Goal: Task Accomplishment & Management: Complete application form

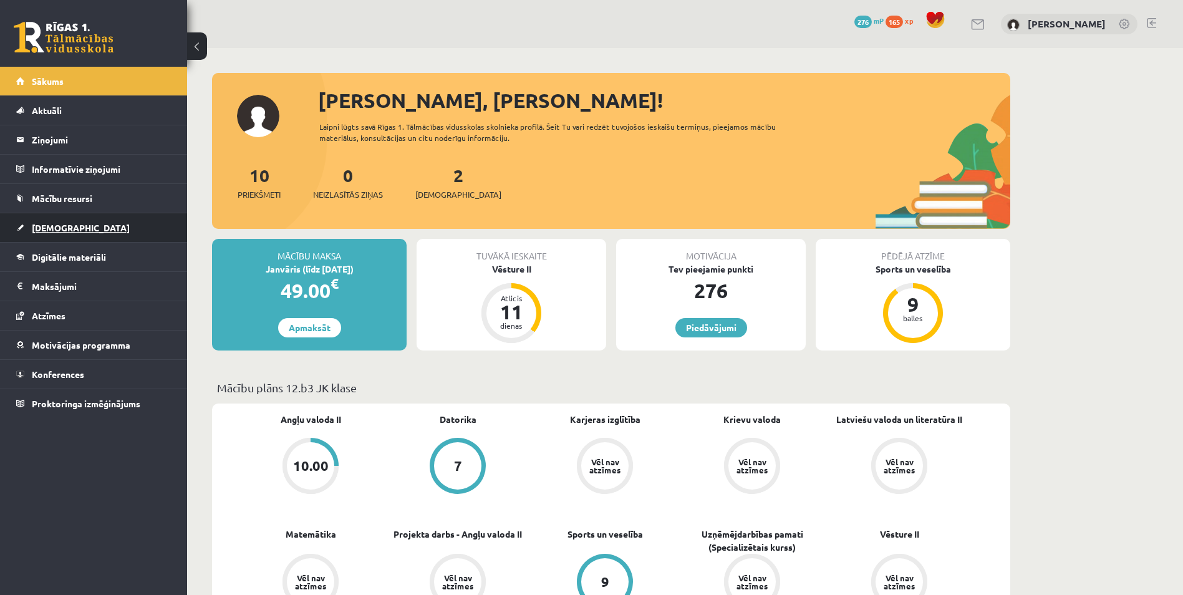
click at [53, 222] on link "[DEMOGRAPHIC_DATA]" at bounding box center [93, 227] width 155 height 29
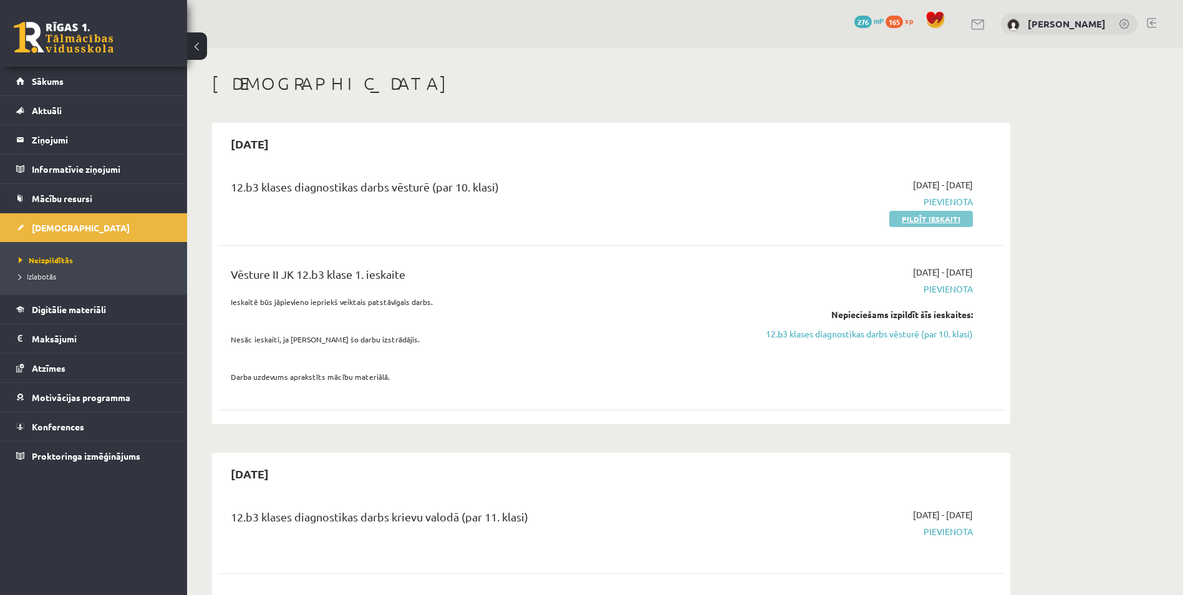
click at [916, 218] on link "Pildīt ieskaiti" at bounding box center [931, 219] width 84 height 16
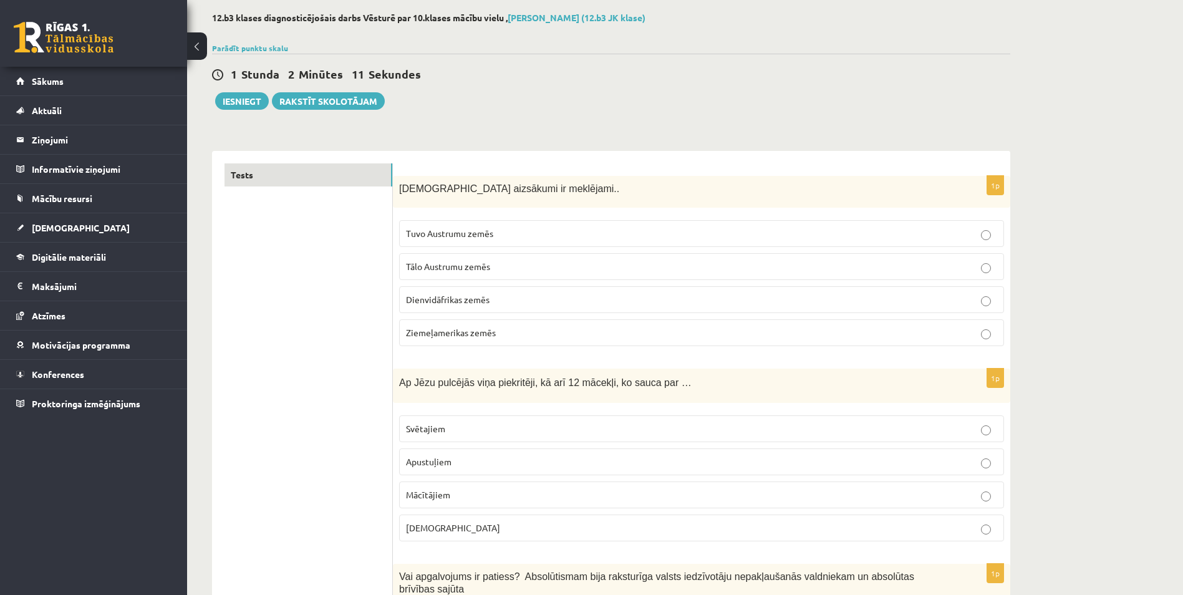
scroll to position [62, 0]
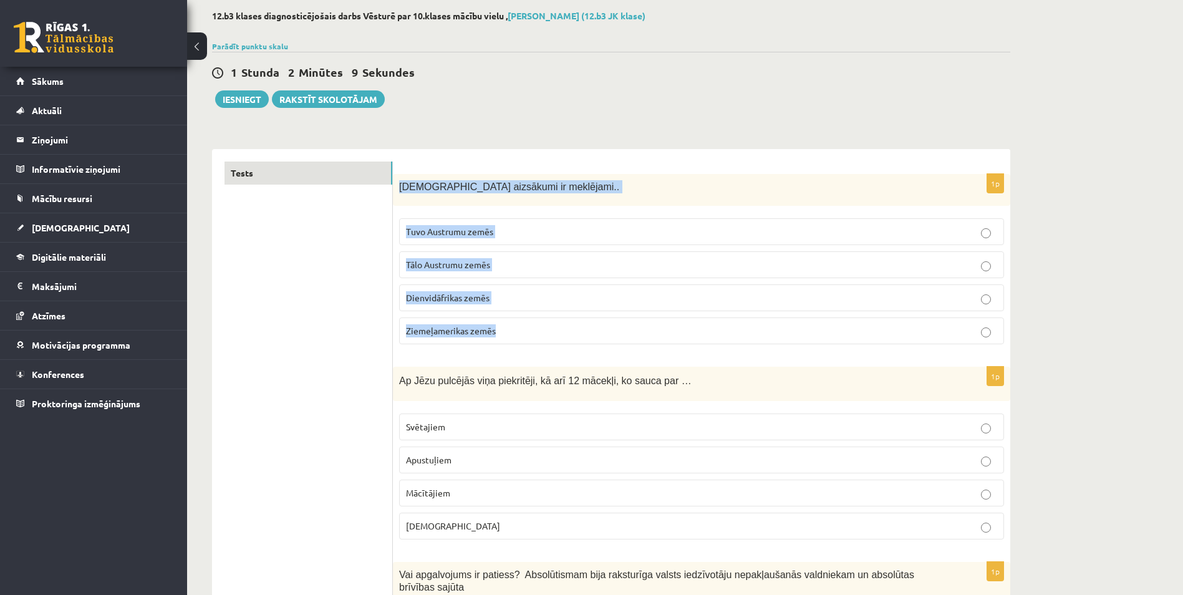
drag, startPoint x: 400, startPoint y: 185, endPoint x: 523, endPoint y: 318, distance: 181.4
click at [523, 327] on div "1p Kristietības aizsākumi ir meklējami.. Tuvo Austrumu zemēs Tālo Austrumu zemē…" at bounding box center [701, 264] width 617 height 180
copy div "Kristietības aizsākumi ir meklējami.. Tuvo Austrumu zemēs Tālo Austrumu zemēs D…"
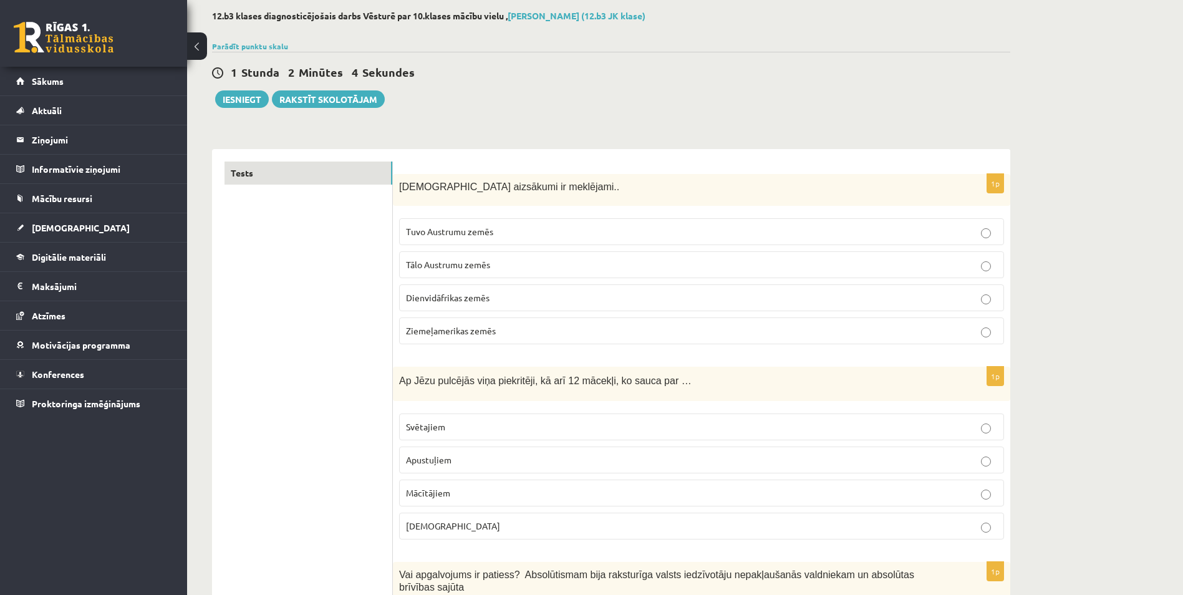
click at [455, 229] on span "Tuvo Austrumu zemēs" at bounding box center [449, 231] width 87 height 11
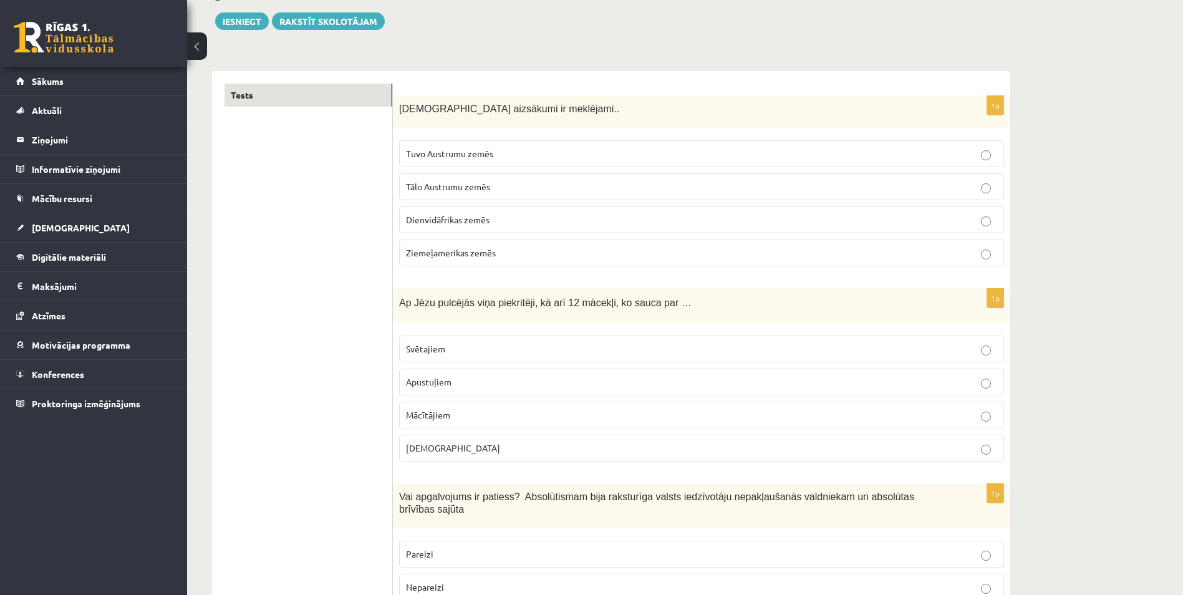
scroll to position [187, 0]
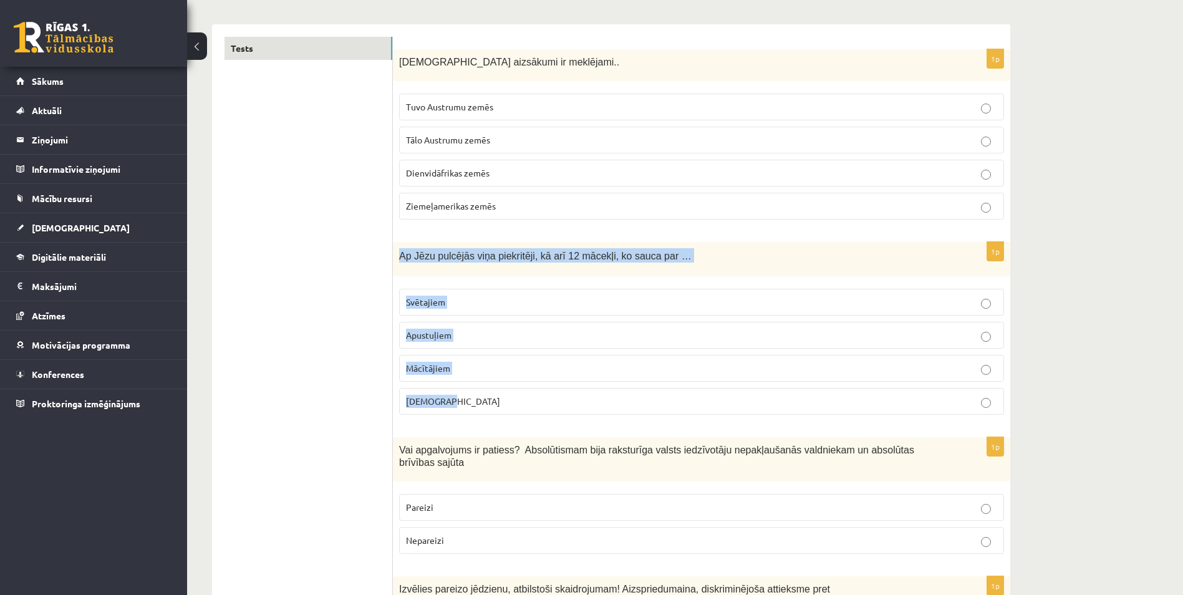
drag, startPoint x: 394, startPoint y: 253, endPoint x: 452, endPoint y: 399, distance: 157.0
click at [452, 399] on div "1p Ap Jēzu pulcējās viņa piekritēji, kā arī 12 mācekļi, ko sauca par … Svētajie…" at bounding box center [701, 333] width 617 height 183
copy div "Ap Jēzu pulcējās viņa piekritēji, kā arī 12 mācekļi, ko sauca par … Svētajiem A…"
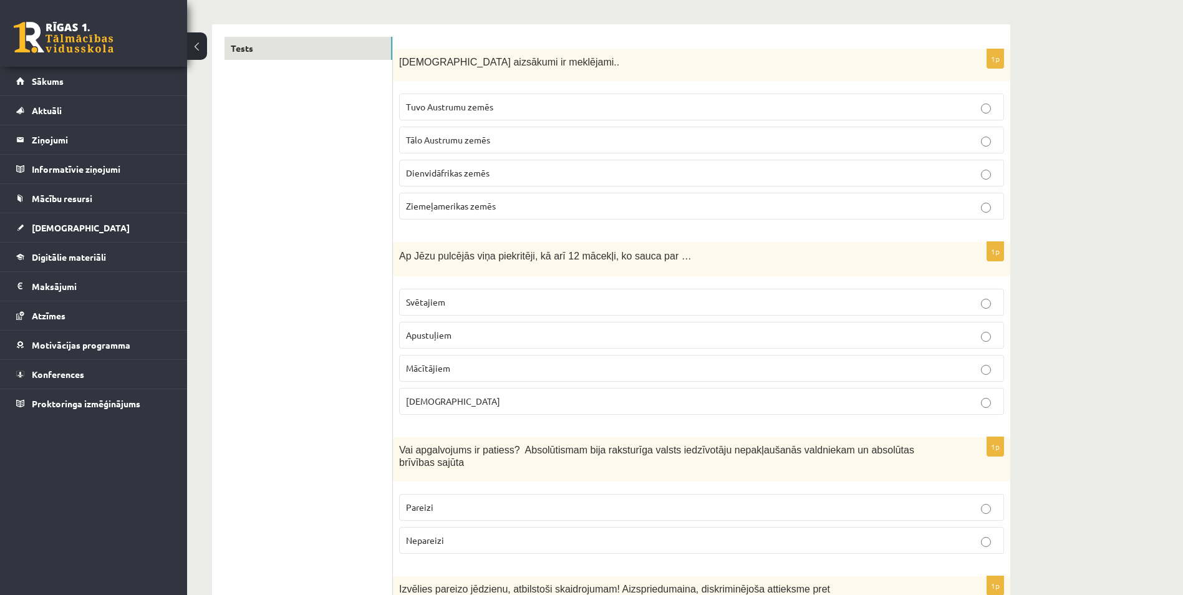
click at [440, 338] on span "Apustuļiem" at bounding box center [429, 334] width 46 height 11
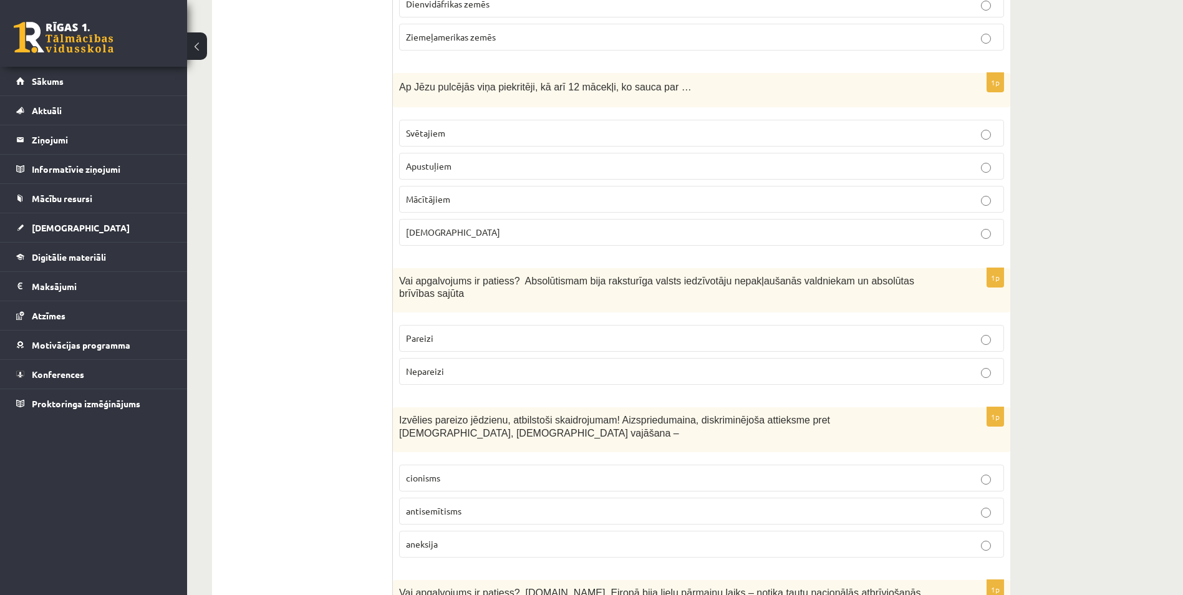
scroll to position [374, 0]
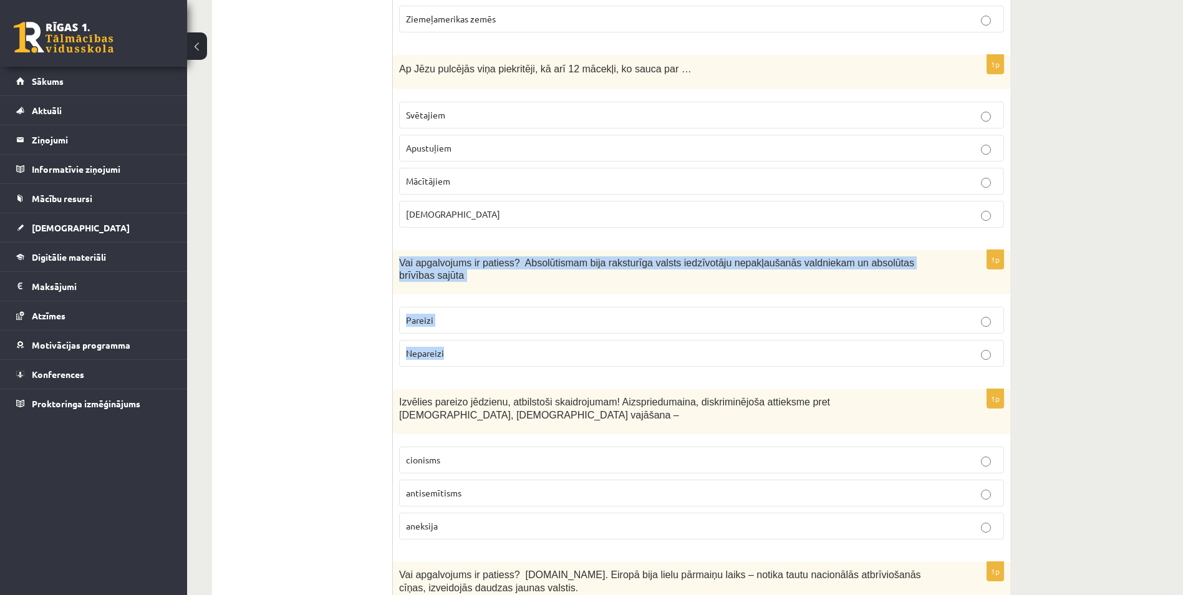
drag, startPoint x: 410, startPoint y: 272, endPoint x: 470, endPoint y: 334, distance: 85.6
click at [470, 334] on div "1p Vai apgalvojums ir patiess? Absolūtismam bija raksturīga valsts iedzīvotāju …" at bounding box center [701, 313] width 617 height 127
copy div "Vai apgalvojums ir patiess? Absolūtismam bija raksturīga valsts iedzīvotāju nep…"
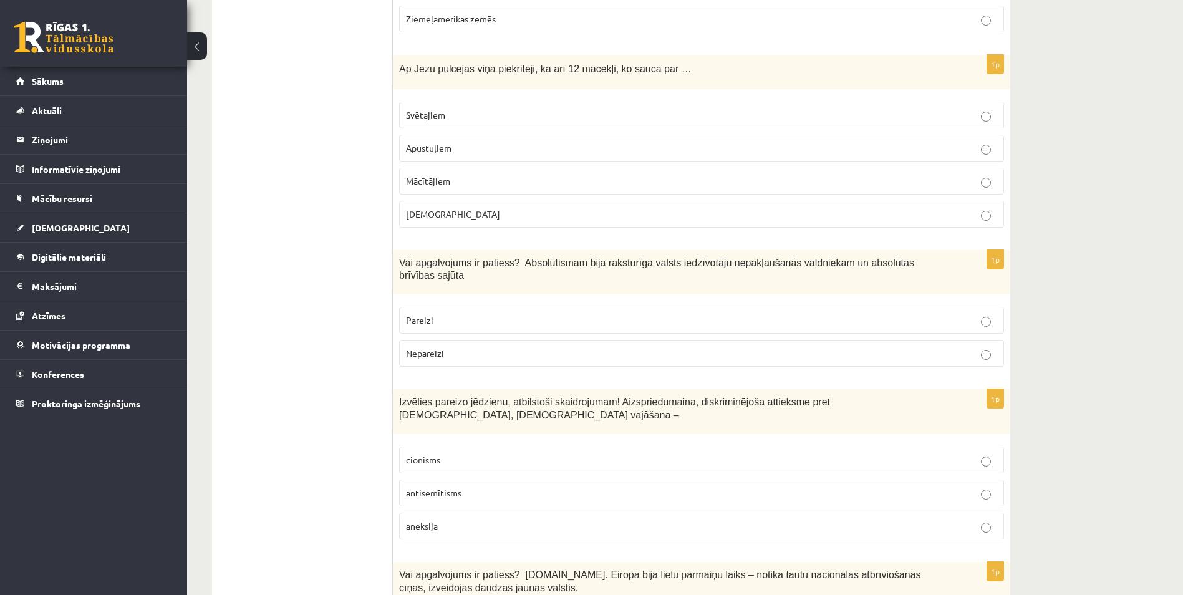
click at [444, 347] on p "Nepareizi" at bounding box center [701, 353] width 591 height 13
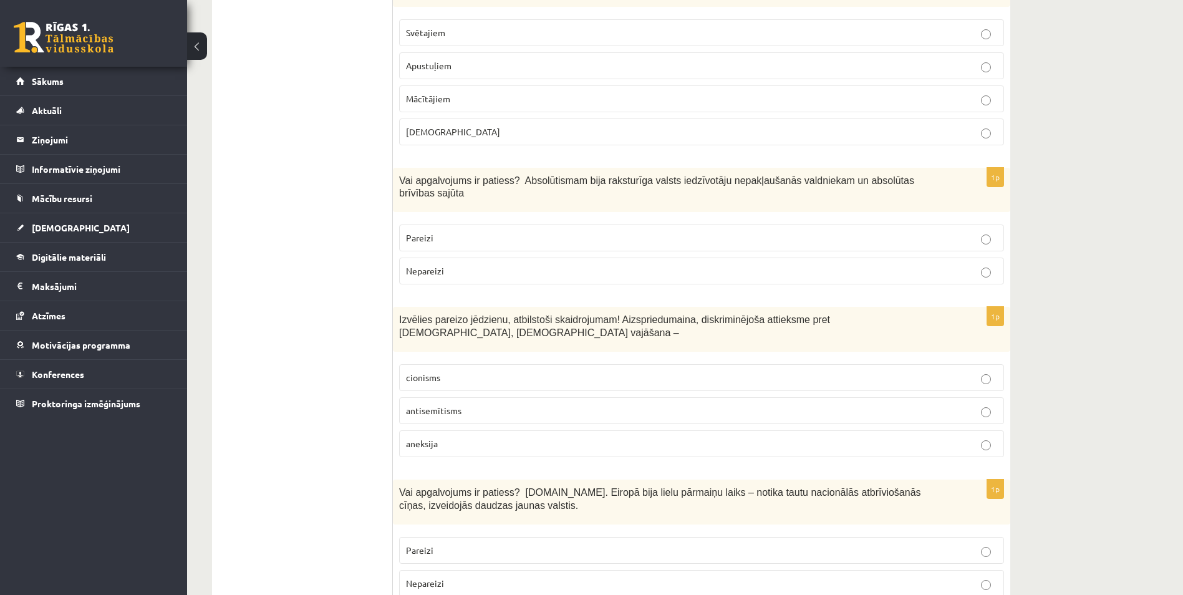
scroll to position [561, 0]
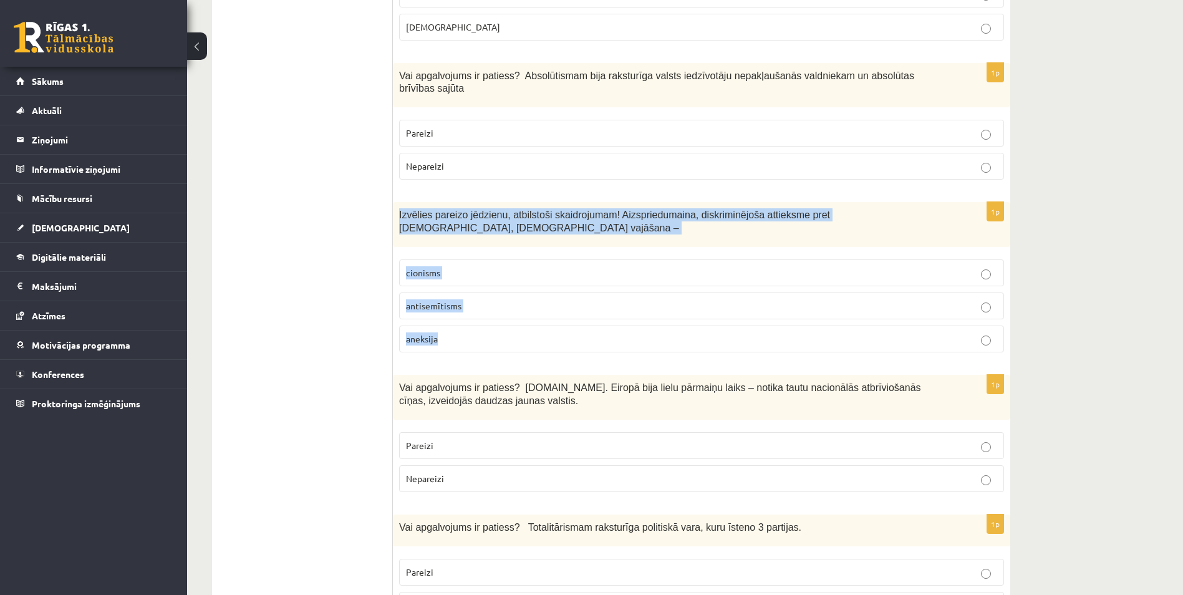
drag, startPoint x: 397, startPoint y: 198, endPoint x: 478, endPoint y: 277, distance: 112.4
click at [484, 312] on div "1p Izvēlies pareizo jēdzienu, atbilstoši skaidrojumam! Aizspriedumaina, diskrim…" at bounding box center [701, 282] width 617 height 160
copy div "Izvēlies pareizo jēdzienu, atbilstoši skaidrojumam! Aizspriedumaina, diskriminē…"
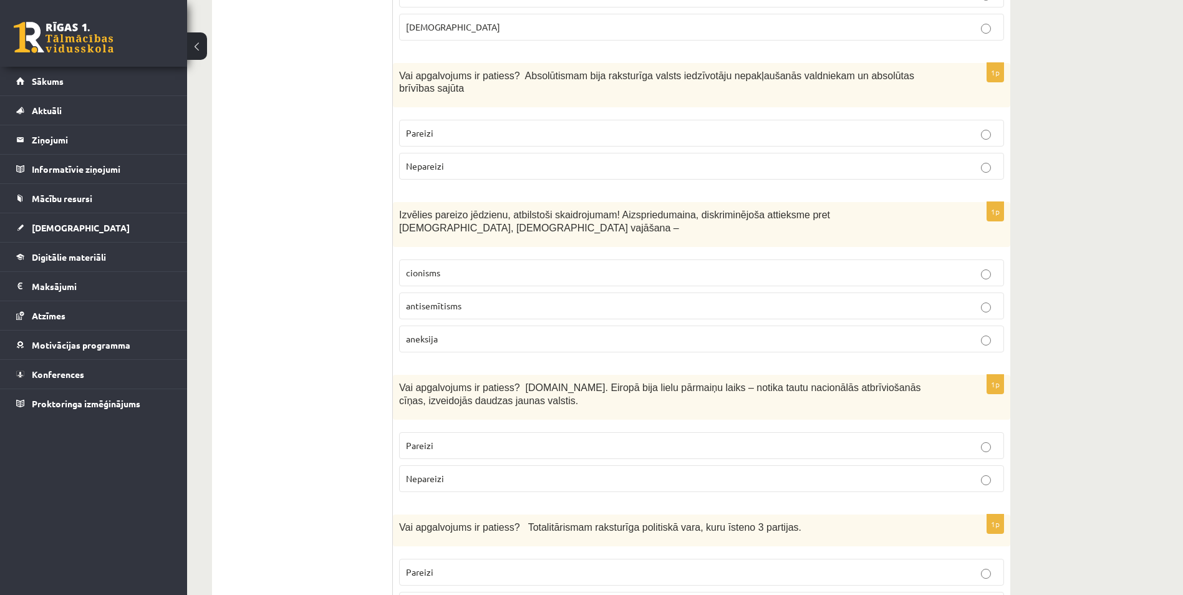
click at [450, 292] on label "antisemītisms" at bounding box center [701, 305] width 605 height 27
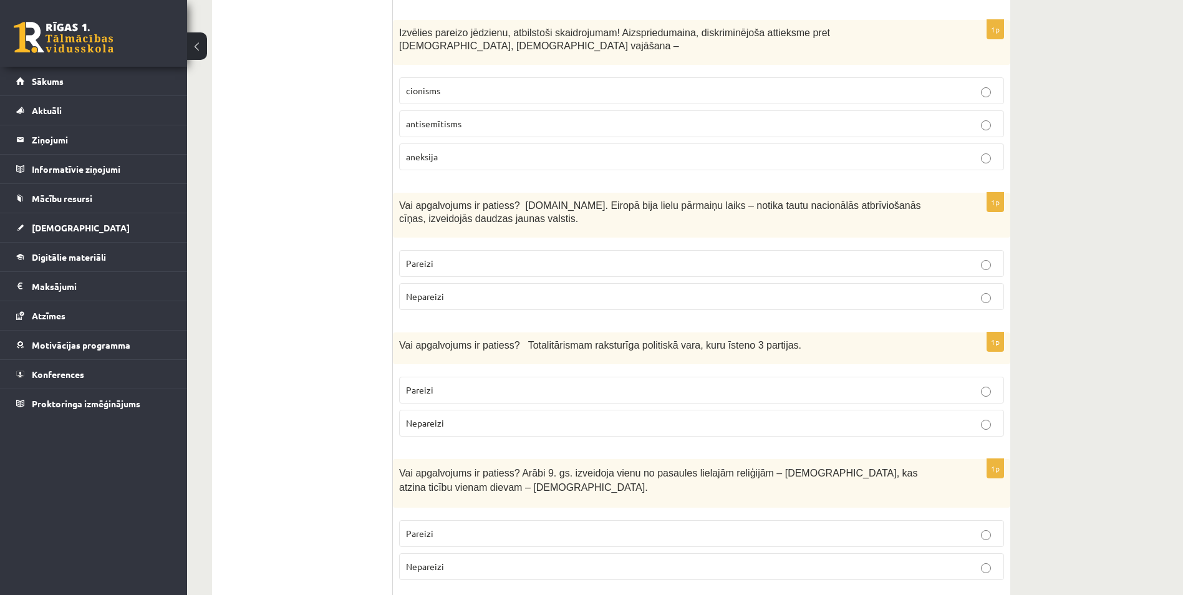
scroll to position [748, 0]
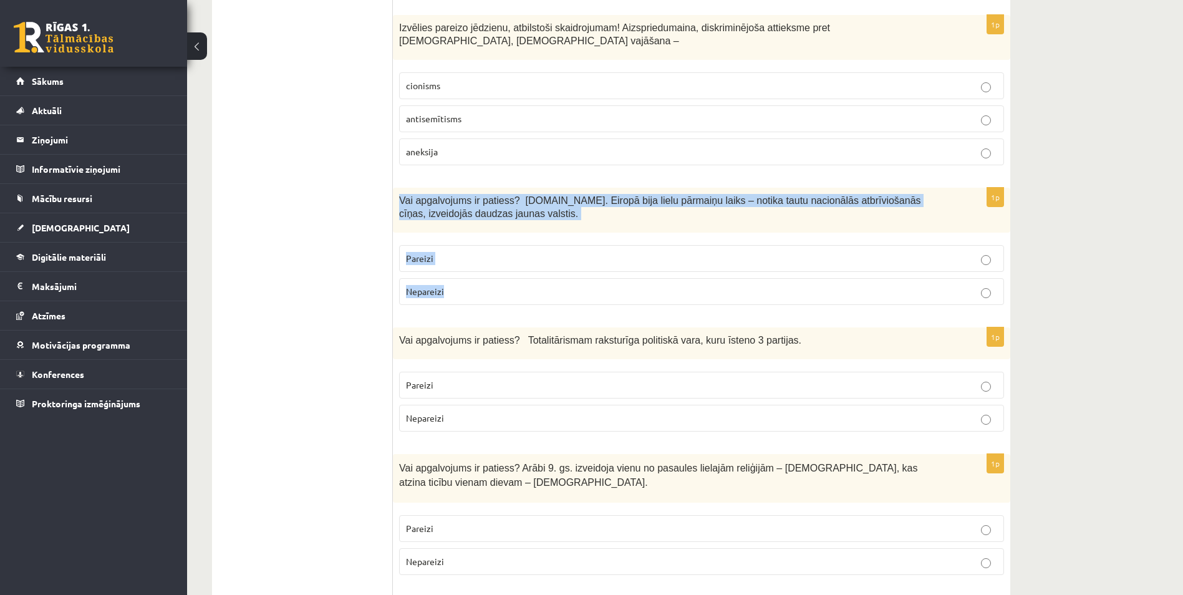
drag, startPoint x: 398, startPoint y: 171, endPoint x: 468, endPoint y: 263, distance: 115.2
click at [468, 263] on div "1p Vai apgalvojums ir patiess? 19.gs. Eiropā bija lielu pārmaiņu laiks – notika…" at bounding box center [701, 251] width 617 height 127
copy div "Vai apgalvojums ir patiess? 19.gs. Eiropā bija lielu pārmaiņu laiks – notika ta…"
click at [399, 278] on label "Nepareizi" at bounding box center [701, 291] width 605 height 27
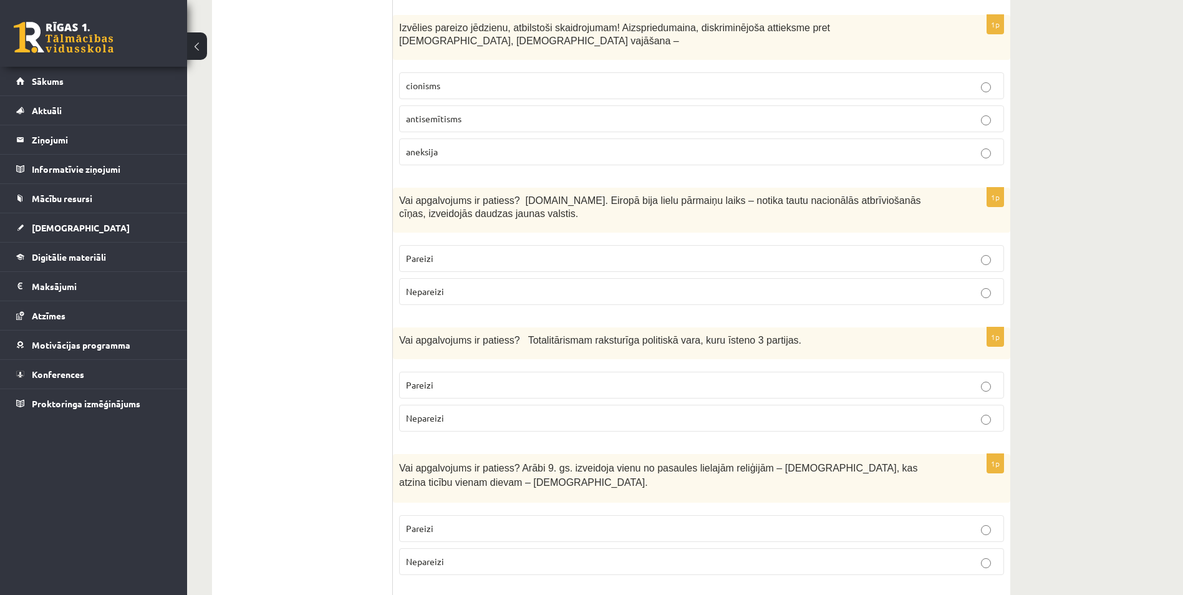
click at [440, 245] on label "Pareizi" at bounding box center [701, 258] width 605 height 27
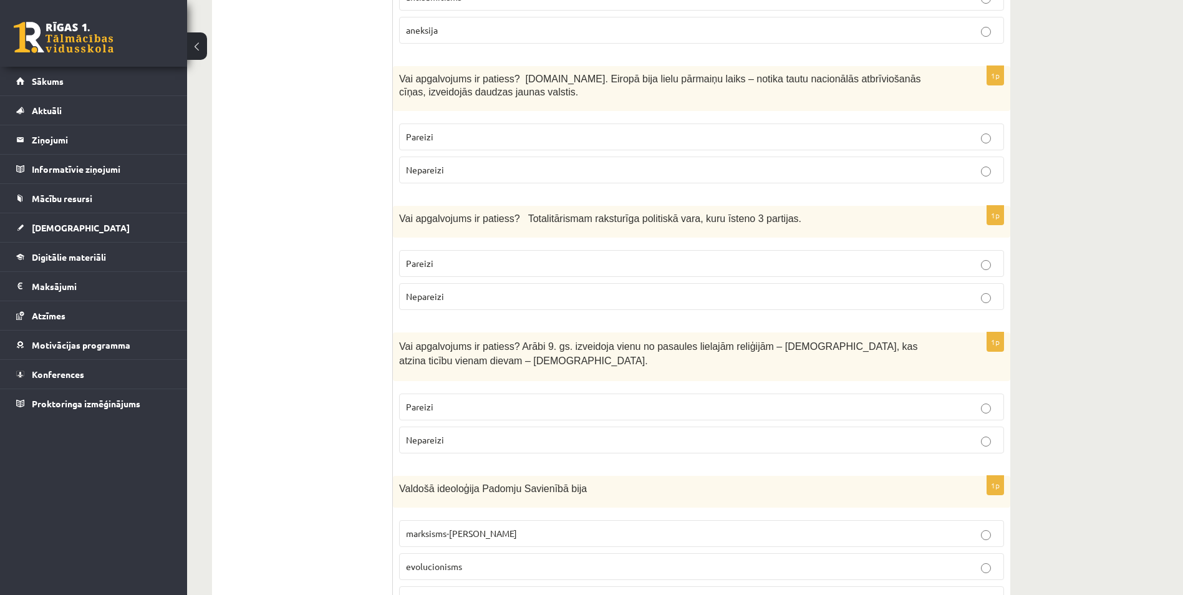
scroll to position [873, 0]
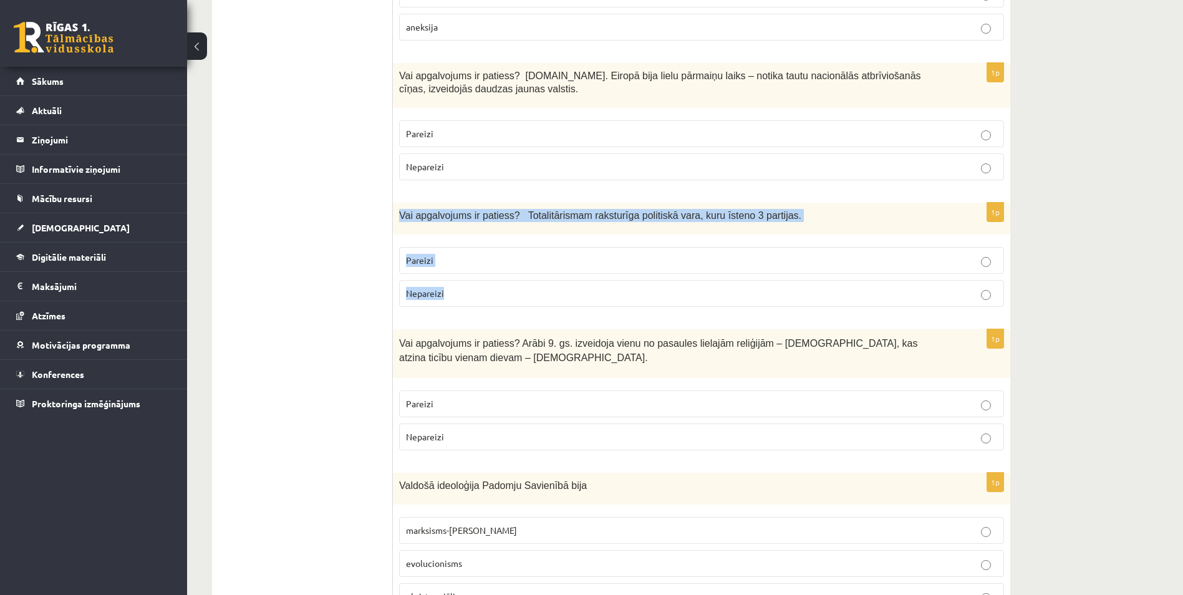
drag, startPoint x: 396, startPoint y: 188, endPoint x: 460, endPoint y: 263, distance: 99.1
click at [460, 263] on div "1p Vai apgalvojums ir patiess? Totalitārismam raksturīga politiskā vara, kuru ī…" at bounding box center [701, 260] width 617 height 114
copy div "Vai apgalvojums ir patiess? Totalitārismam raksturīga politiskā vara, kuru īste…"
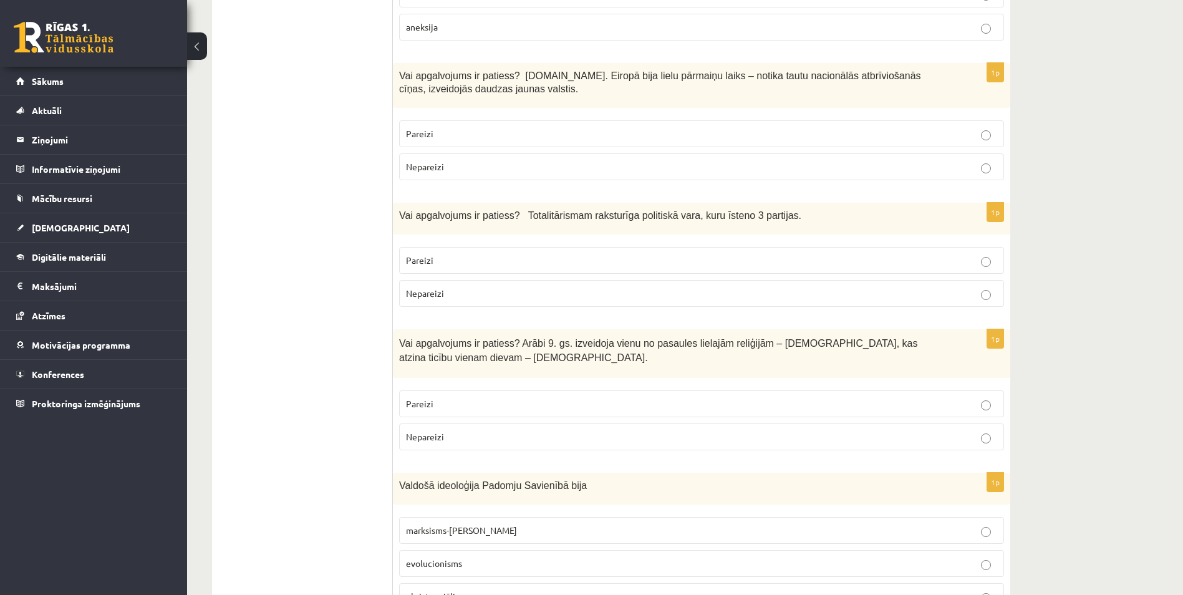
click at [441, 287] on span "Nepareizi" at bounding box center [425, 292] width 38 height 11
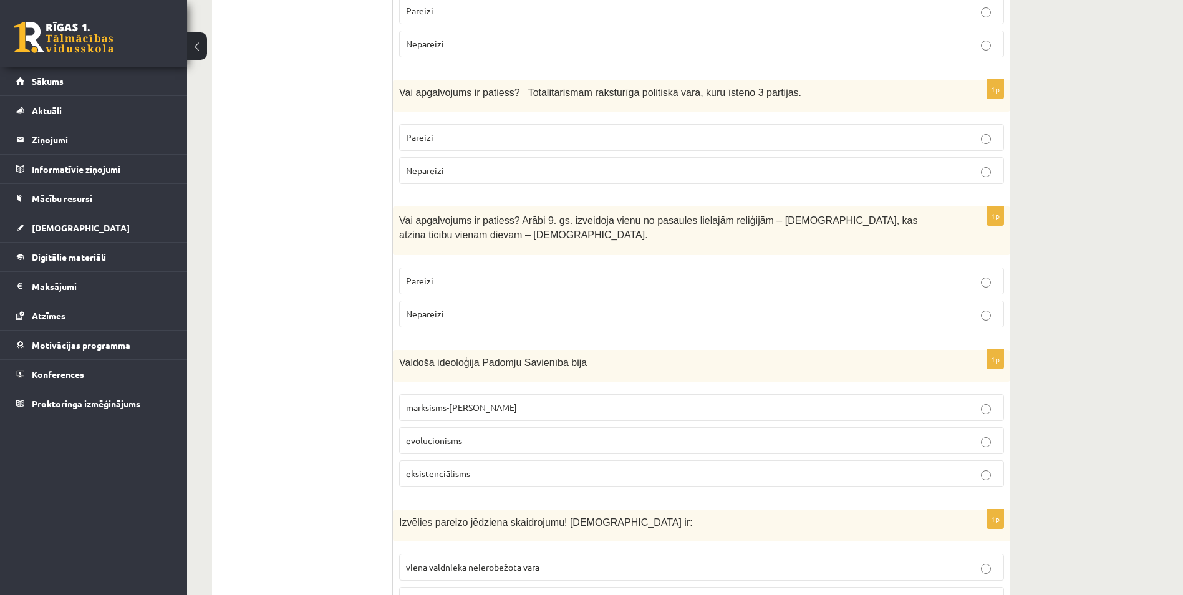
scroll to position [998, 0]
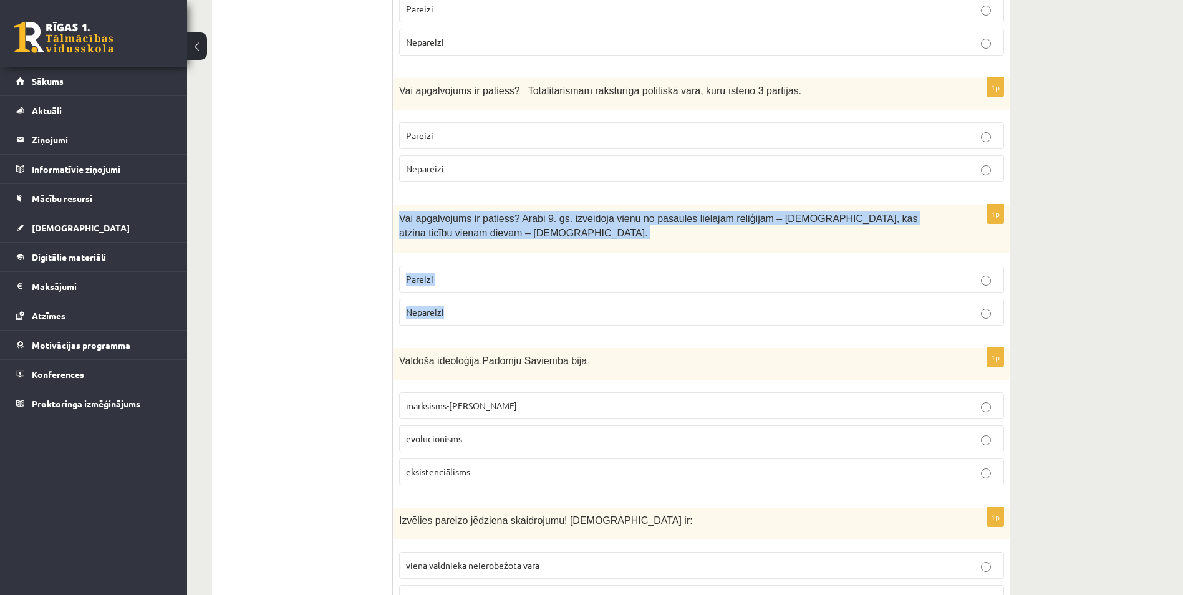
drag, startPoint x: 396, startPoint y: 188, endPoint x: 466, endPoint y: 282, distance: 116.7
click at [466, 282] on div "1p Vai apgalvojums ir patiess? Arābi 9. gs. izveidoja vienu no pasaules lielajā…" at bounding box center [701, 270] width 617 height 130
copy div "Vai apgalvojums ir patiess? Arābi 9. gs. izveidoja vienu no pasaules lielajām r…"
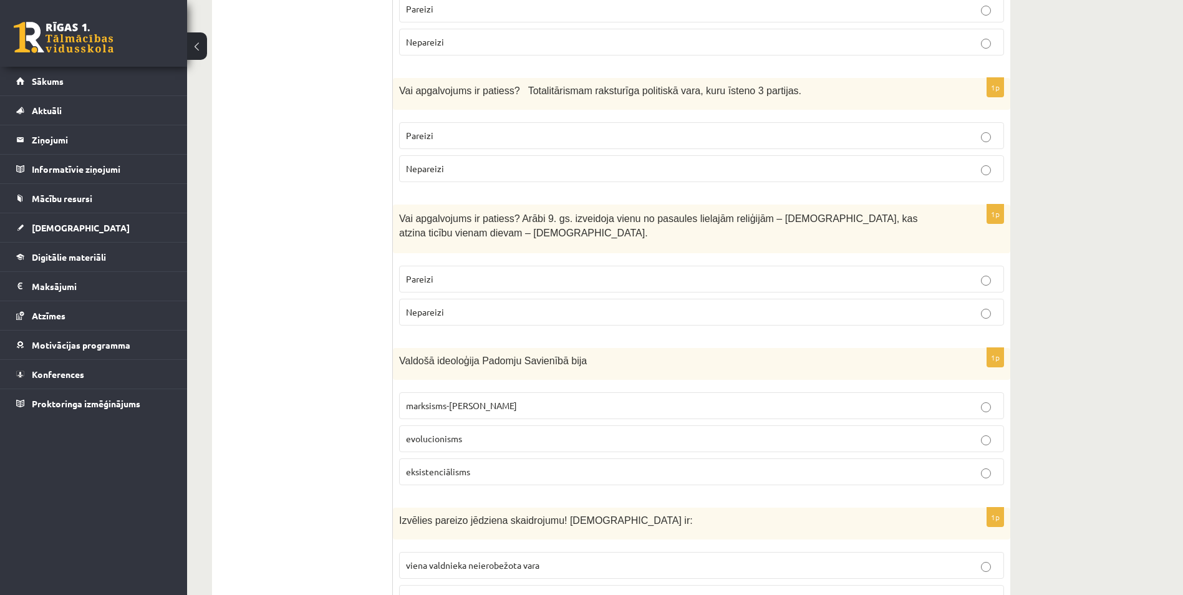
drag, startPoint x: 337, startPoint y: 299, endPoint x: 417, endPoint y: 293, distance: 79.4
click at [453, 306] on p "Nepareizi" at bounding box center [701, 312] width 591 height 13
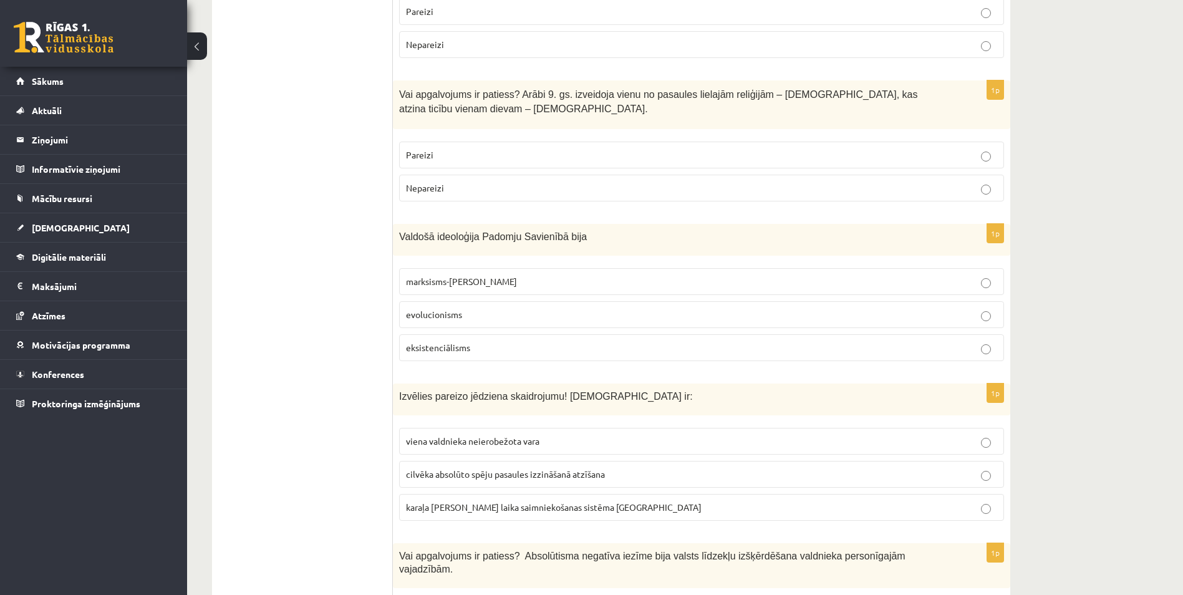
scroll to position [1122, 0]
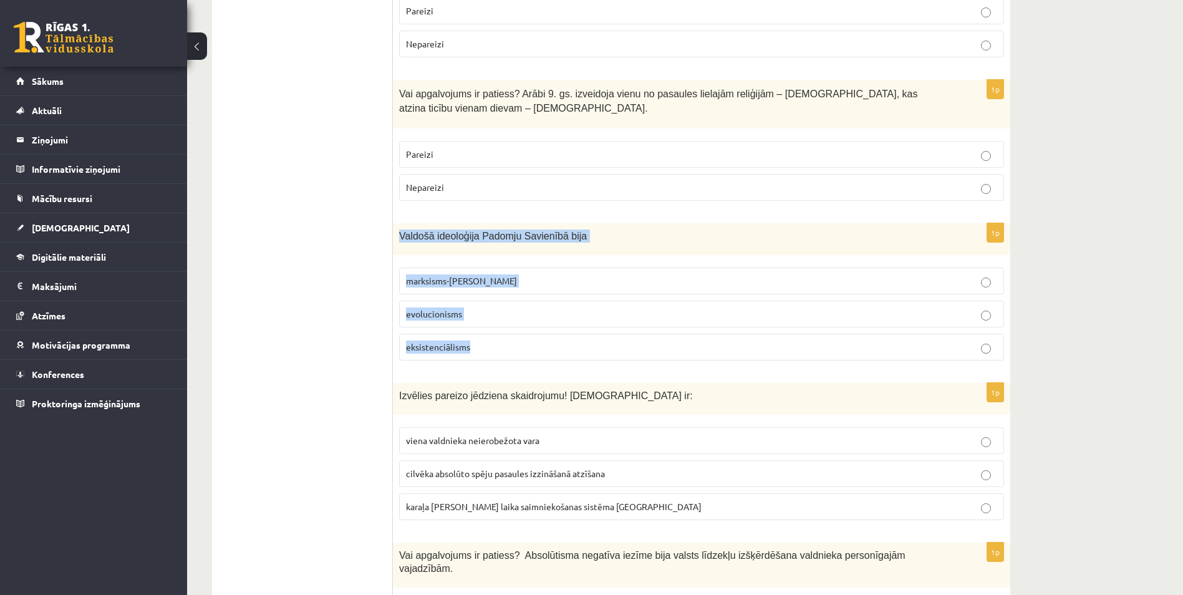
drag, startPoint x: 418, startPoint y: 222, endPoint x: 491, endPoint y: 320, distance: 122.5
click at [491, 320] on div "1p Valdošā ideoloģija Padomju Savienībā bija marksisms-ļeņinisms evolucionisms …" at bounding box center [701, 296] width 617 height 147
copy div "Valdošā ideoloģija Padomju Savienībā bija marksisms-ļeņinisms evolucionisms eks…"
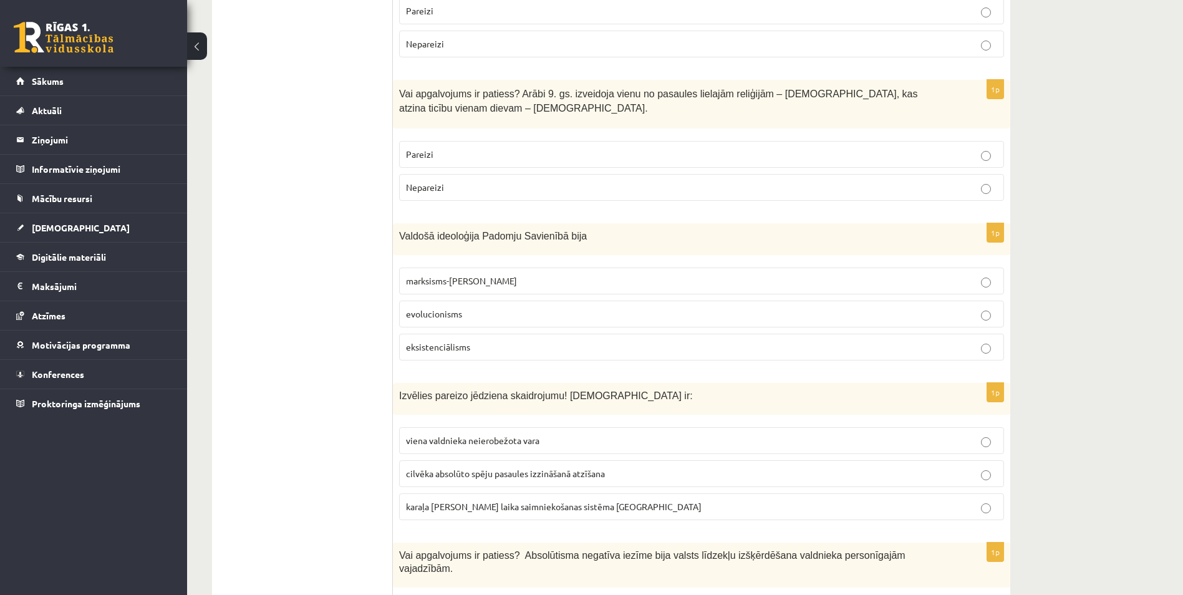
click at [443, 275] on span "marksisms-ļeņinisms" at bounding box center [461, 280] width 111 height 11
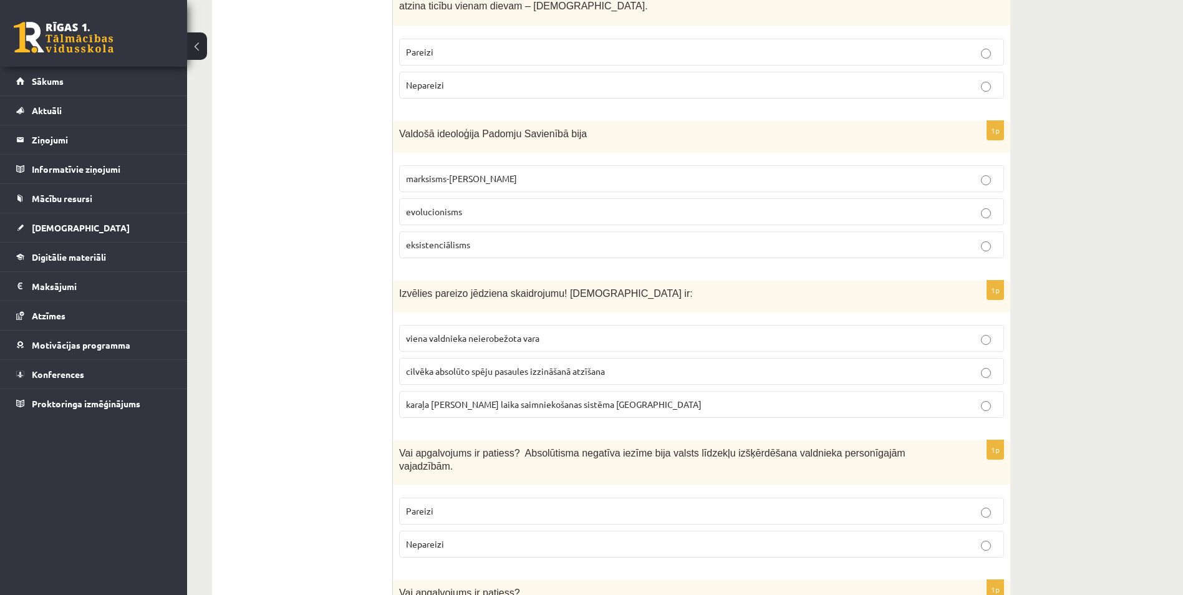
scroll to position [1247, 0]
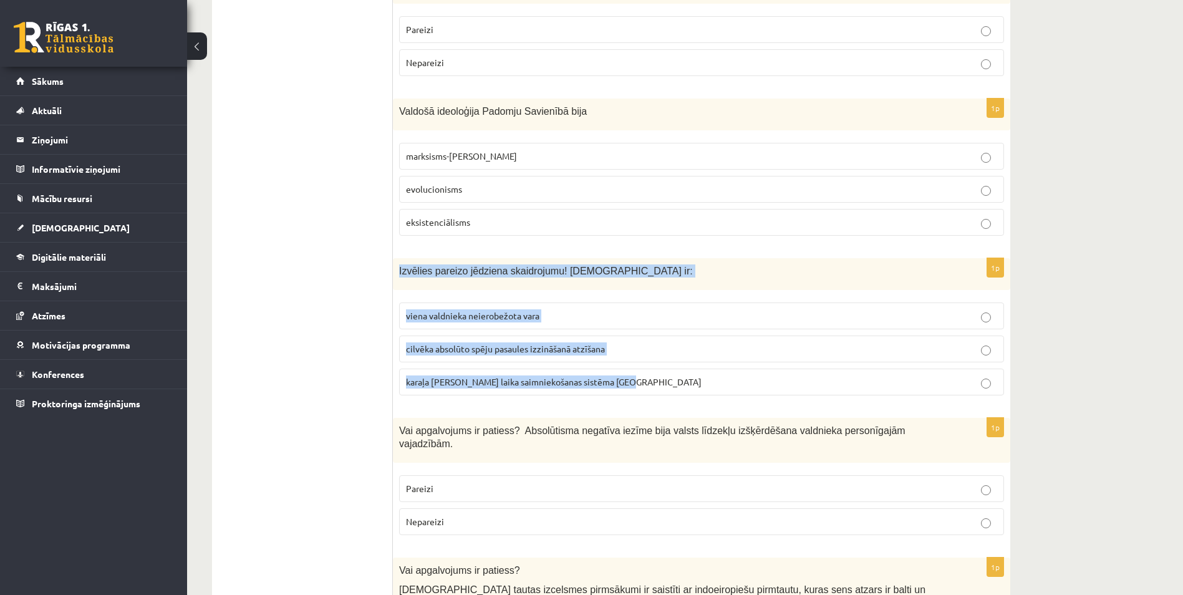
drag, startPoint x: 398, startPoint y: 244, endPoint x: 642, endPoint y: 345, distance: 264.7
click at [642, 345] on div "1p Izvēlies pareizo jēdziena skaidrojumu! Absolūtisms ir: viena valdnieka neier…" at bounding box center [701, 331] width 617 height 147
copy div "Izvēlies pareizo jēdziena skaidrojumu! Absolūtisms ir: viena valdnieka neierobe…"
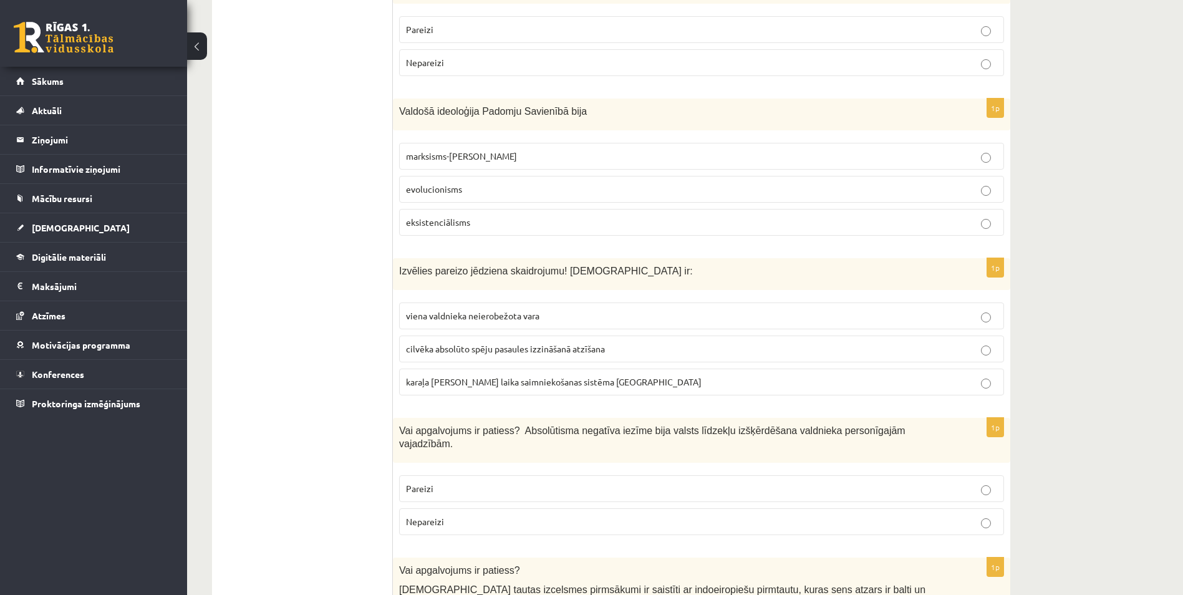
click at [415, 310] on span "viena valdnieka neierobežota vara" at bounding box center [472, 315] width 133 height 11
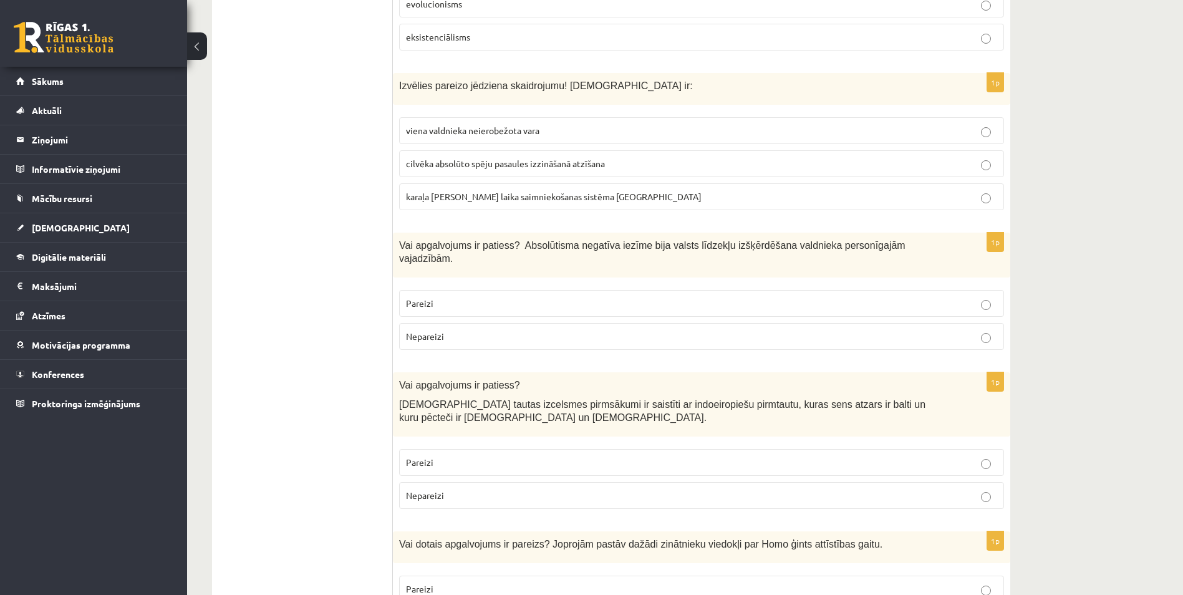
scroll to position [1434, 0]
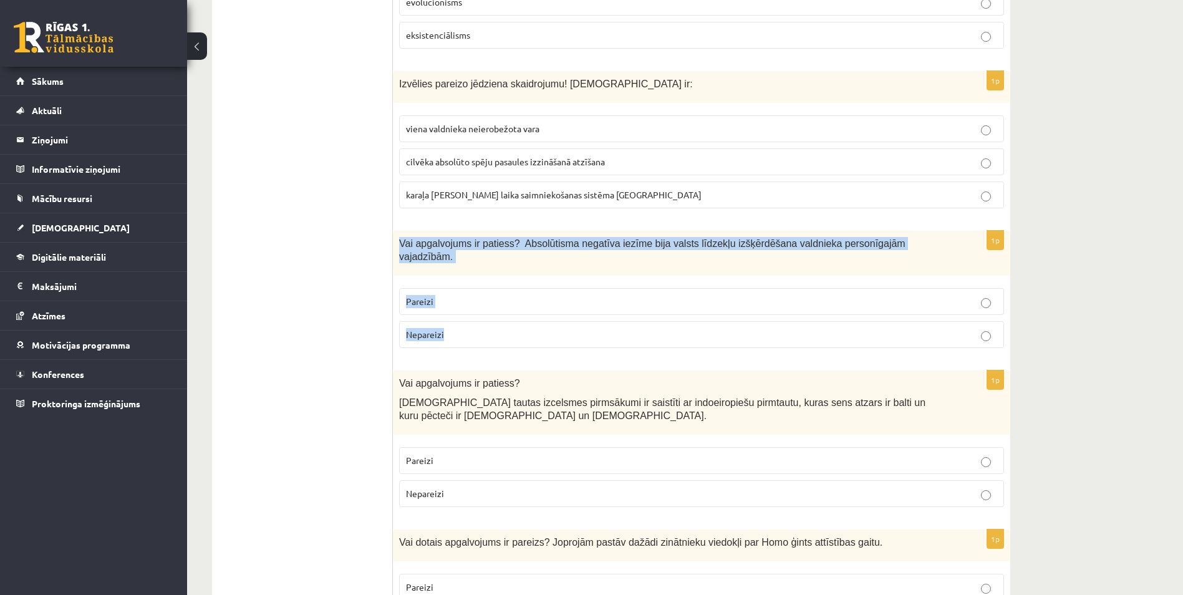
drag, startPoint x: 402, startPoint y: 219, endPoint x: 492, endPoint y: 287, distance: 112.6
click at [492, 287] on div "1p Vai apgalvojums ir patiess? Absolūtisma negatīva iezīme bija valsts līdzekļu…" at bounding box center [701, 294] width 617 height 127
copy div "Vai apgalvojums ir patiess? Absolūtisma negatīva iezīme bija valsts līdzekļu iz…"
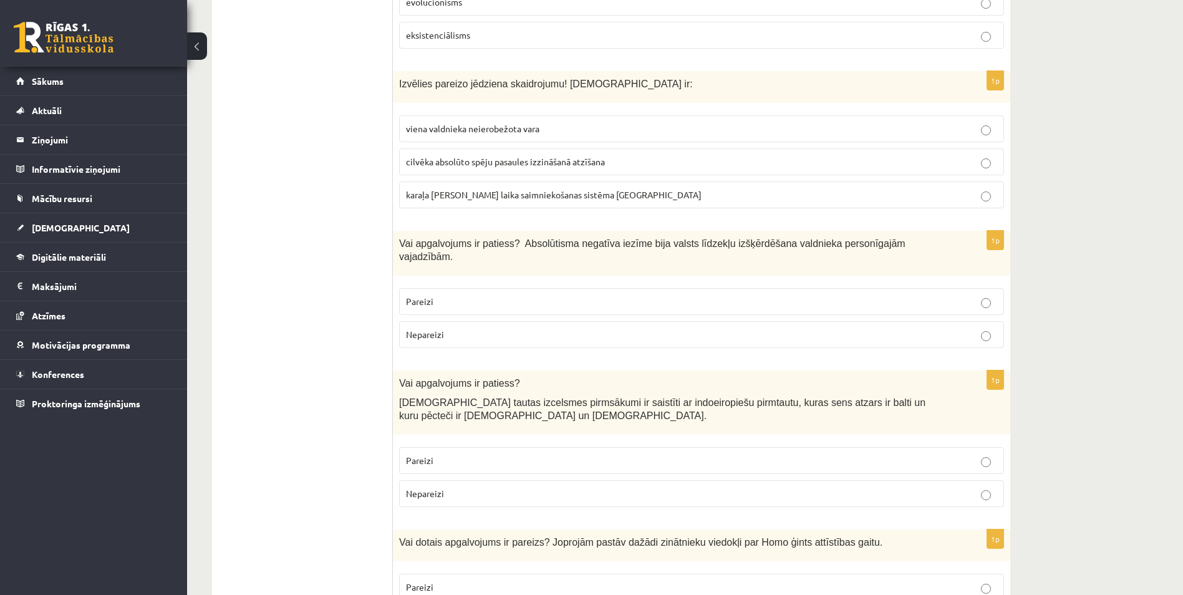
click at [440, 295] on p "Pareizi" at bounding box center [701, 301] width 591 height 13
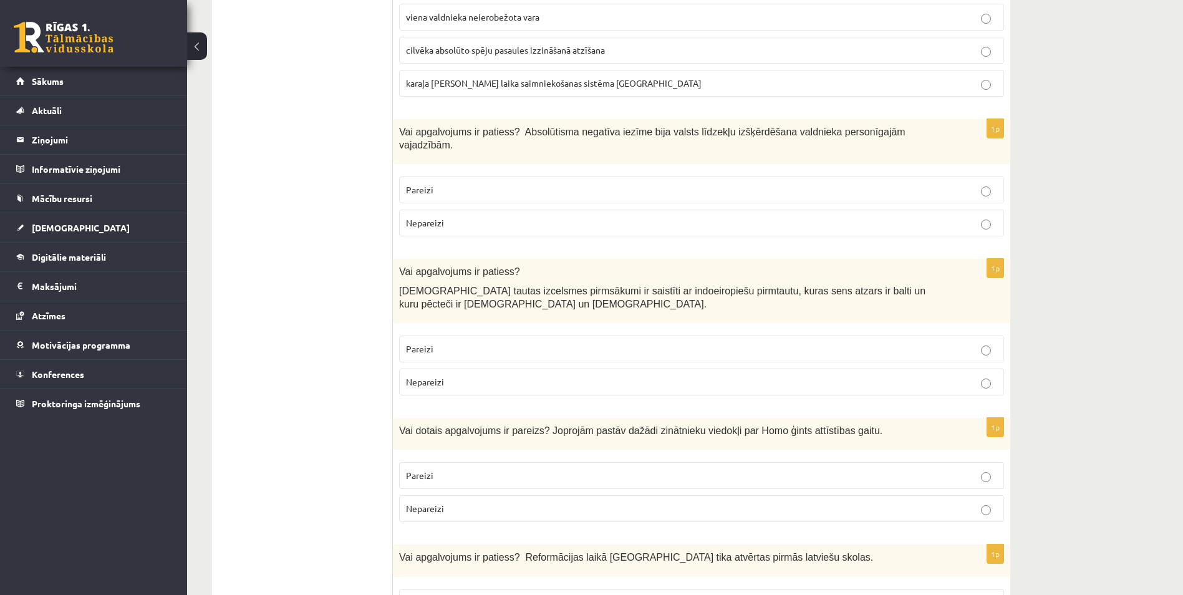
scroll to position [1559, 0]
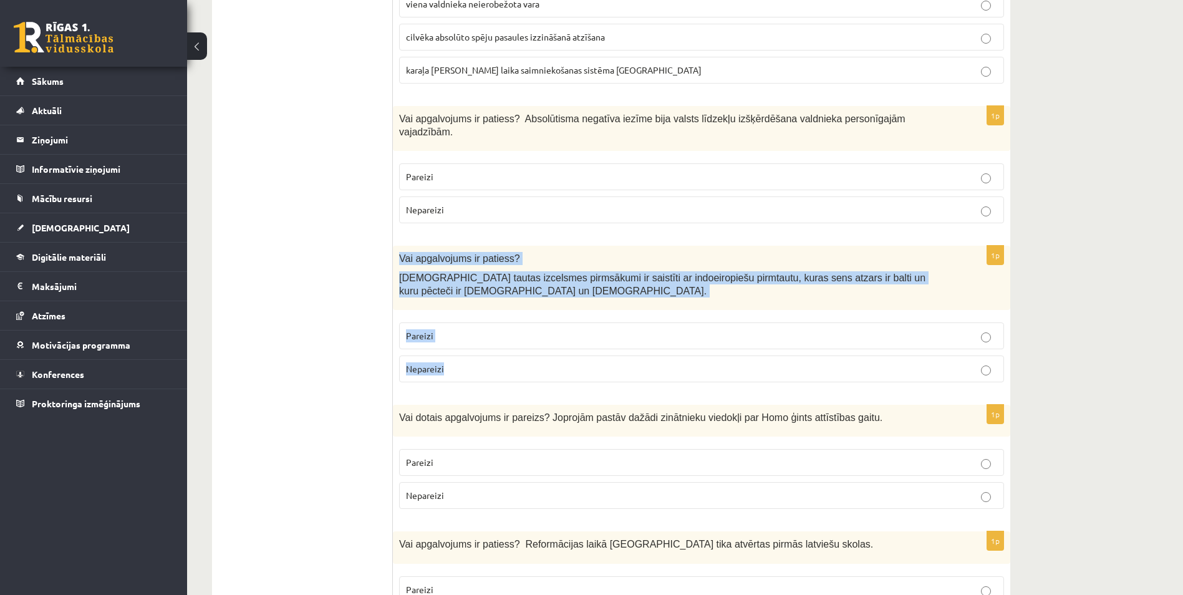
drag, startPoint x: 400, startPoint y: 220, endPoint x: 473, endPoint y: 329, distance: 131.1
click at [473, 329] on div "1p Vai apgalvojums ir patiess? Latviešu tautas izcelsmes pirmsākumi ir saistīti…" at bounding box center [701, 319] width 617 height 147
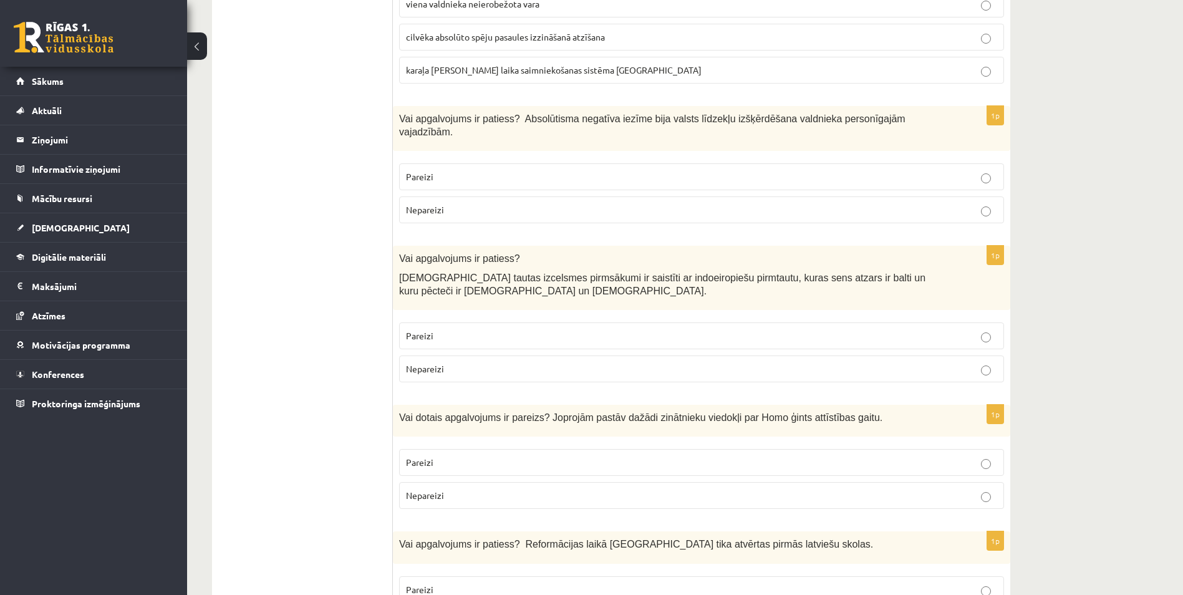
click at [445, 329] on p "Pareizi" at bounding box center [701, 335] width 591 height 13
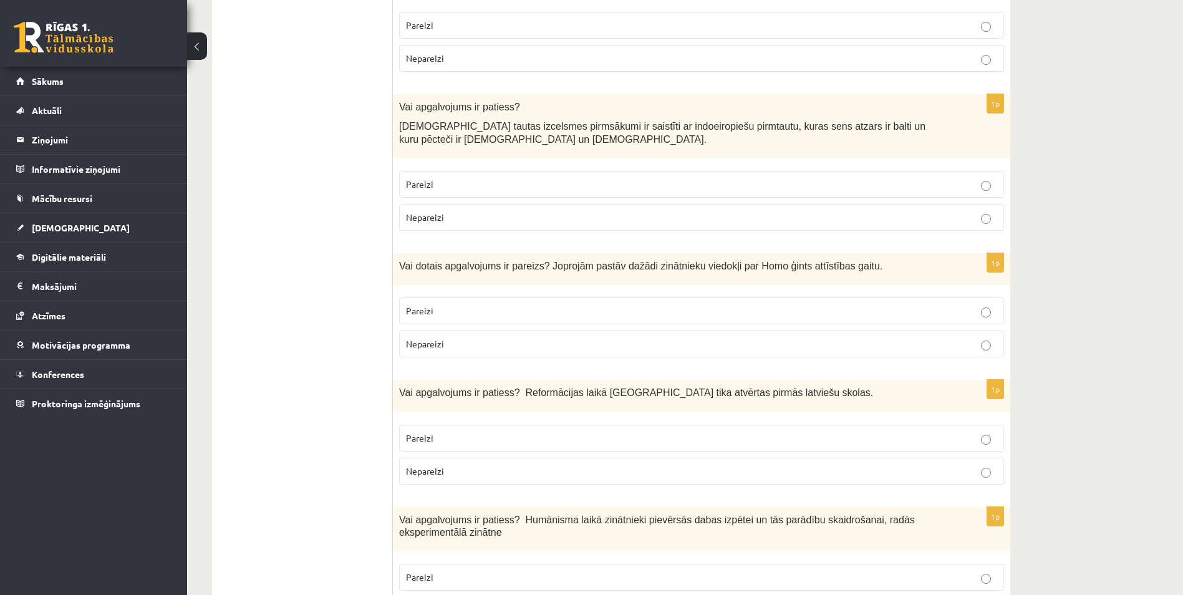
scroll to position [1746, 0]
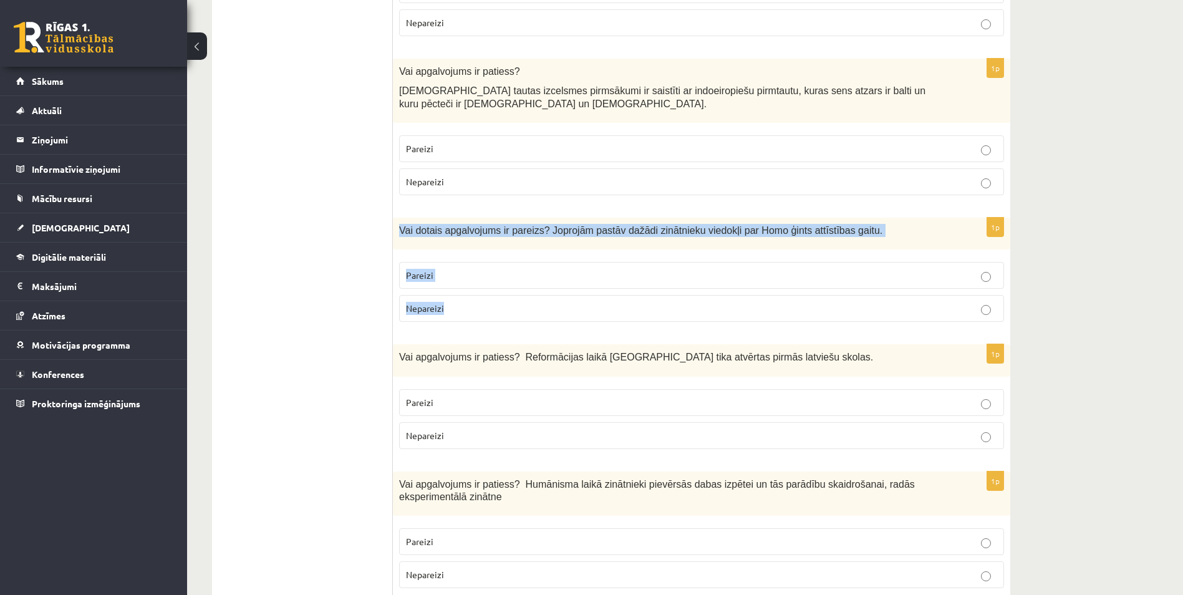
drag, startPoint x: 398, startPoint y: 192, endPoint x: 459, endPoint y: 263, distance: 93.3
click at [459, 263] on div "1p Vai dotais apgalvojums ir pareizs? Joprojām pastāv dažādi zinātnieku viedokļ…" at bounding box center [701, 275] width 617 height 114
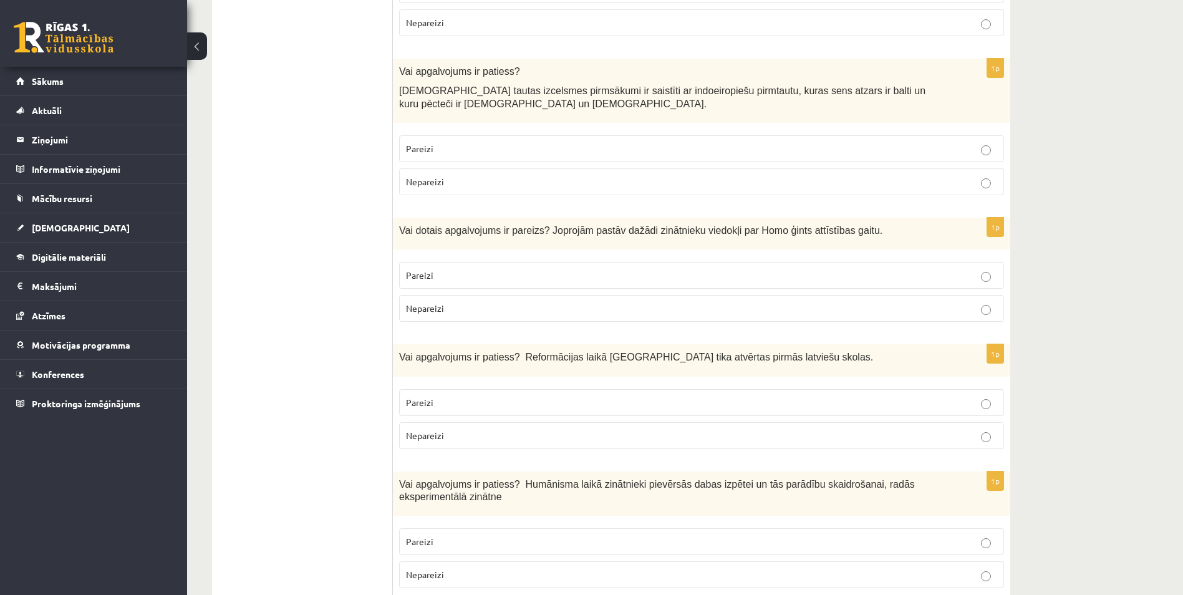
click at [453, 262] on label "Pareizi" at bounding box center [701, 275] width 605 height 27
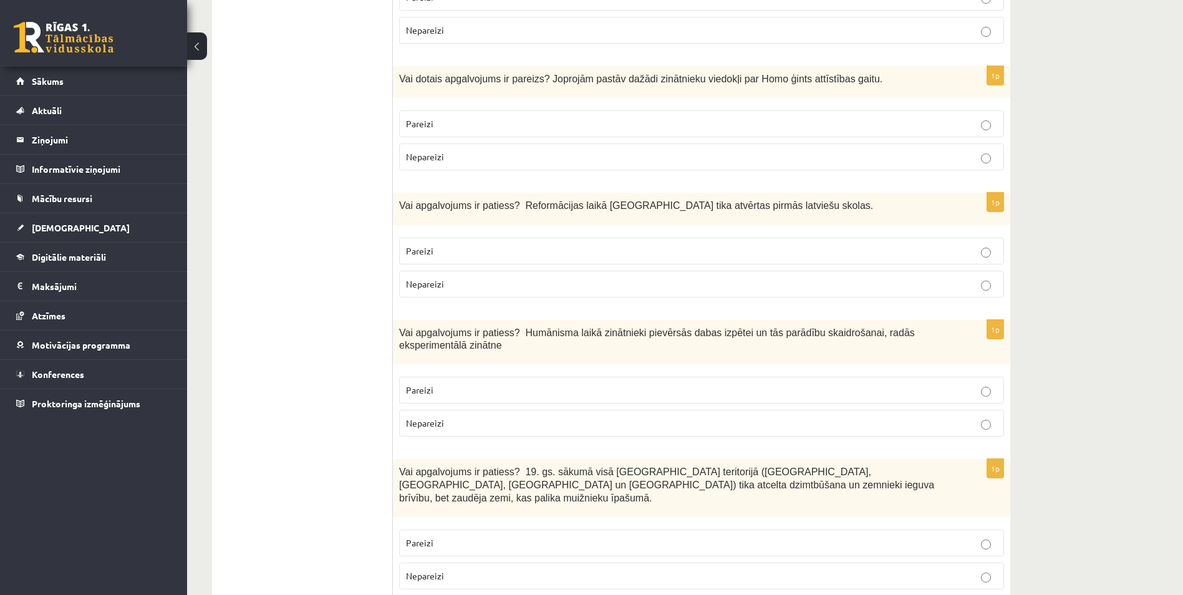
scroll to position [1933, 0]
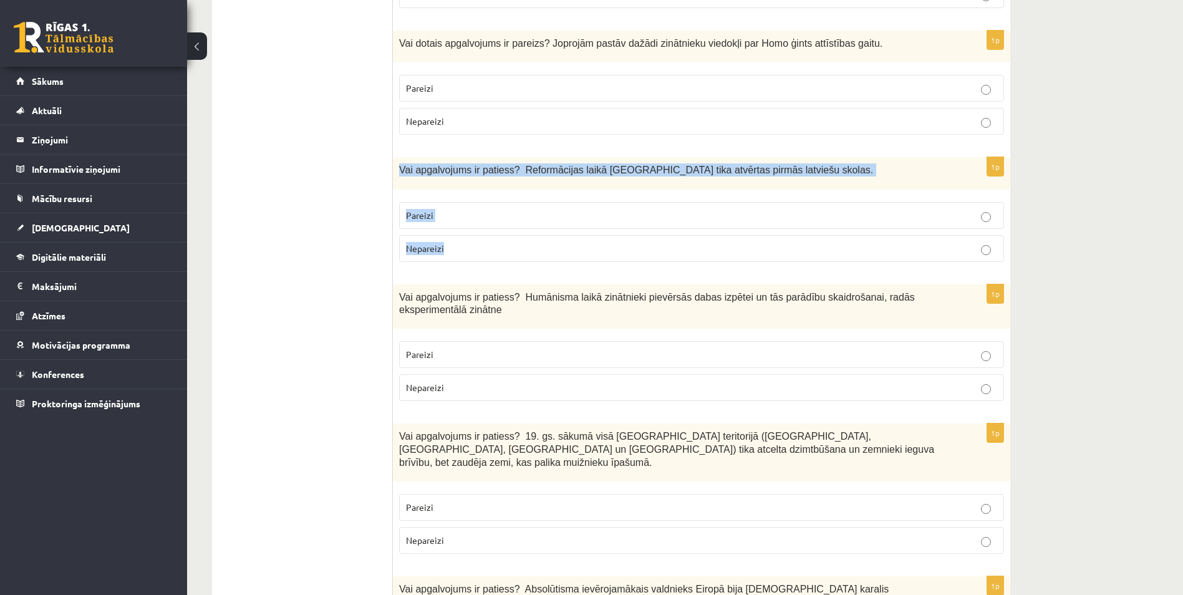
drag, startPoint x: 398, startPoint y: 132, endPoint x: 503, endPoint y: 205, distance: 127.7
click at [503, 205] on div "1p Vai apgalvojums ir patiess? Reformācijas laikā Livonijā tika atvērtas pirmās…" at bounding box center [701, 214] width 617 height 114
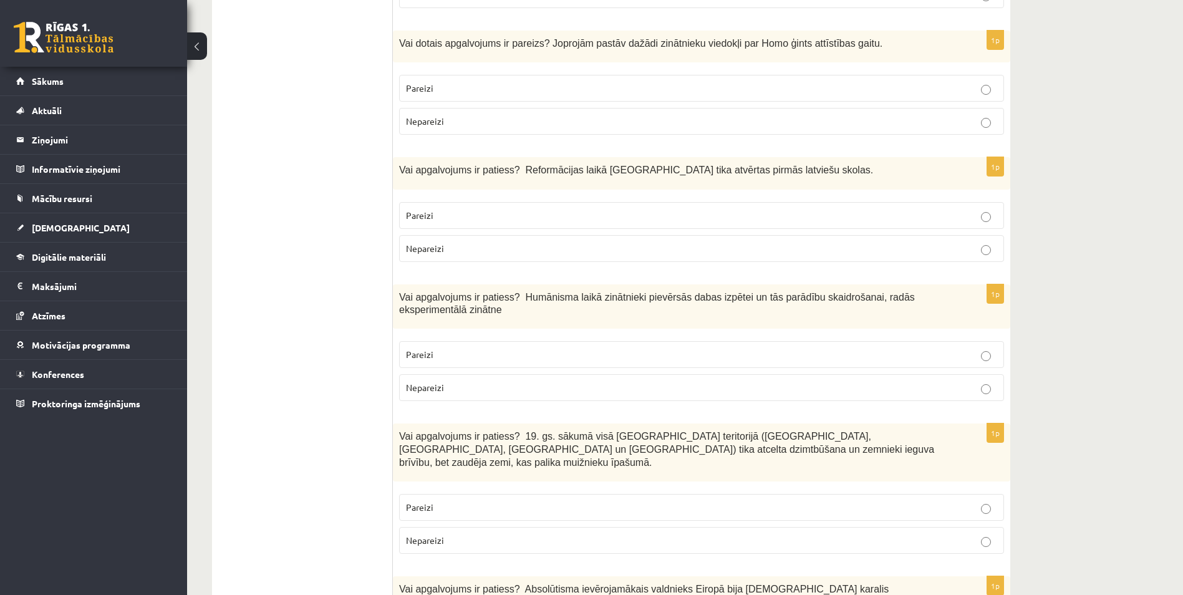
click at [324, 238] on ul "Tests" at bounding box center [308, 542] width 168 height 4503
click at [441, 196] on fieldset "Pareizi Nepareizi" at bounding box center [701, 231] width 605 height 70
click at [440, 209] on p "Pareizi" at bounding box center [701, 215] width 591 height 13
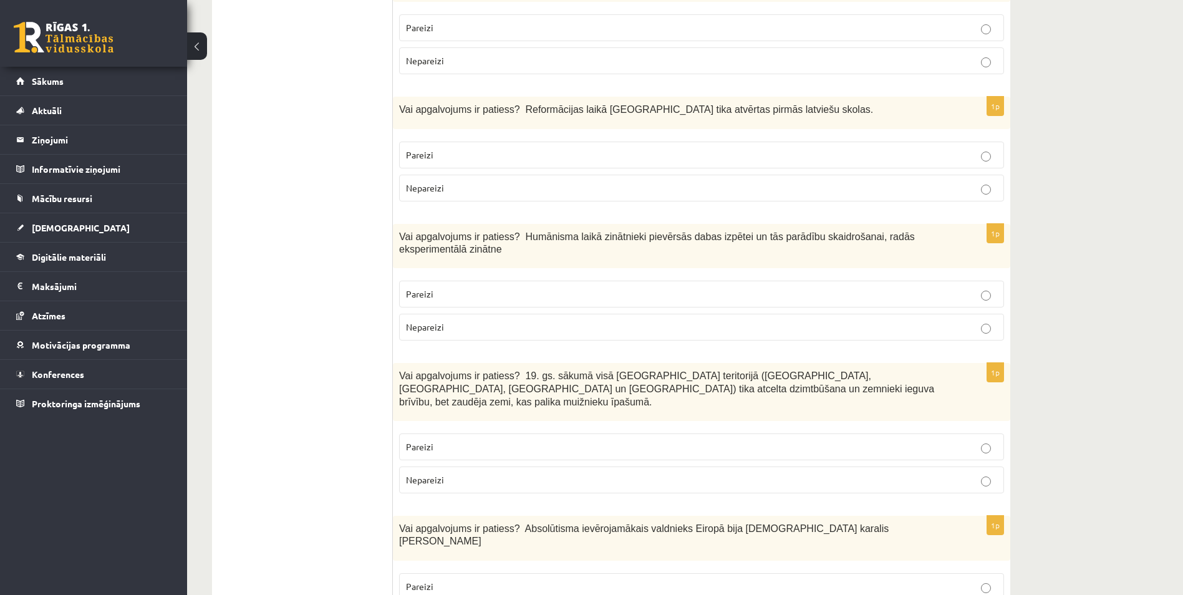
scroll to position [1995, 0]
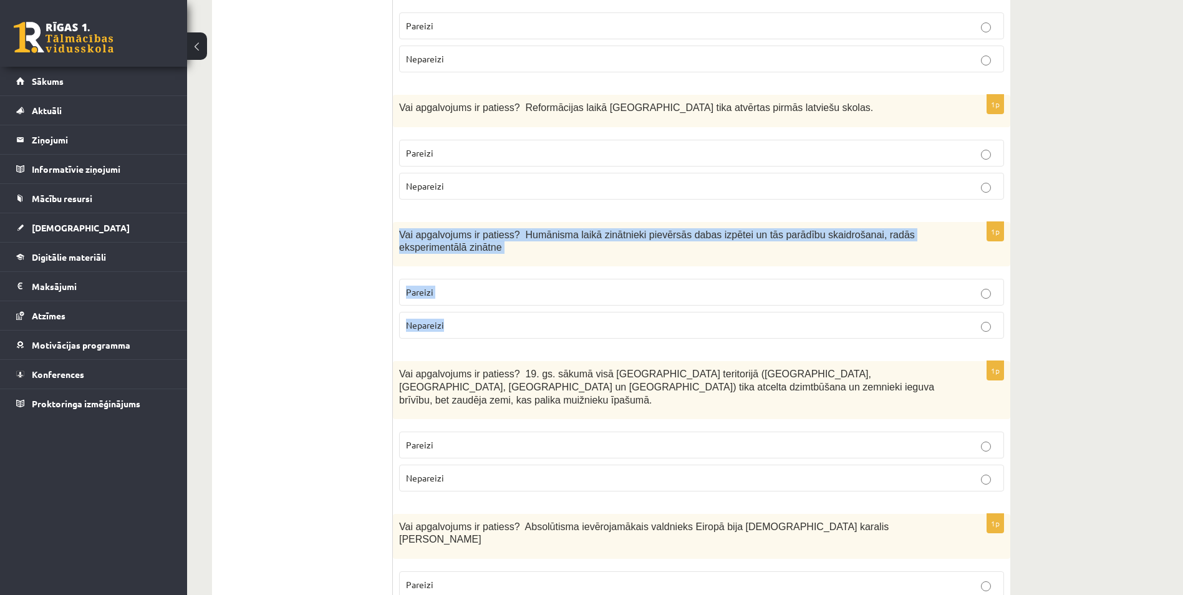
drag, startPoint x: 398, startPoint y: 192, endPoint x: 456, endPoint y: 271, distance: 98.5
click at [460, 282] on div "1p Vai apgalvojums ir patiess? Humānisma laikā zinātnieki pievērsās dabas izpēt…" at bounding box center [701, 285] width 617 height 127
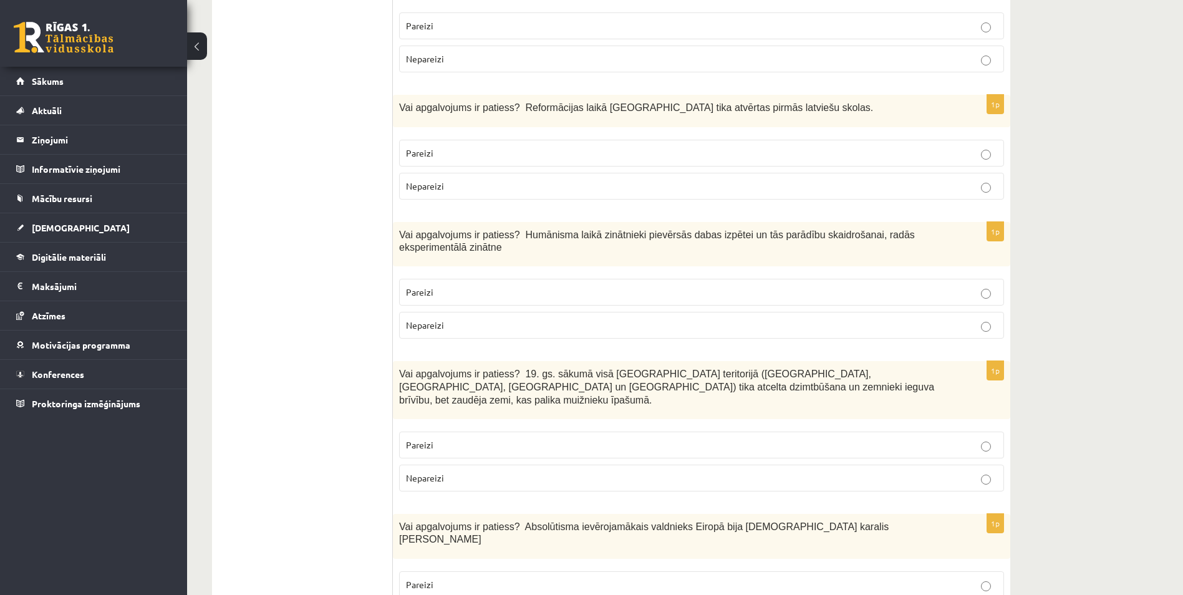
click at [306, 235] on ul "Tests" at bounding box center [308, 480] width 168 height 4503
click at [433, 286] on p "Pareizi" at bounding box center [701, 292] width 591 height 13
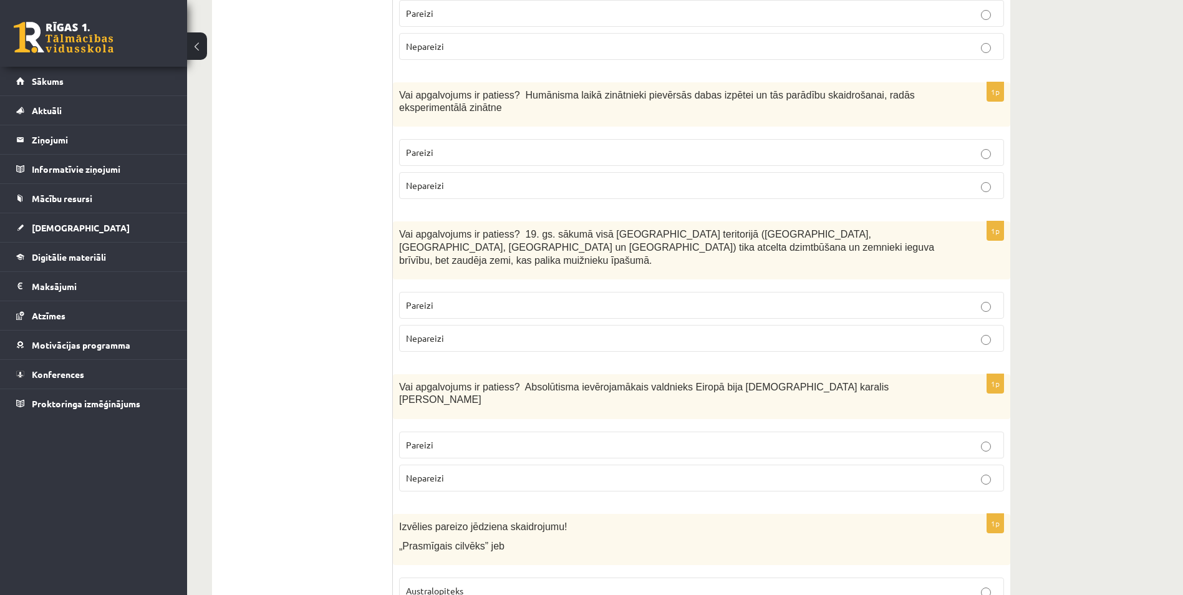
scroll to position [2182, 0]
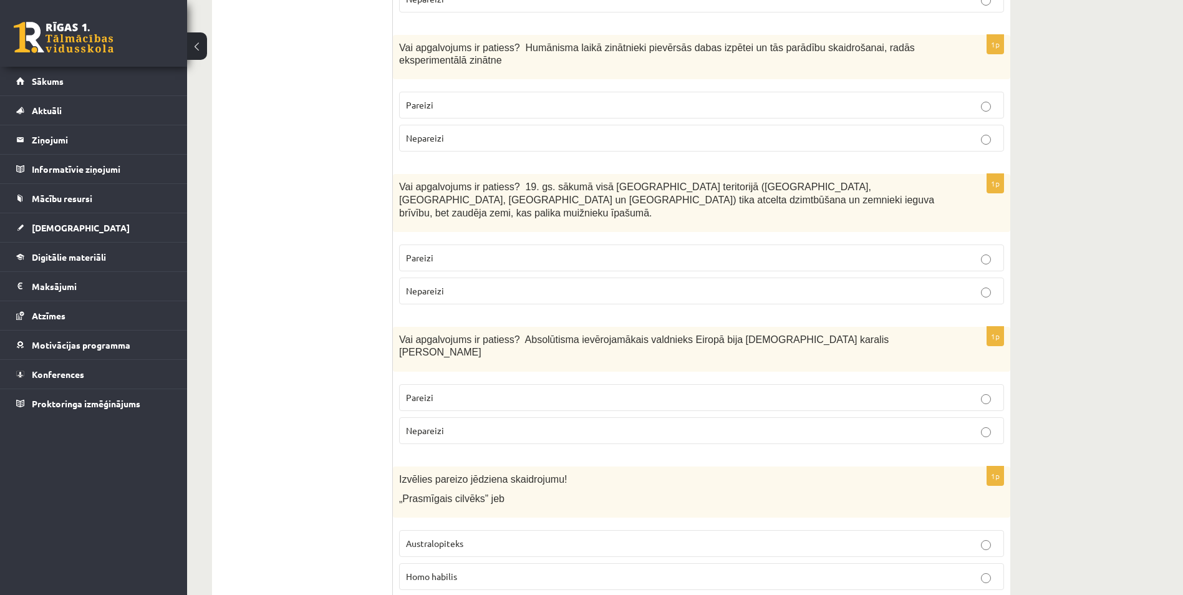
click at [403, 181] on span "Vai apgalvojums ir patiess? 19. gs. sākumā visā Latvijas teritorijā (Kurzemē, Z…" at bounding box center [666, 199] width 535 height 36
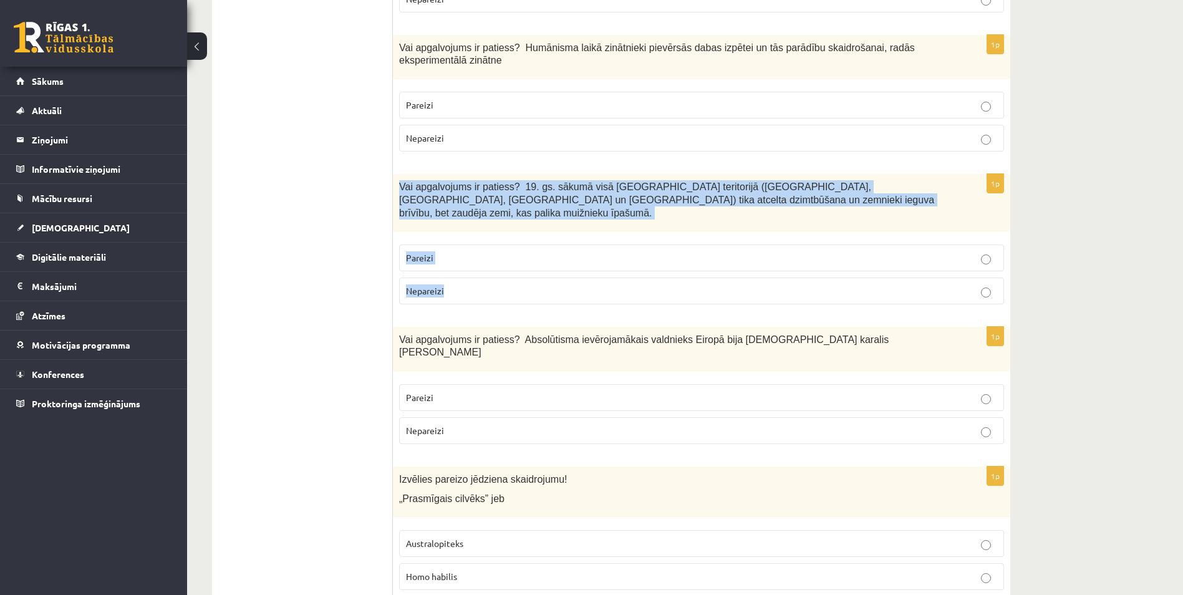
drag, startPoint x: 399, startPoint y: 149, endPoint x: 470, endPoint y: 233, distance: 110.2
click at [470, 233] on div "1p Vai apgalvojums ir patiess? 19. gs. sākumā visā Latvijas teritorijā (Kurzemē…" at bounding box center [701, 244] width 617 height 140
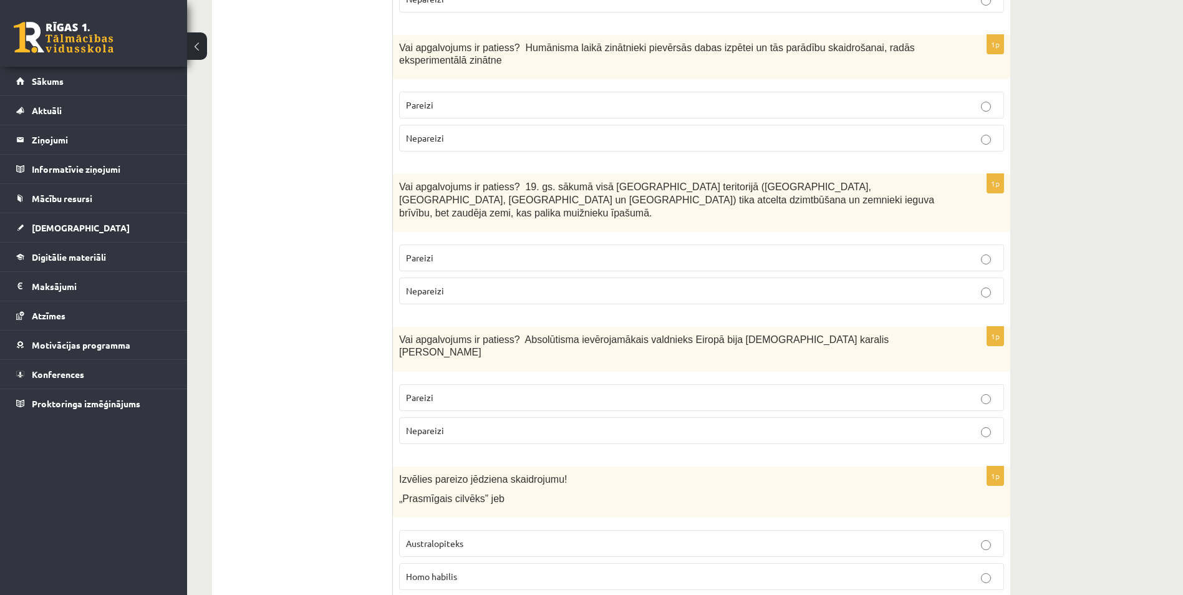
click at [313, 251] on ul "Tests" at bounding box center [308, 292] width 168 height 4503
click at [435, 277] on label "Nepareizi" at bounding box center [701, 290] width 605 height 27
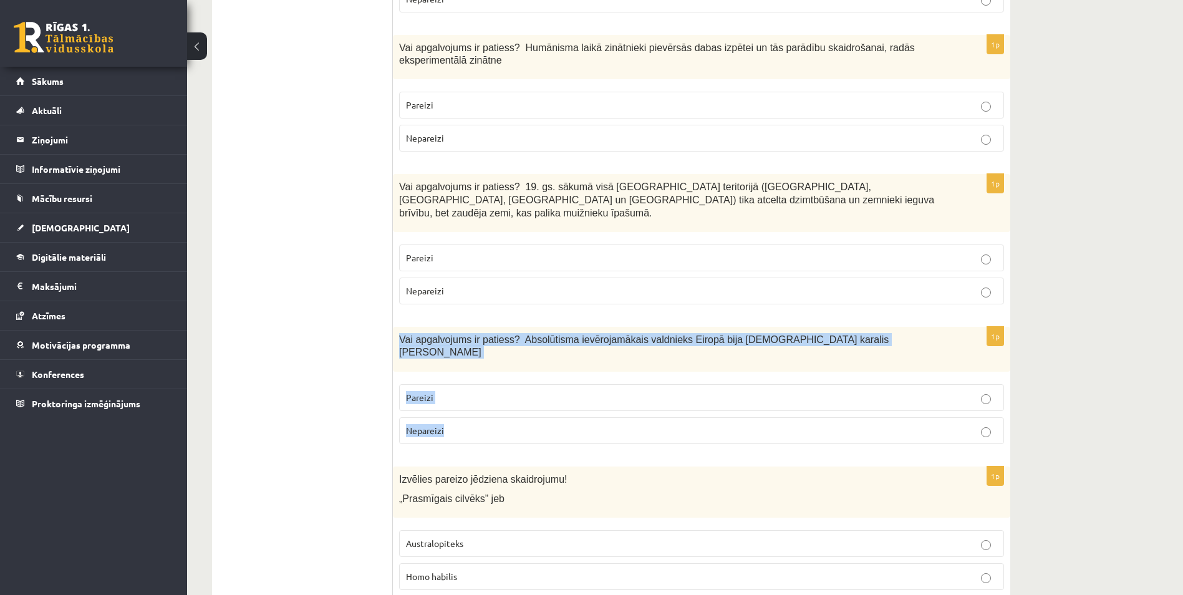
drag, startPoint x: 397, startPoint y: 287, endPoint x: 455, endPoint y: 354, distance: 88.4
click at [455, 354] on div "1p Vai apgalvojums ir patiess? Absolūtisma ievērojamākais valdnieks Eiropā bija…" at bounding box center [701, 390] width 617 height 127
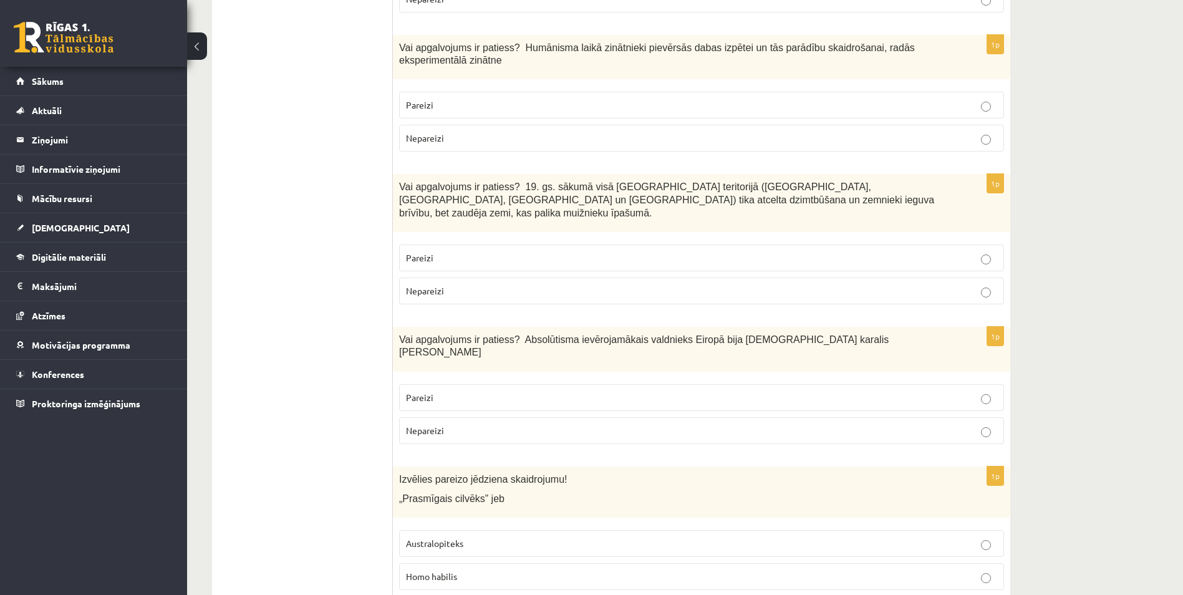
click at [376, 358] on ul "Tests" at bounding box center [308, 292] width 168 height 4503
click at [474, 391] on p "Pareizi" at bounding box center [701, 397] width 591 height 13
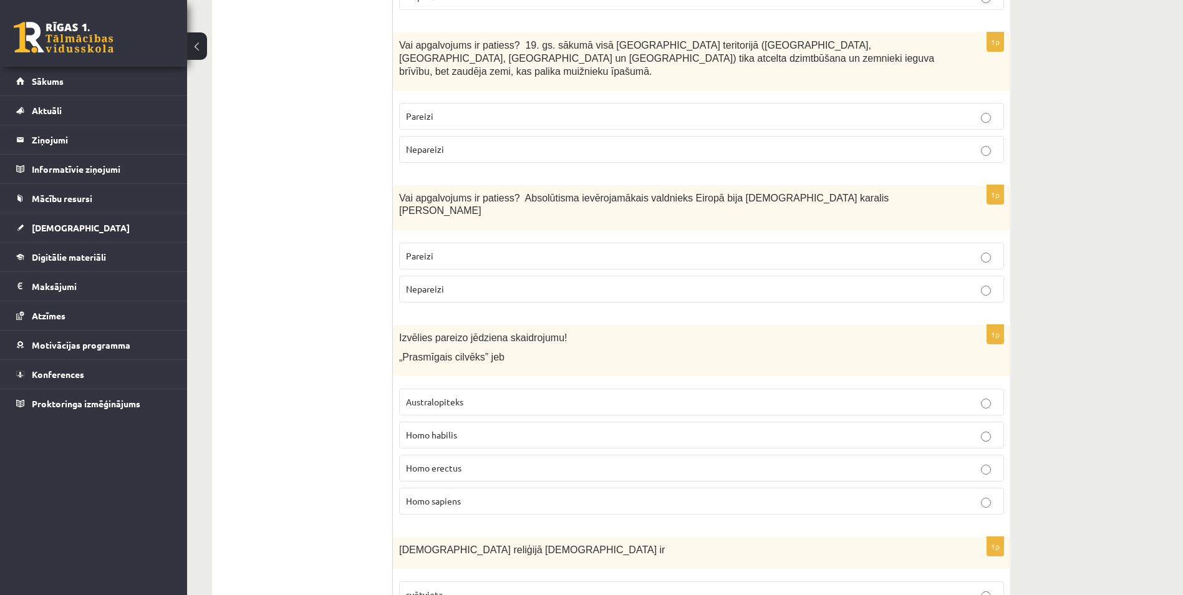
scroll to position [2369, 0]
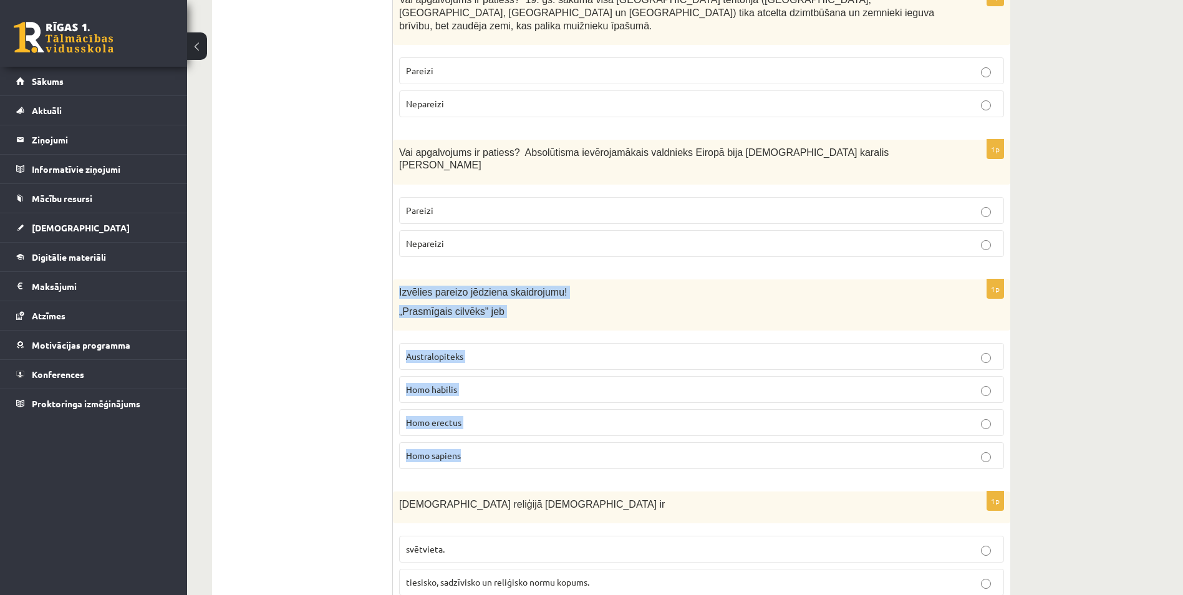
drag, startPoint x: 407, startPoint y: 234, endPoint x: 503, endPoint y: 380, distance: 175.0
click at [503, 380] on div "1p Izvēlies pareizo jēdziena skaidrojumu! „Prasmīgais cilvēks” jeb Australopite…" at bounding box center [701, 379] width 617 height 200
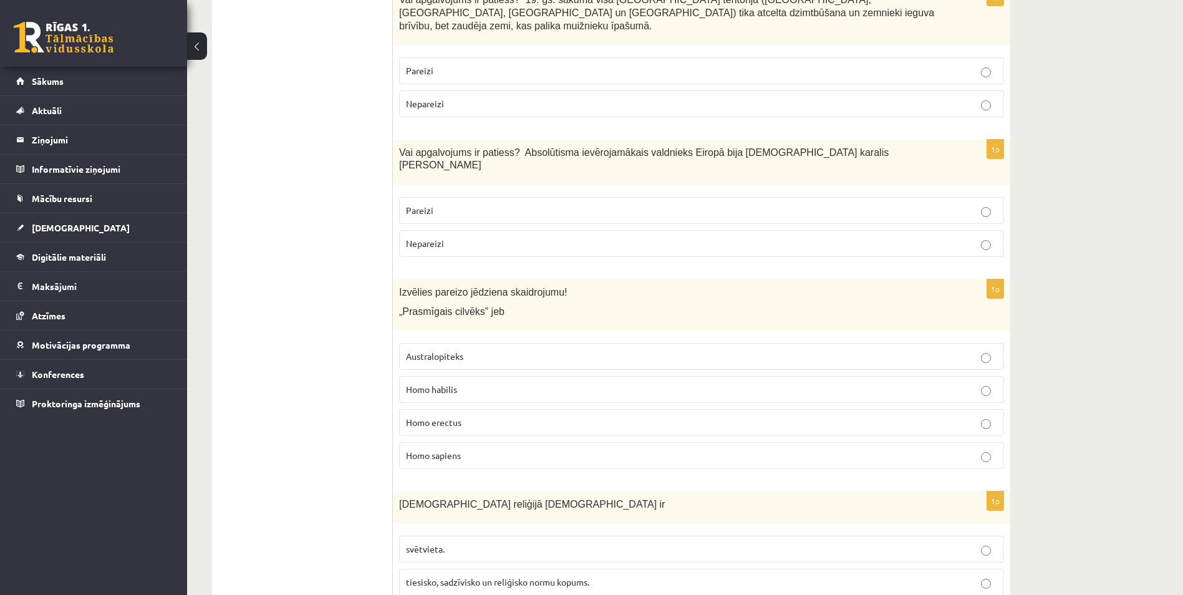
click at [363, 338] on ul "Tests" at bounding box center [308, 105] width 168 height 4503
click at [456, 383] on span "Homo habilis" at bounding box center [431, 388] width 51 height 11
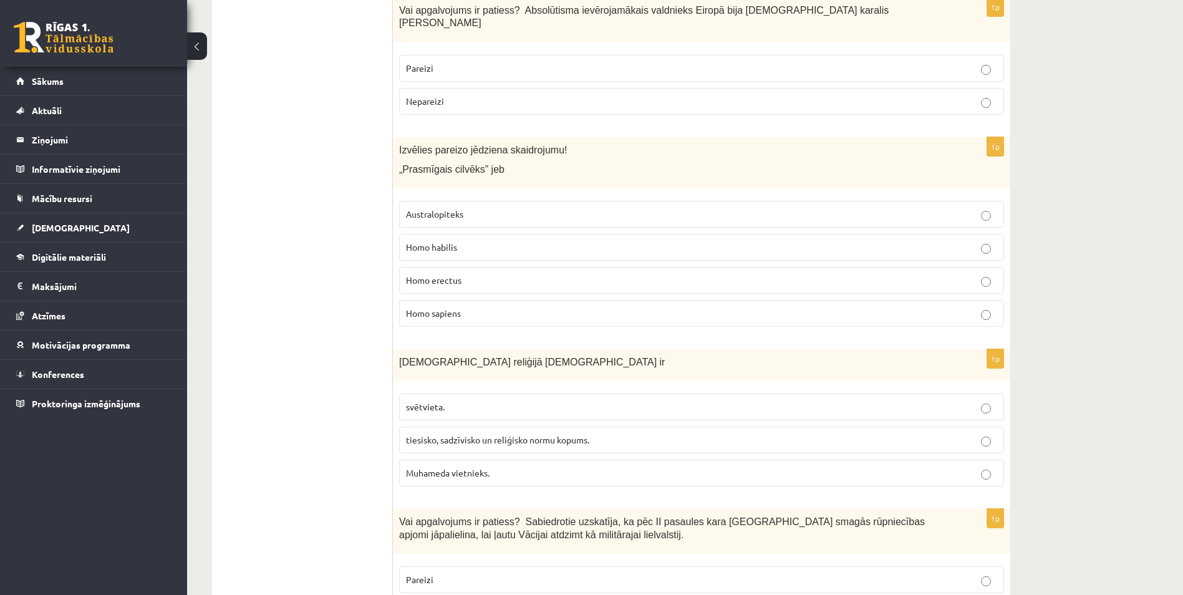
scroll to position [2557, 0]
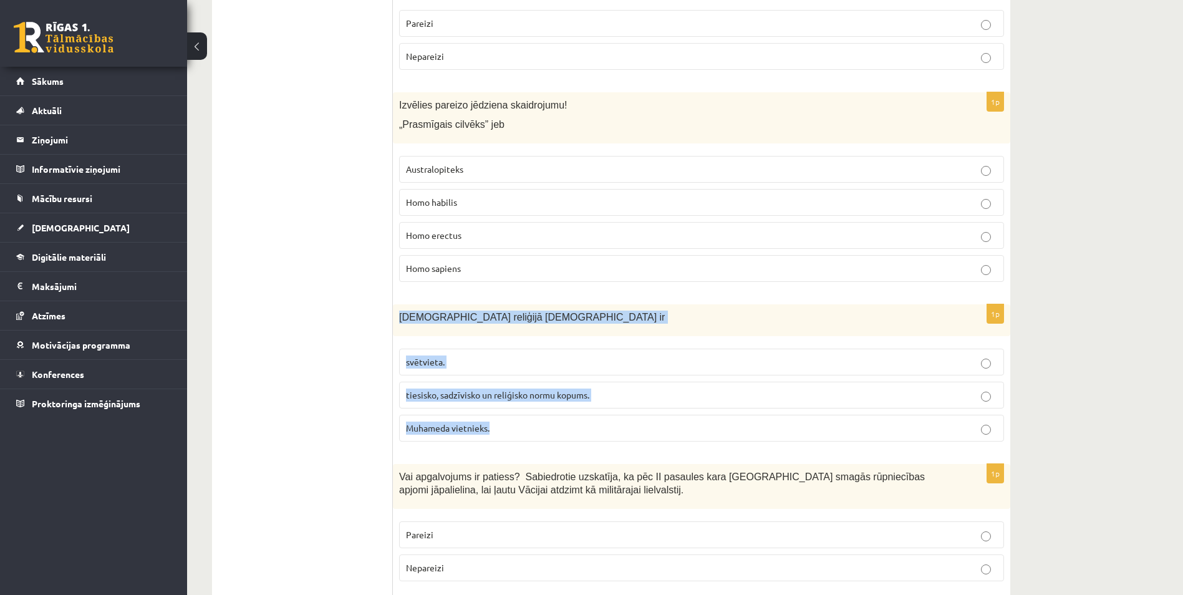
drag, startPoint x: 398, startPoint y: 254, endPoint x: 511, endPoint y: 372, distance: 163.2
click at [511, 372] on div "1p Islāma reliģijā Šariata ir svētvieta. tiesisko, sadzīvisko un reliģisko norm…" at bounding box center [701, 377] width 617 height 147
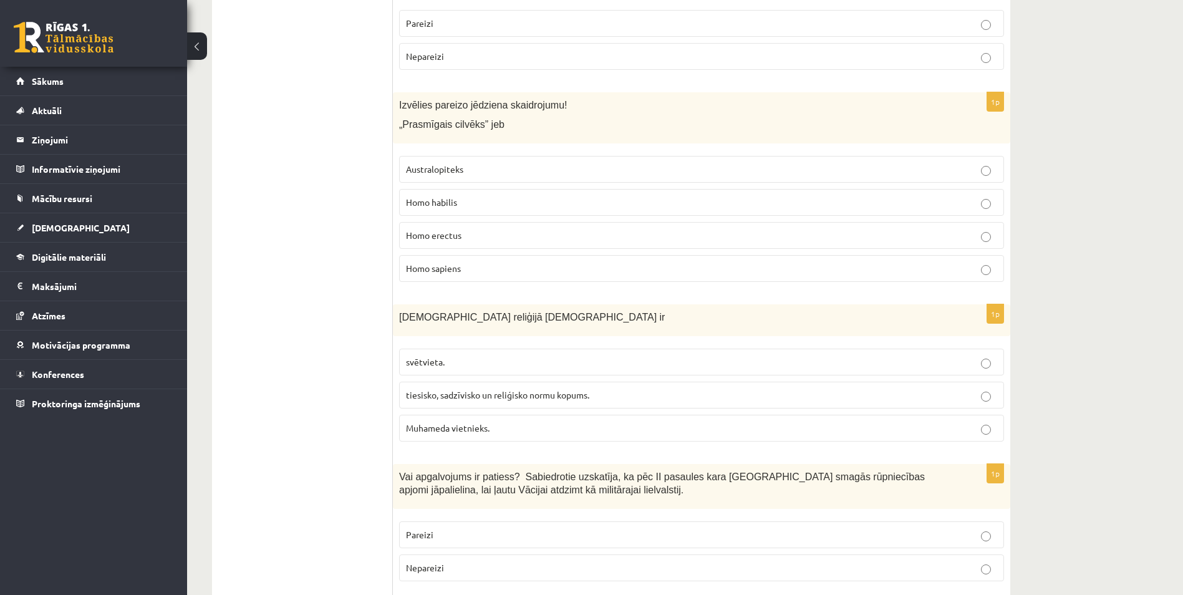
click at [509, 389] on span "tiesisko, sadzīvisko un reliģisko normu kopums." at bounding box center [497, 394] width 183 height 11
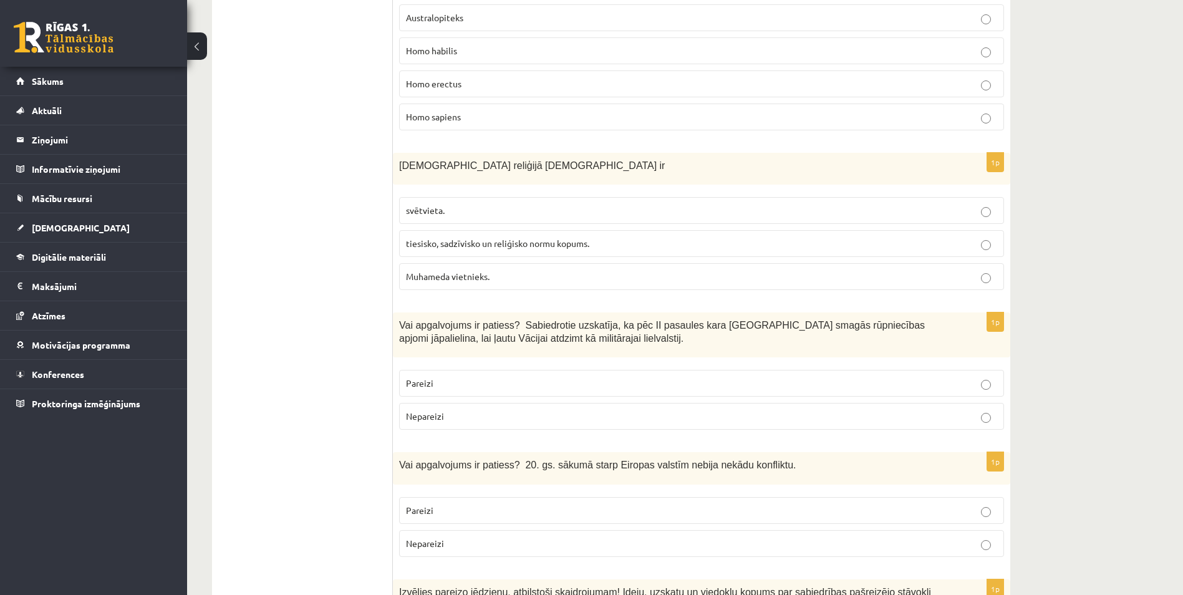
scroll to position [2744, 0]
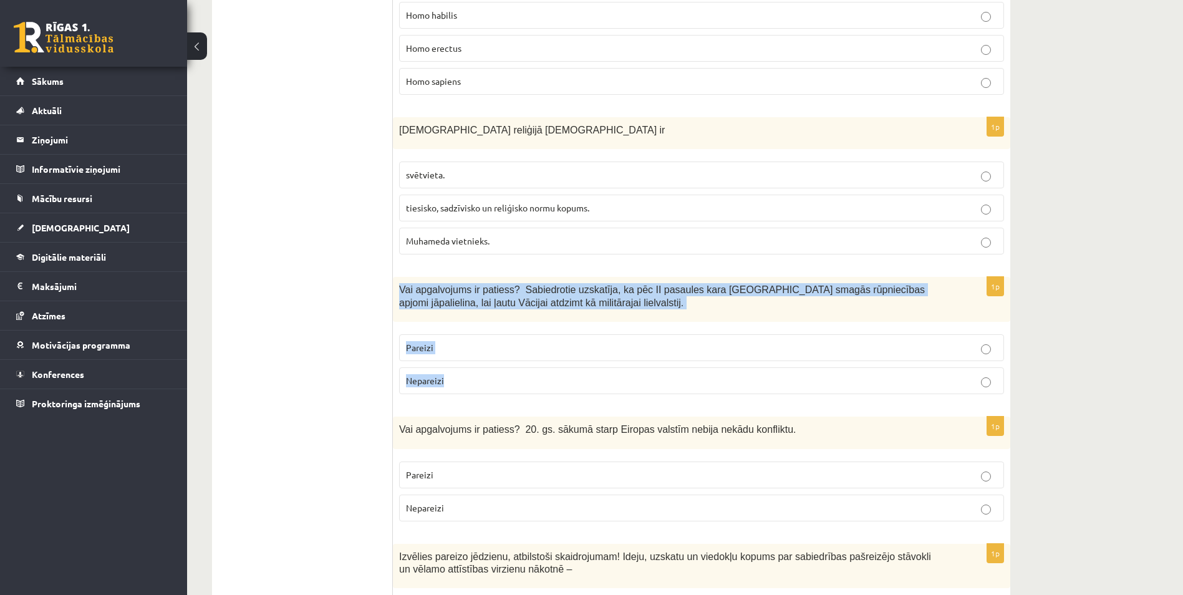
drag, startPoint x: 400, startPoint y: 224, endPoint x: 496, endPoint y: 302, distance: 122.8
click at [496, 302] on div "1p Vai apgalvojums ir patiess? Sabiedrotie uzskatīja, ka pēc II pasaules kara V…" at bounding box center [701, 340] width 617 height 127
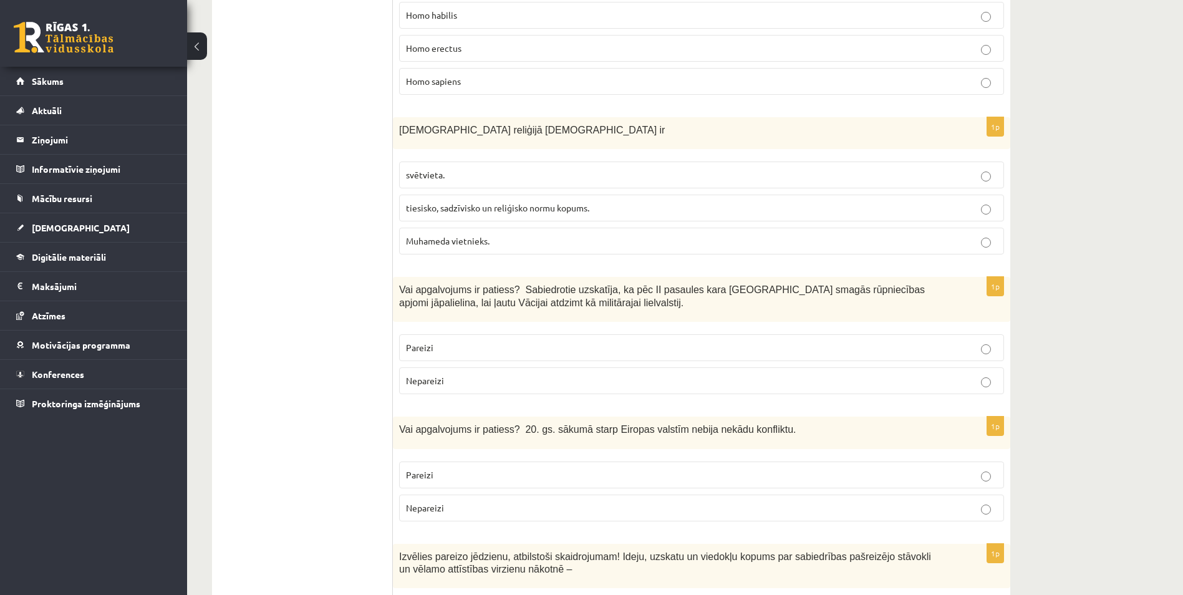
click at [437, 374] on p "Nepareizi" at bounding box center [701, 380] width 591 height 13
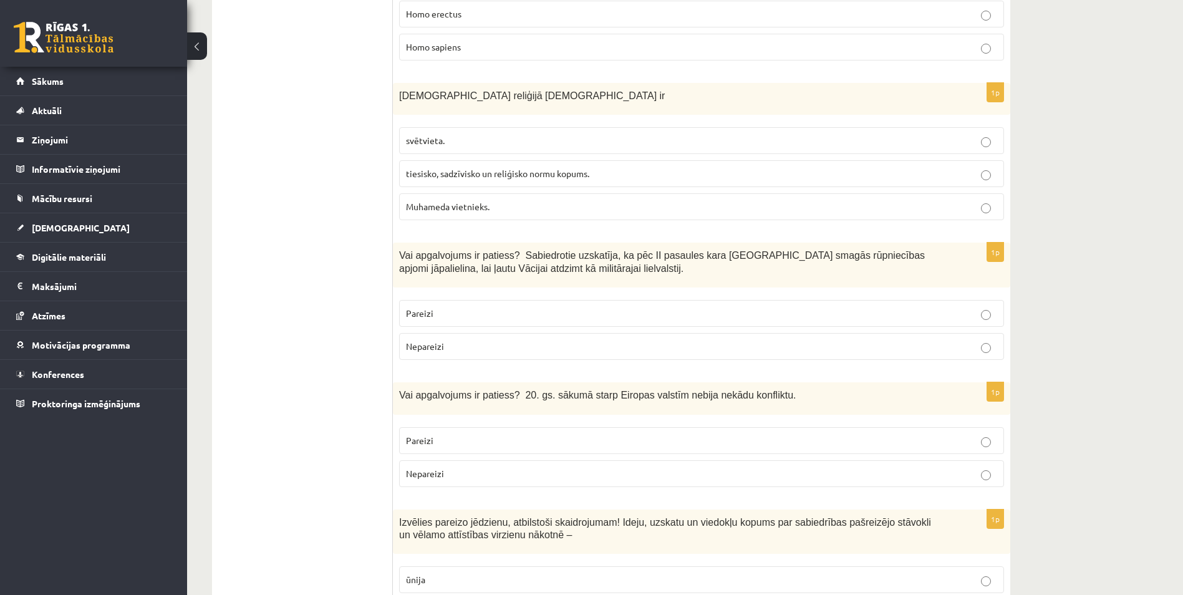
scroll to position [2868, 0]
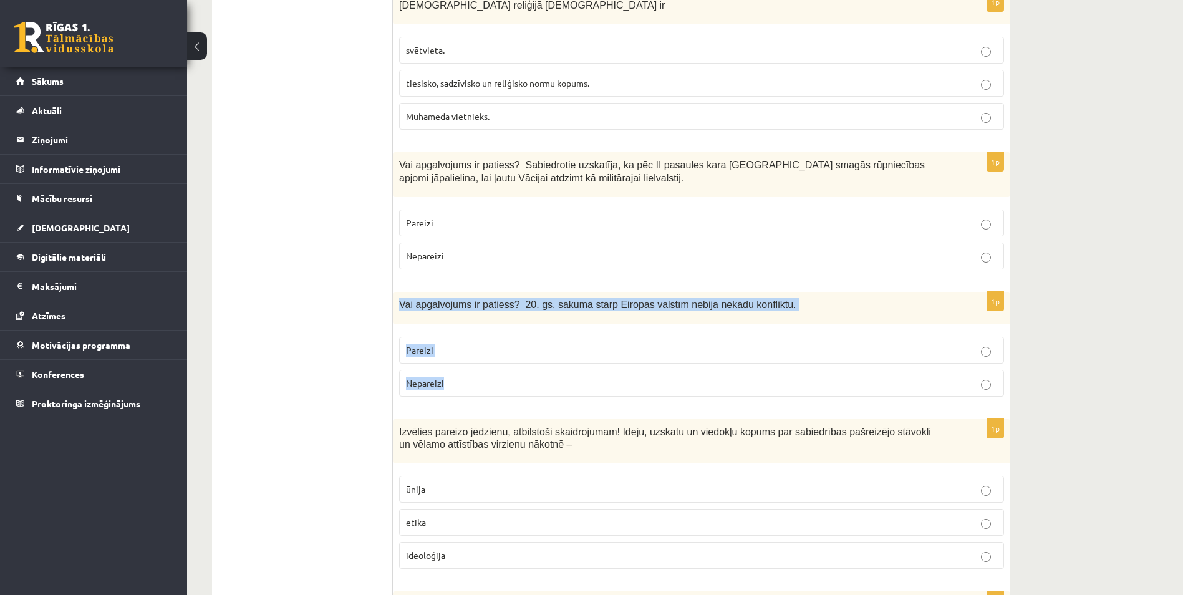
drag, startPoint x: 405, startPoint y: 253, endPoint x: 464, endPoint y: 320, distance: 89.3
click at [464, 324] on div "1p Vai apgalvojums ir patiess? 20. gs. sākumā starp Eiropas valstīm nebija nekā…" at bounding box center [701, 349] width 617 height 114
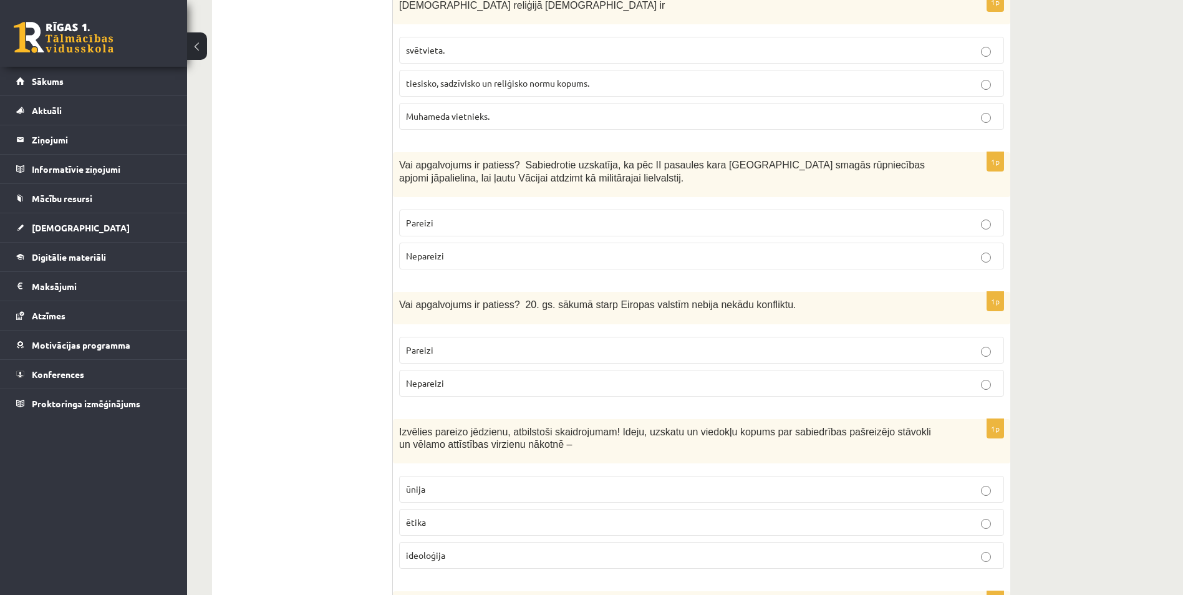
click at [481, 370] on label "Nepareizi" at bounding box center [701, 383] width 605 height 27
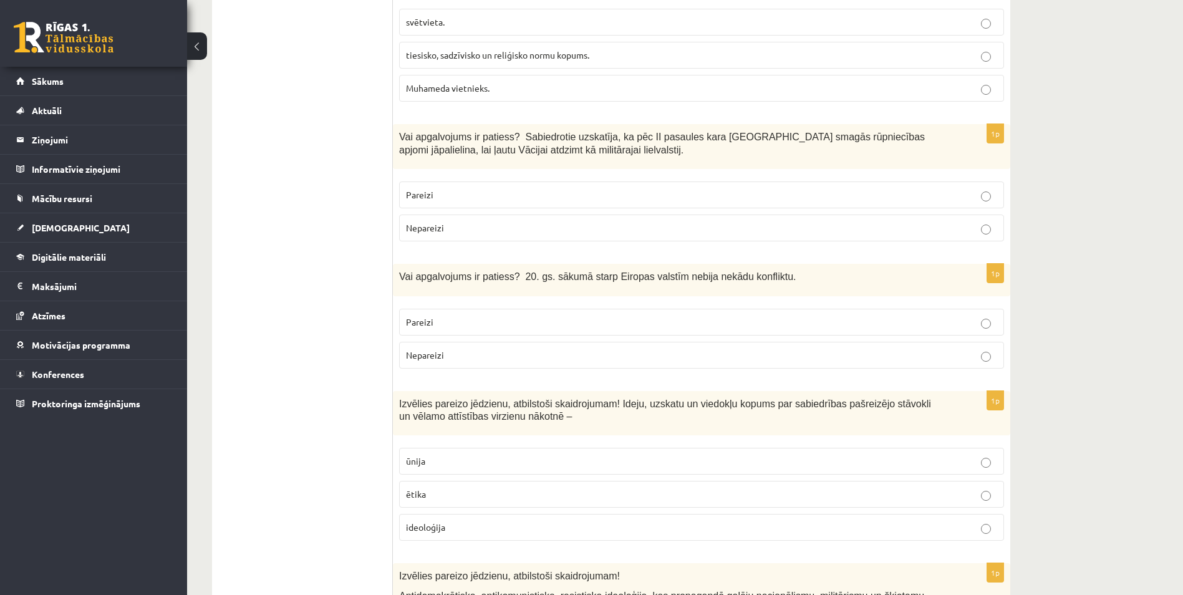
scroll to position [2993, 0]
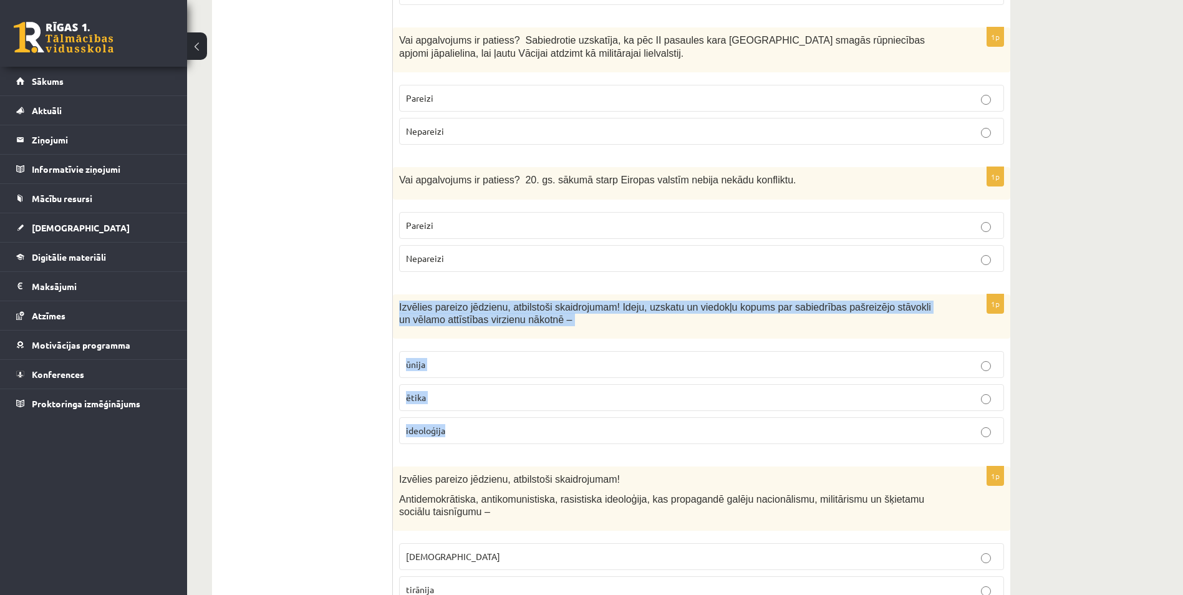
drag, startPoint x: 399, startPoint y: 245, endPoint x: 472, endPoint y: 359, distance: 135.4
click at [472, 359] on div "1p Izvēlies pareizo jēdzienu, atbilstoši skaidrojumam! Ideju, uzskatu un viedok…" at bounding box center [701, 374] width 617 height 160
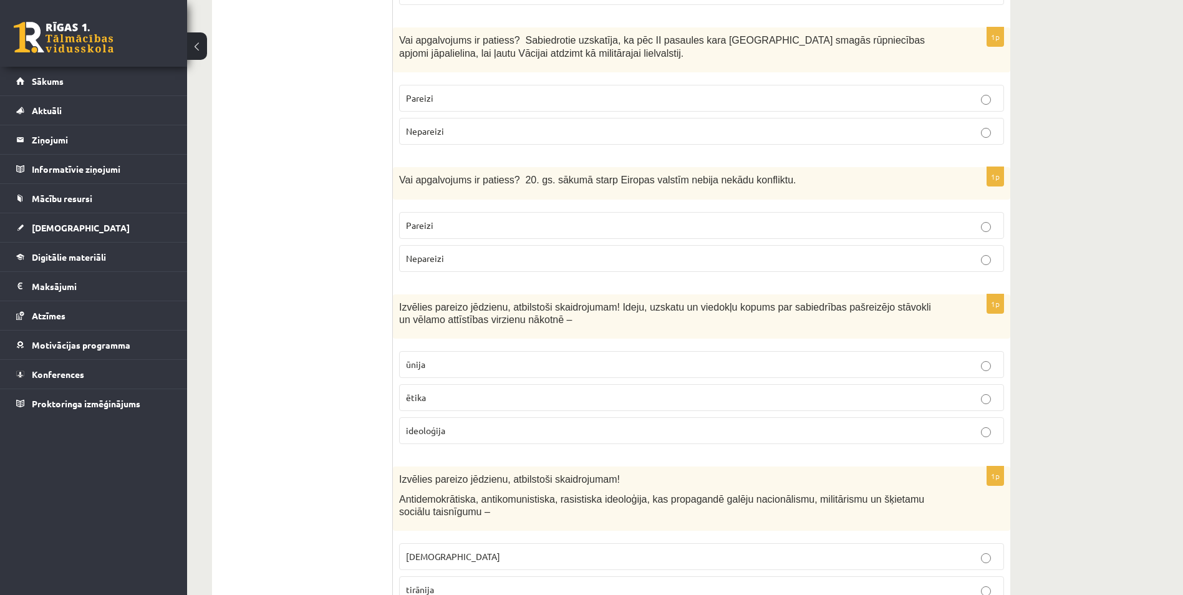
click at [433, 425] on span "ideoloģija" at bounding box center [425, 430] width 39 height 11
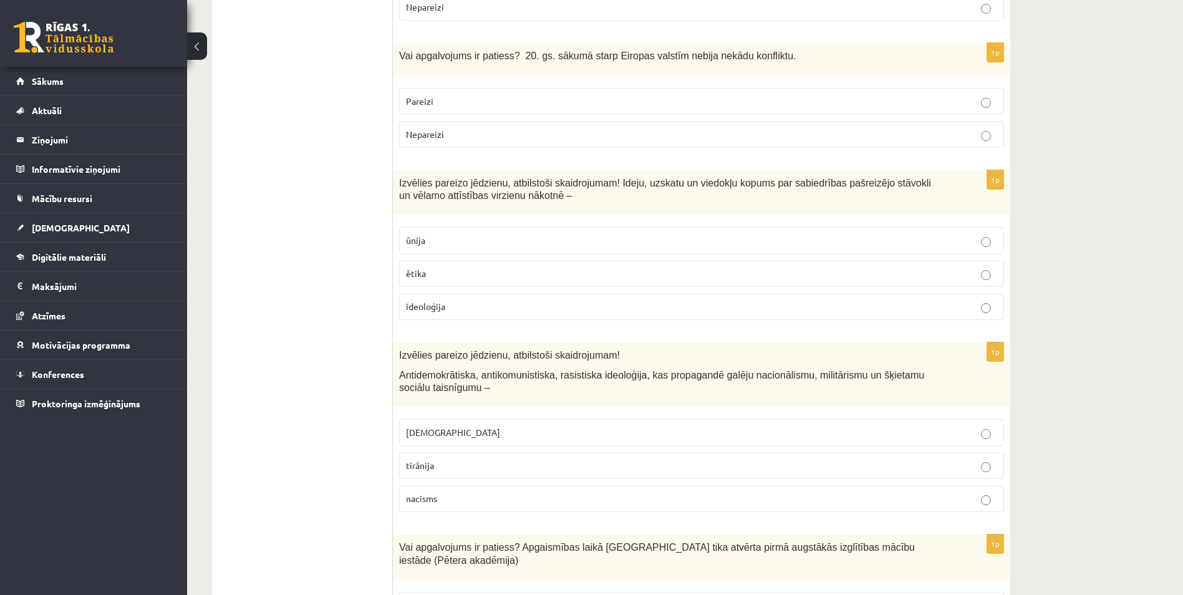
scroll to position [3118, 0]
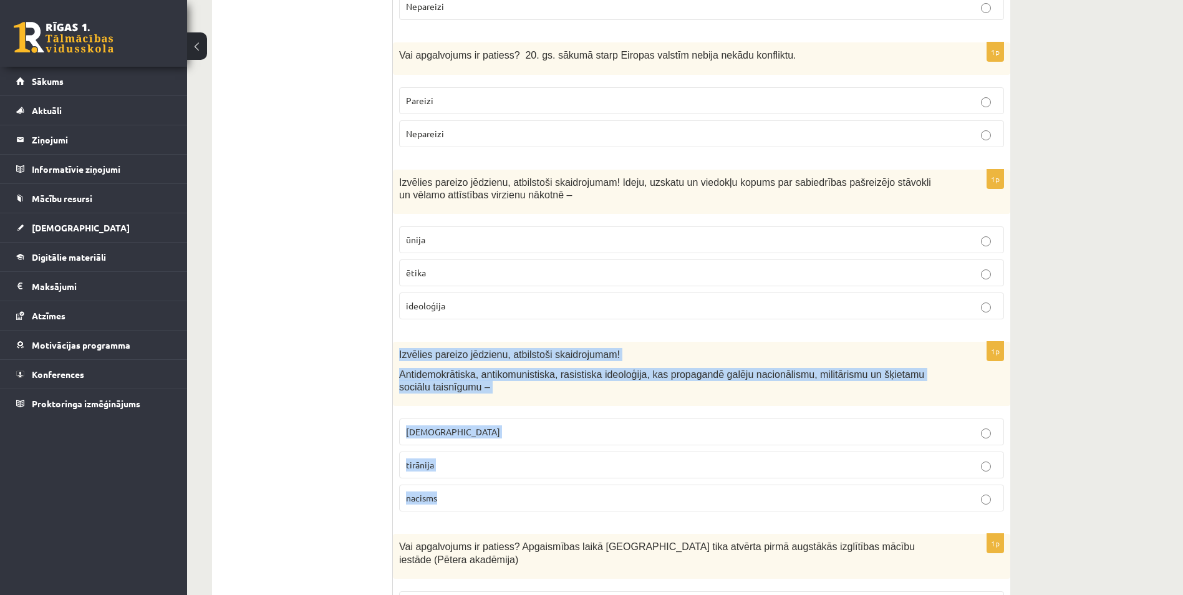
drag, startPoint x: 398, startPoint y: 289, endPoint x: 482, endPoint y: 444, distance: 175.8
click at [482, 444] on div "1p Izvēlies pareizo jēdzienu, atbilstoši skaidrojumam! Antidemokrātiska, antiko…" at bounding box center [701, 432] width 617 height 180
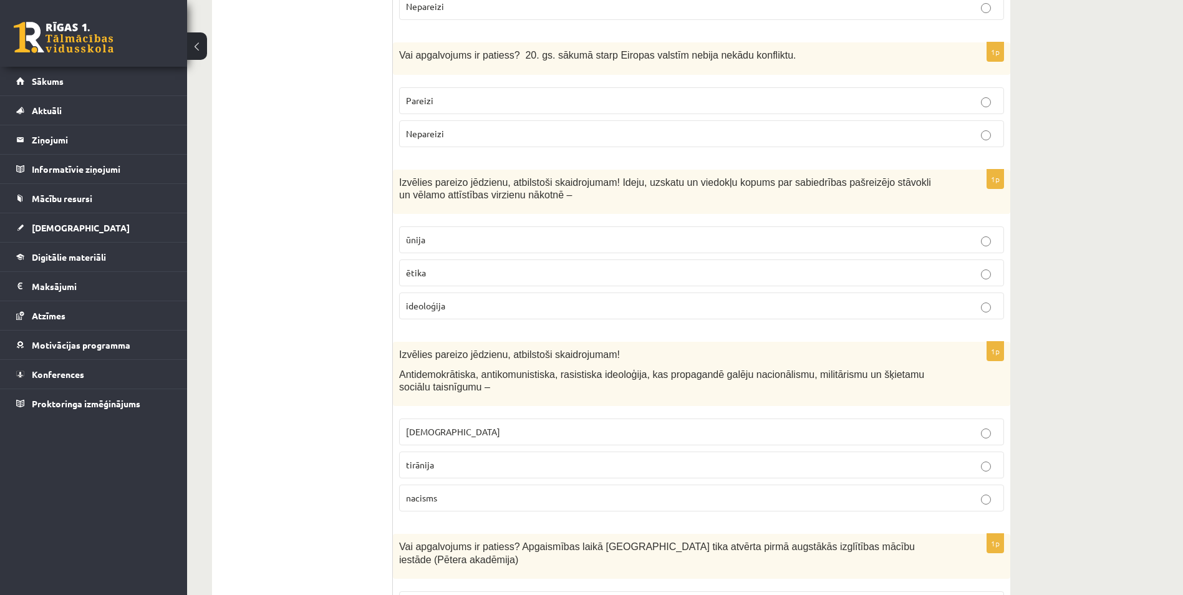
drag, startPoint x: 383, startPoint y: 431, endPoint x: 381, endPoint y: 422, distance: 9.7
click at [435, 418] on fieldset "fašisms tirānija nacisms" at bounding box center [701, 463] width 605 height 103
drag, startPoint x: 435, startPoint y: 418, endPoint x: 438, endPoint y: 429, distance: 11.0
click at [437, 491] on p "nacisms" at bounding box center [701, 497] width 591 height 13
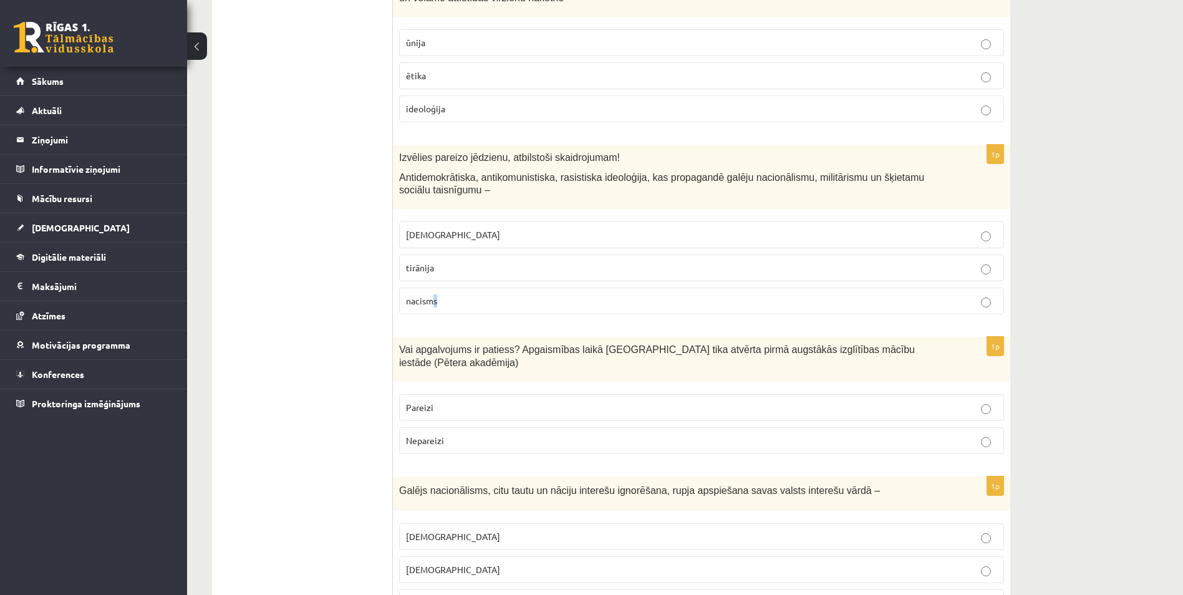
scroll to position [3367, 0]
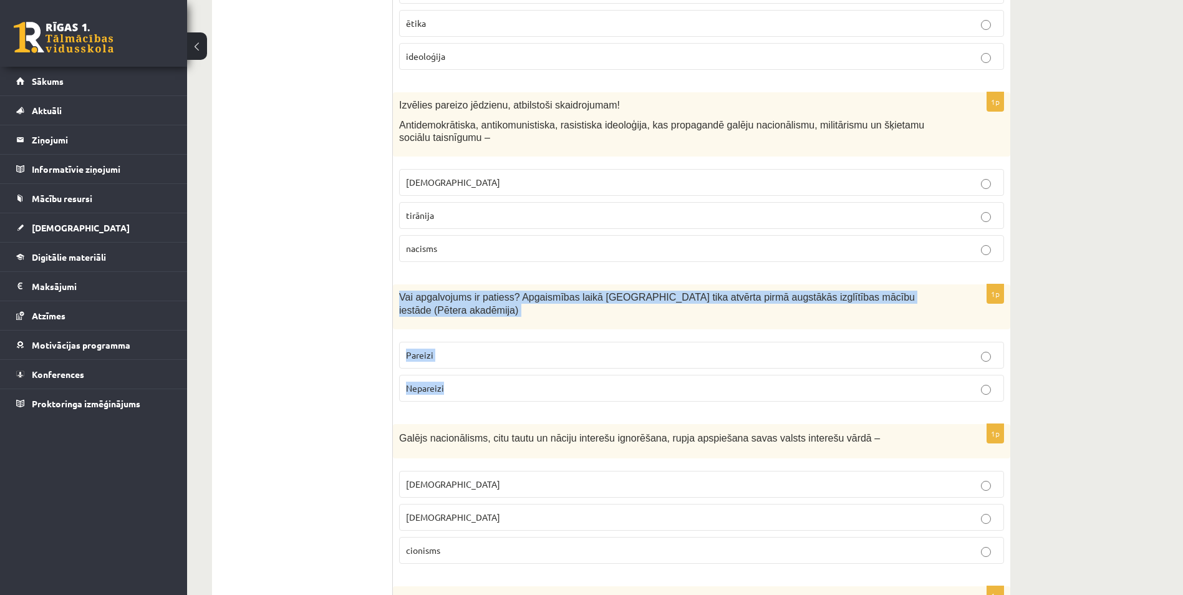
drag, startPoint x: 399, startPoint y: 231, endPoint x: 481, endPoint y: 323, distance: 123.2
click at [481, 323] on div "1p Vai apgalvojums ir patiess? Apgaismības laikā Jelgavā tika atvērta pirmā aug…" at bounding box center [701, 347] width 617 height 127
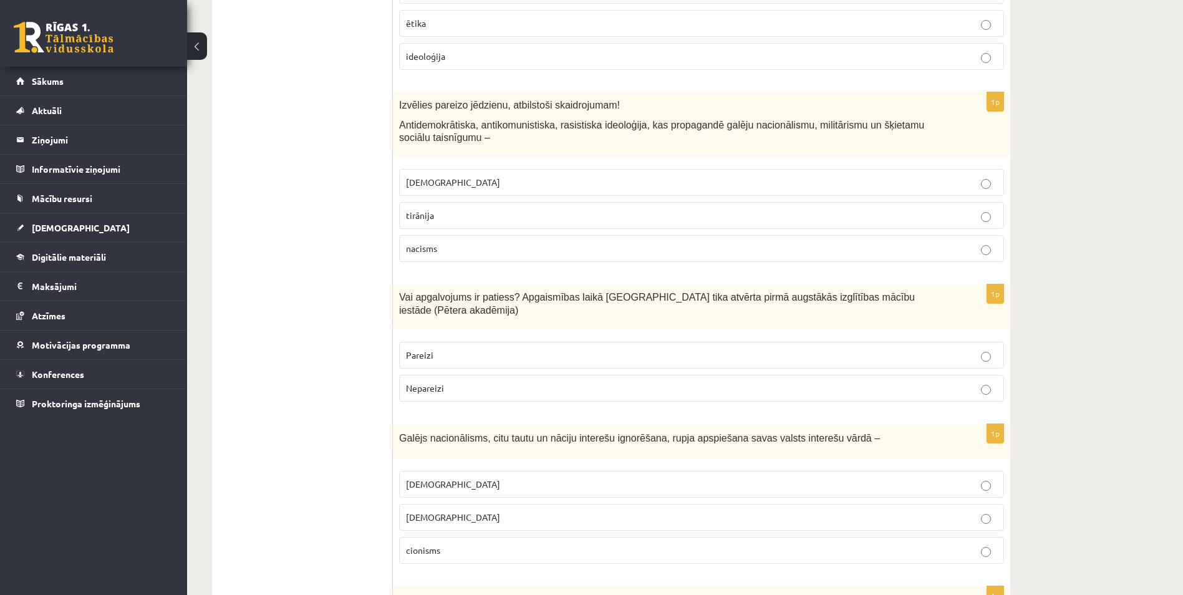
click at [443, 349] on p "Pareizi" at bounding box center [701, 355] width 591 height 13
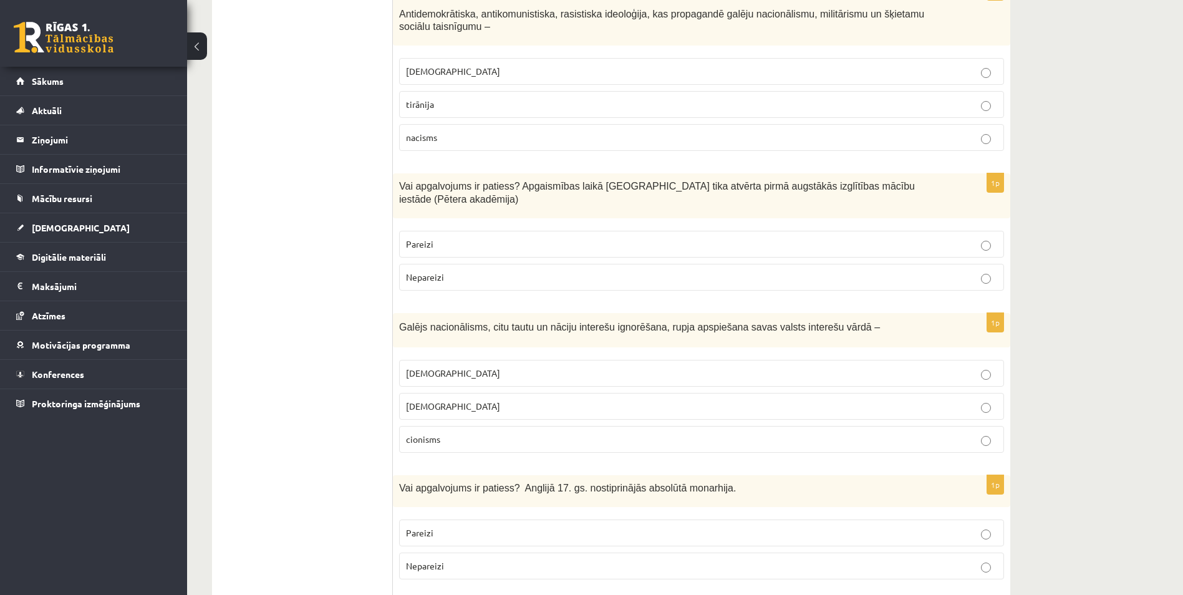
scroll to position [3554, 0]
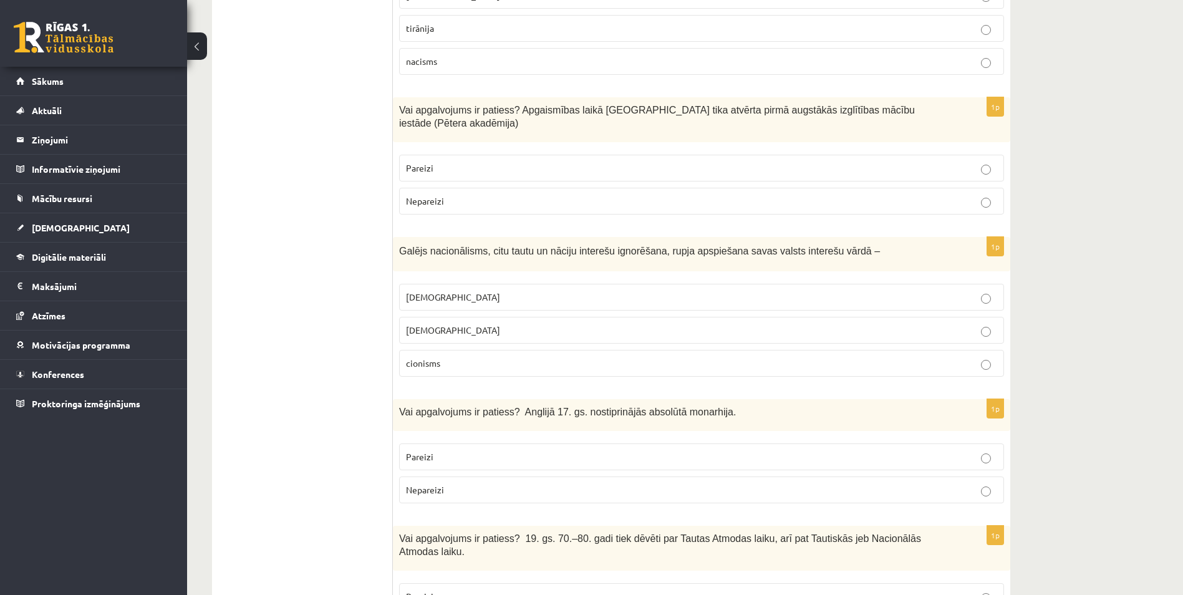
click at [402, 246] on span "Galējs nacionālisms, citu tautu un nāciju interešu ignorēšana, rupja apspiešana…" at bounding box center [639, 251] width 481 height 11
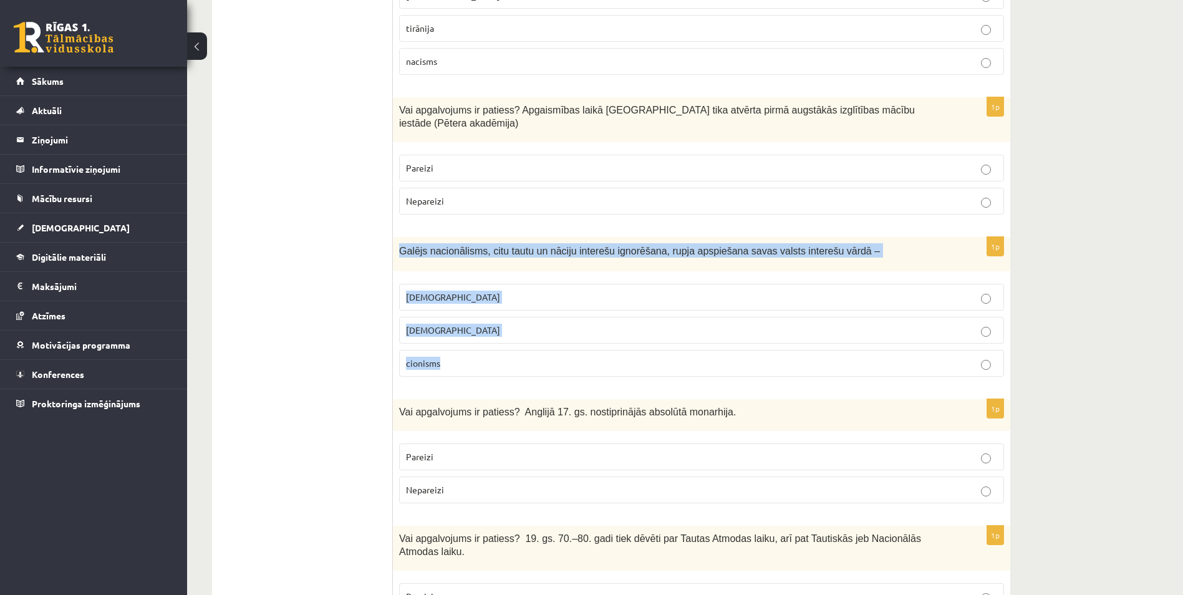
drag, startPoint x: 398, startPoint y: 173, endPoint x: 468, endPoint y: 280, distance: 127.8
click at [468, 280] on div "1p Galējs nacionālisms, citu tautu un nāciju interešu ignorēšana, rupja apspieš…" at bounding box center [701, 312] width 617 height 150
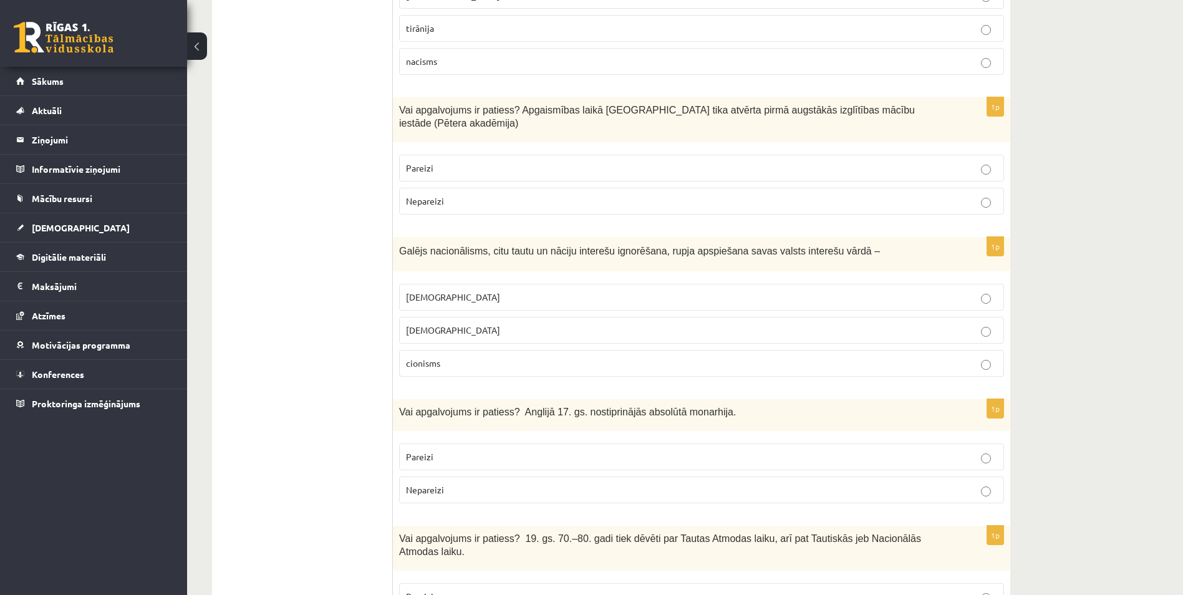
click at [447, 291] on p "šovinisms" at bounding box center [701, 297] width 591 height 13
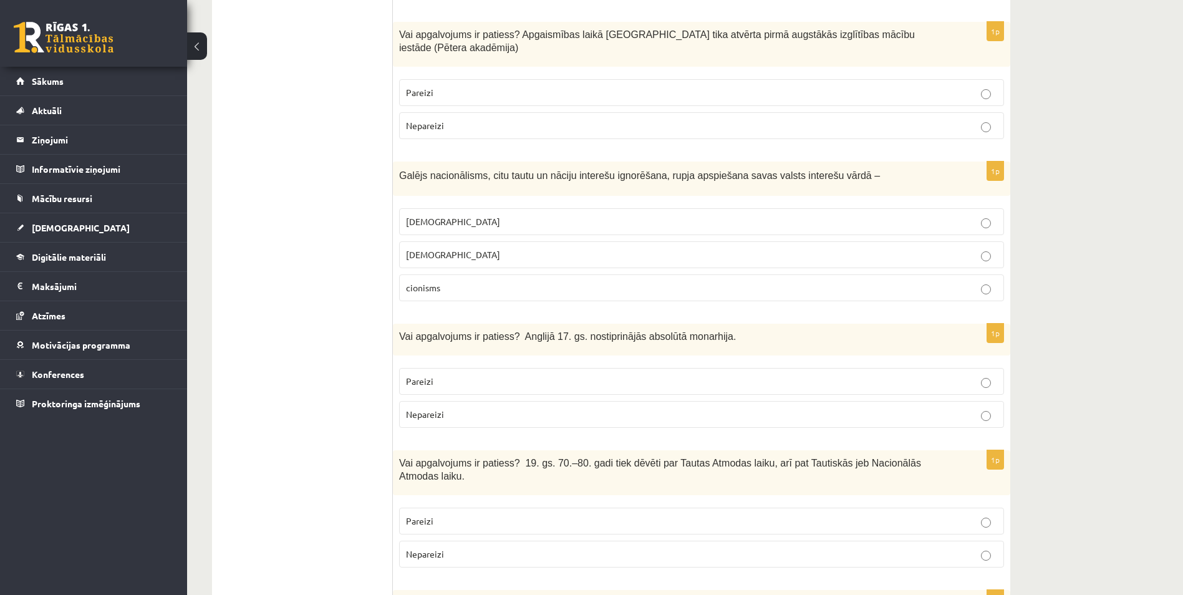
scroll to position [3679, 0]
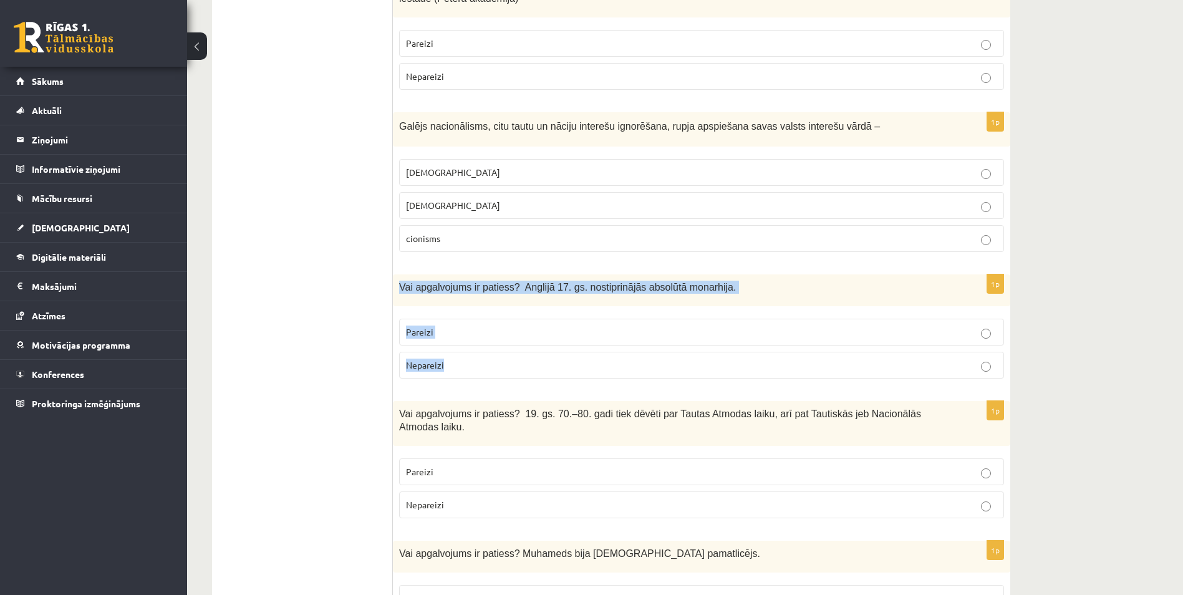
drag, startPoint x: 399, startPoint y: 210, endPoint x: 459, endPoint y: 283, distance: 94.4
click at [459, 283] on div "1p Vai apgalvojums ir patiess? Anglijā 17. gs. nostiprinājās absolūtā monarhija…" at bounding box center [701, 331] width 617 height 114
click at [447, 352] on label "Nepareizi" at bounding box center [701, 365] width 605 height 27
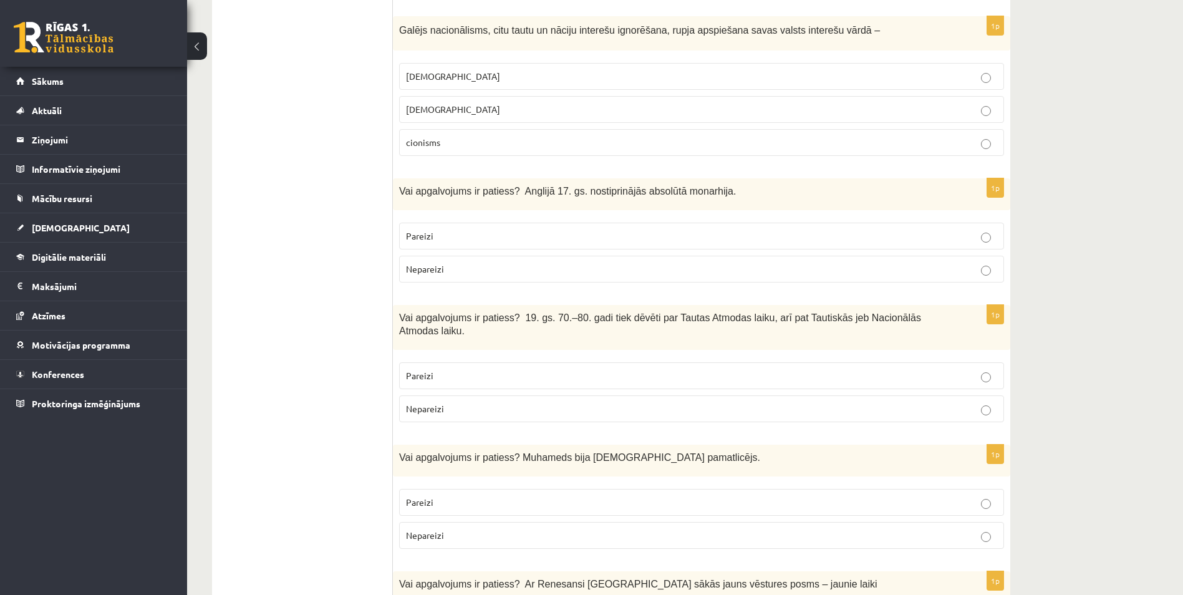
scroll to position [3866, 0]
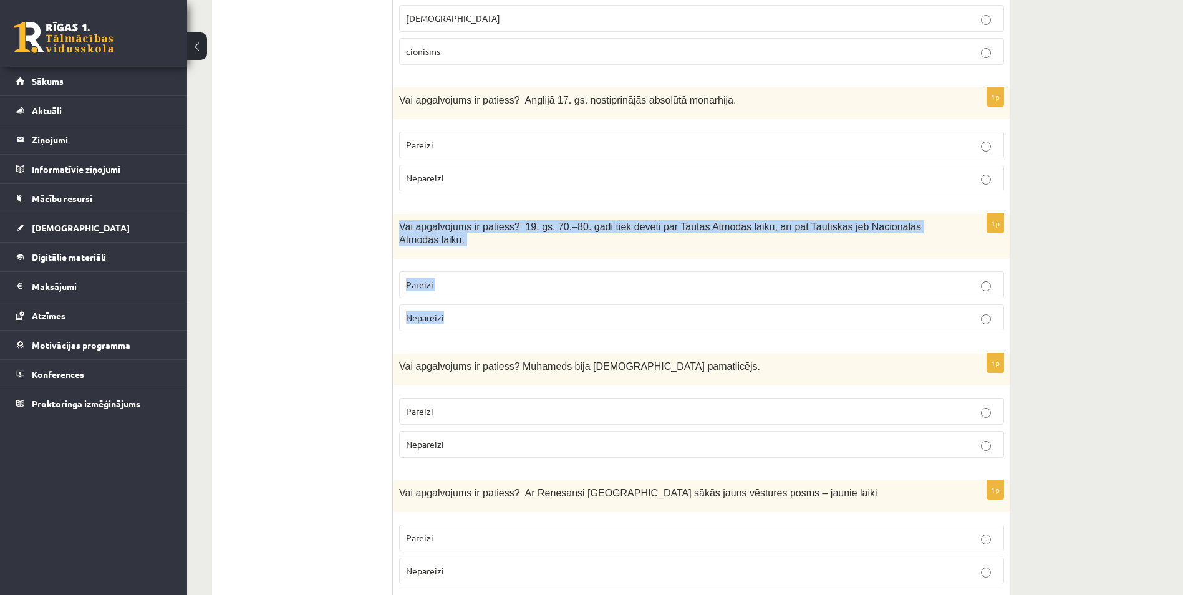
drag, startPoint x: 398, startPoint y: 150, endPoint x: 460, endPoint y: 221, distance: 94.6
click at [460, 221] on div "1p Vai apgalvojums ir patiess? 19. gs. 70.–80. gadi tiek dēvēti par Tautas Atmo…" at bounding box center [701, 277] width 617 height 127
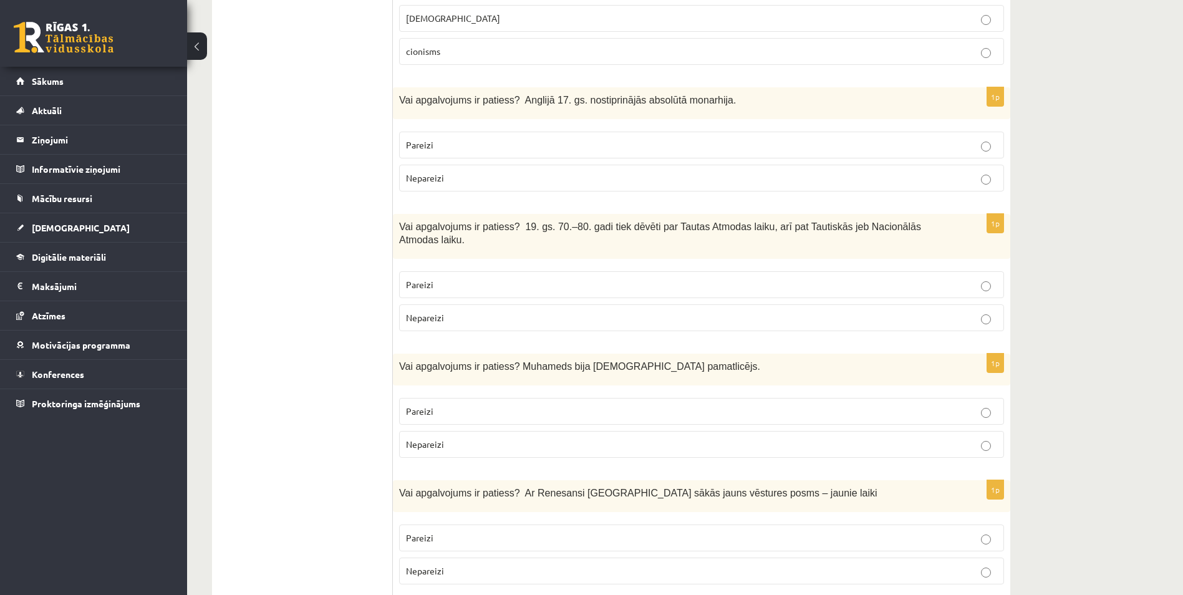
click at [486, 271] on label "Pareizi" at bounding box center [701, 284] width 605 height 27
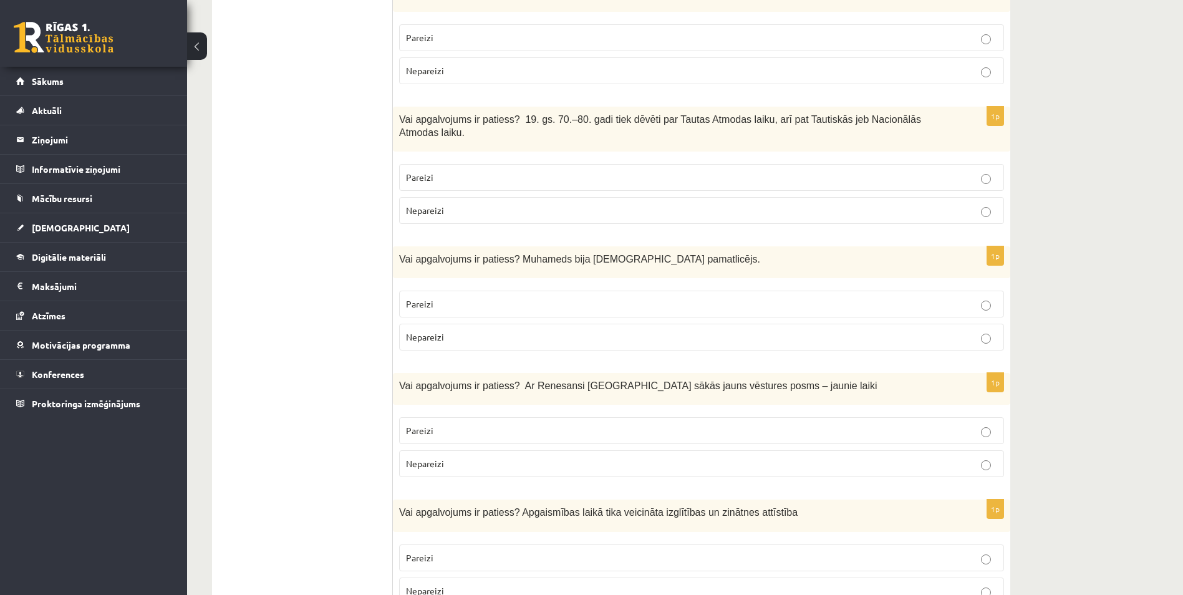
scroll to position [3991, 0]
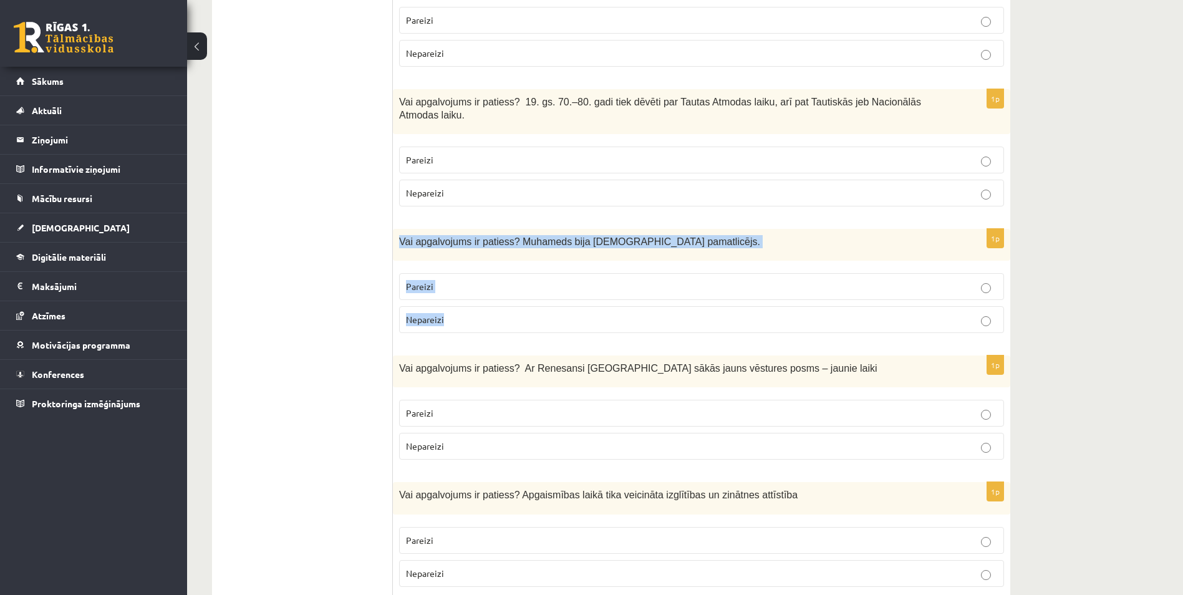
drag, startPoint x: 397, startPoint y: 147, endPoint x: 465, endPoint y: 223, distance: 101.6
click at [465, 229] on div "1p Vai apgalvojums ir patiess? Muhameds bija islāma pamatlicējs. Pareizi Nepare…" at bounding box center [701, 286] width 617 height 114
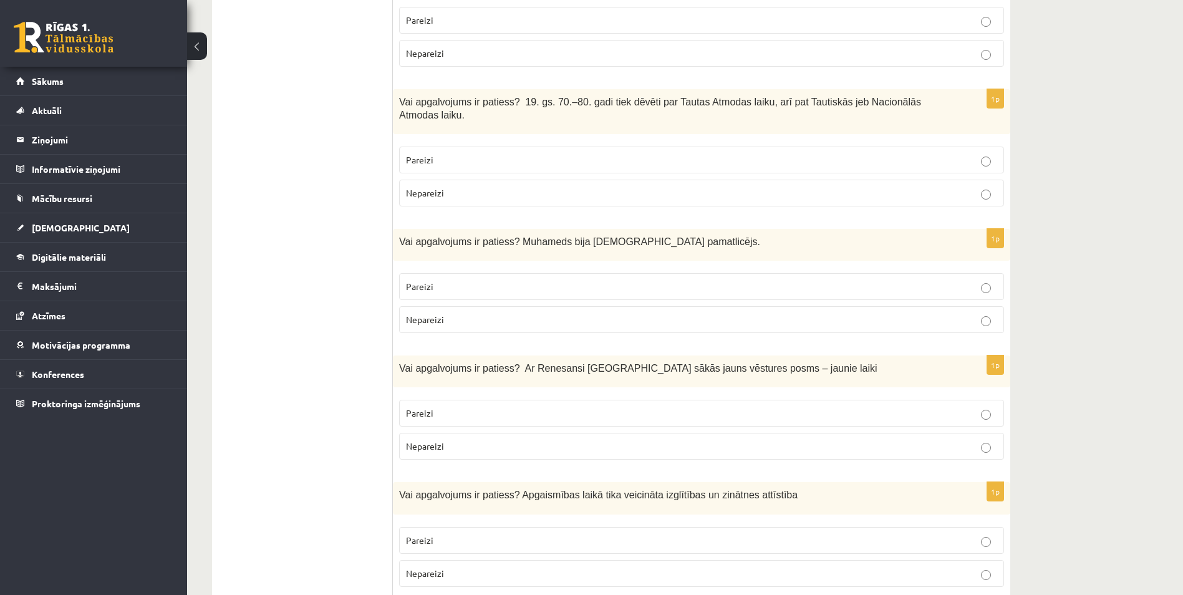
drag, startPoint x: 344, startPoint y: 210, endPoint x: 412, endPoint y: 202, distance: 69.0
click at [439, 280] on p "Pareizi" at bounding box center [701, 286] width 591 height 13
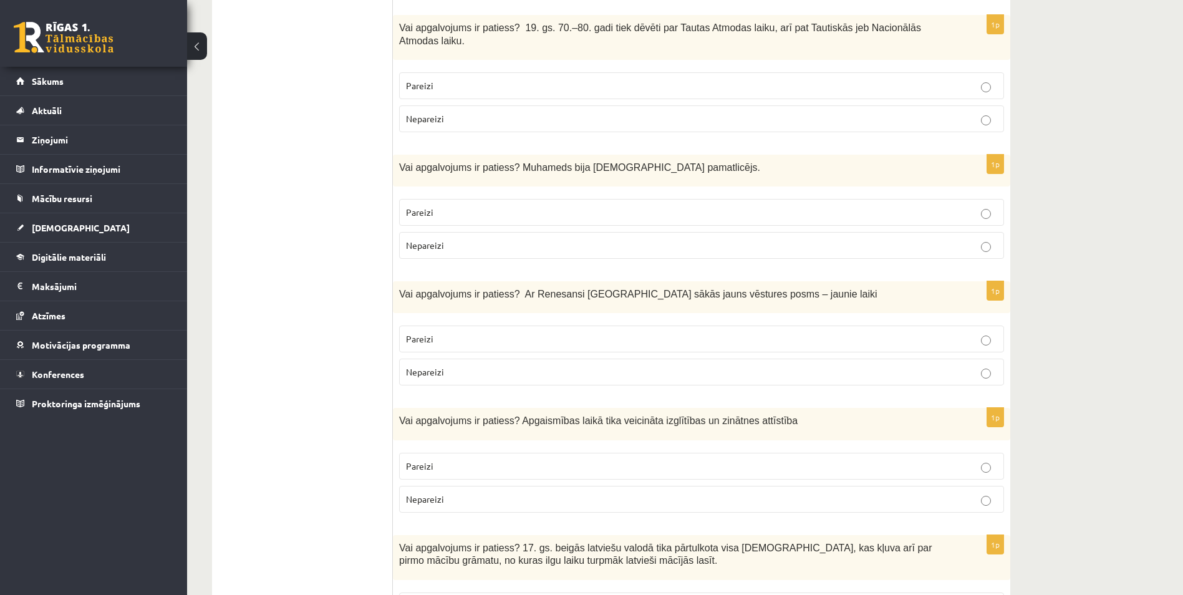
scroll to position [4080, 0]
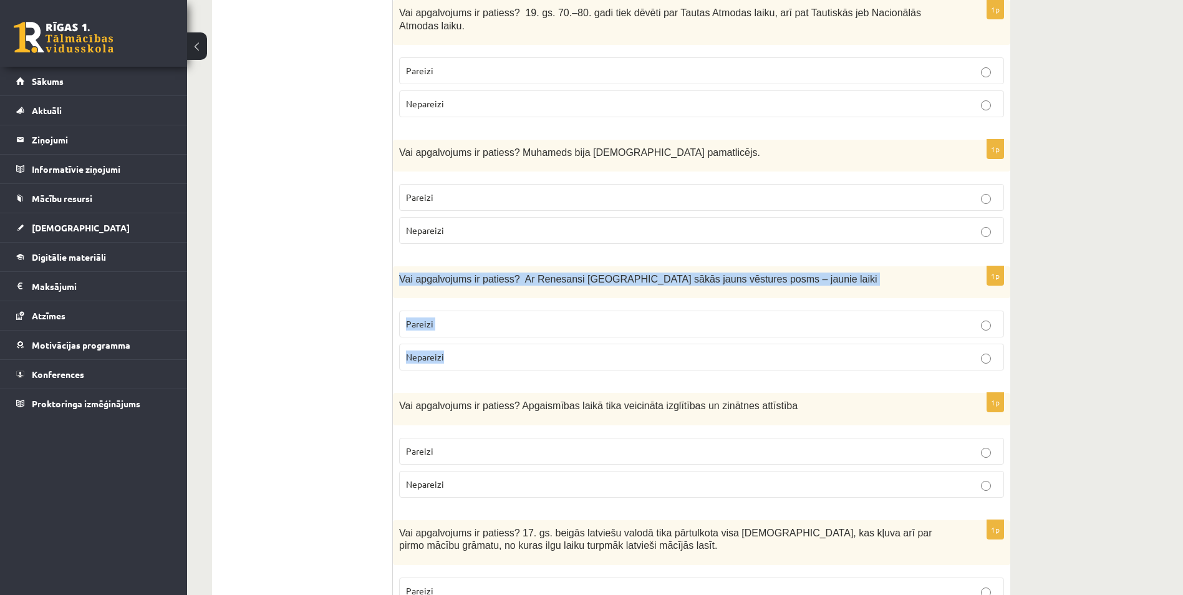
drag, startPoint x: 395, startPoint y: 186, endPoint x: 450, endPoint y: 163, distance: 59.3
click at [475, 266] on div "1p Vai apgalvojums ir patiess? Ar Renesansi Eiropā sākās jauns vēstures posms –…" at bounding box center [701, 323] width 617 height 114
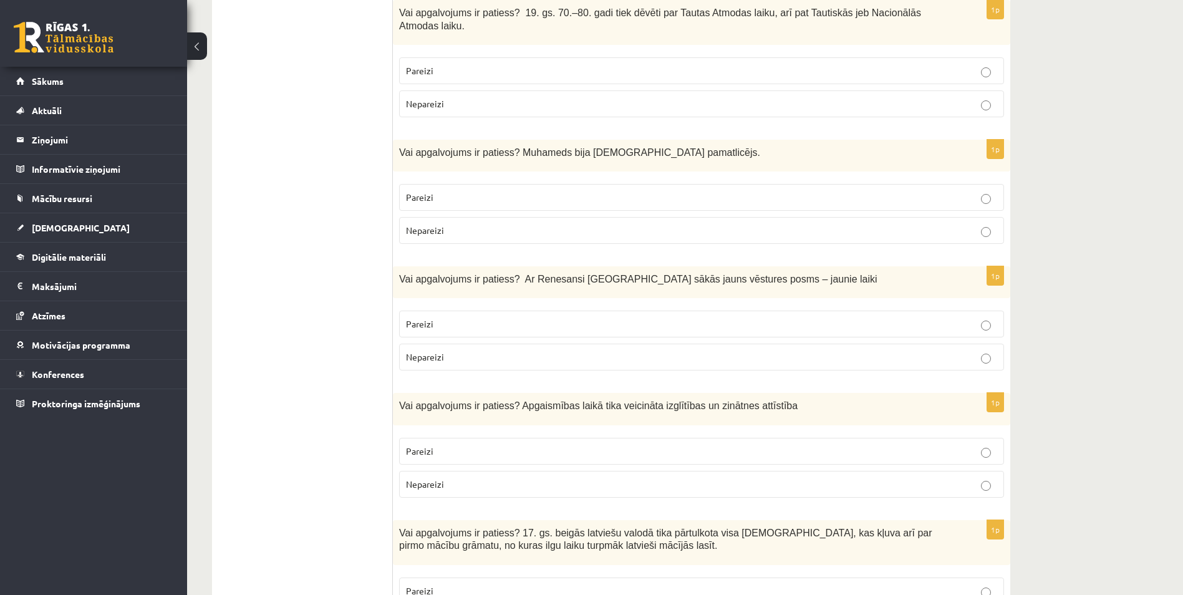
click at [448, 317] on p "Pareizi" at bounding box center [701, 323] width 591 height 13
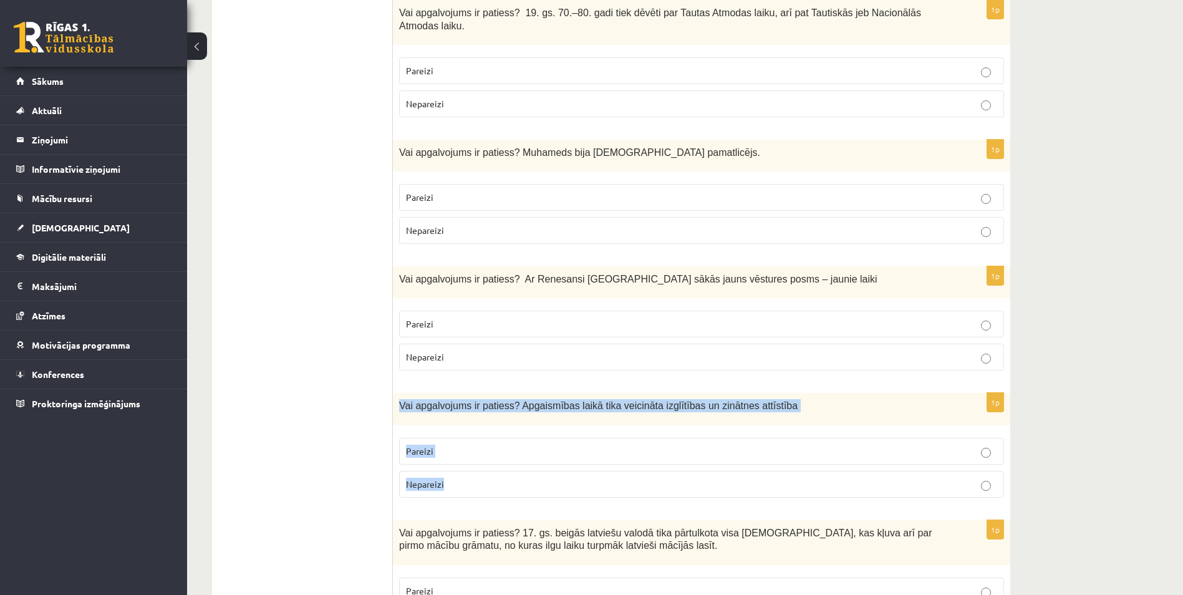
drag, startPoint x: 398, startPoint y: 314, endPoint x: 455, endPoint y: 401, distance: 103.6
click at [455, 401] on div "1p Vai apgalvojums ir patiess? Apgaismības laikā tika veicināta izglītības un z…" at bounding box center [701, 450] width 617 height 114
click at [447, 445] on p "Pareizi" at bounding box center [701, 451] width 591 height 13
click at [470, 400] on span "Vai apgalvojums ir patiess? Apgaismības laikā tika veicināta izglītības un zinā…" at bounding box center [598, 405] width 398 height 11
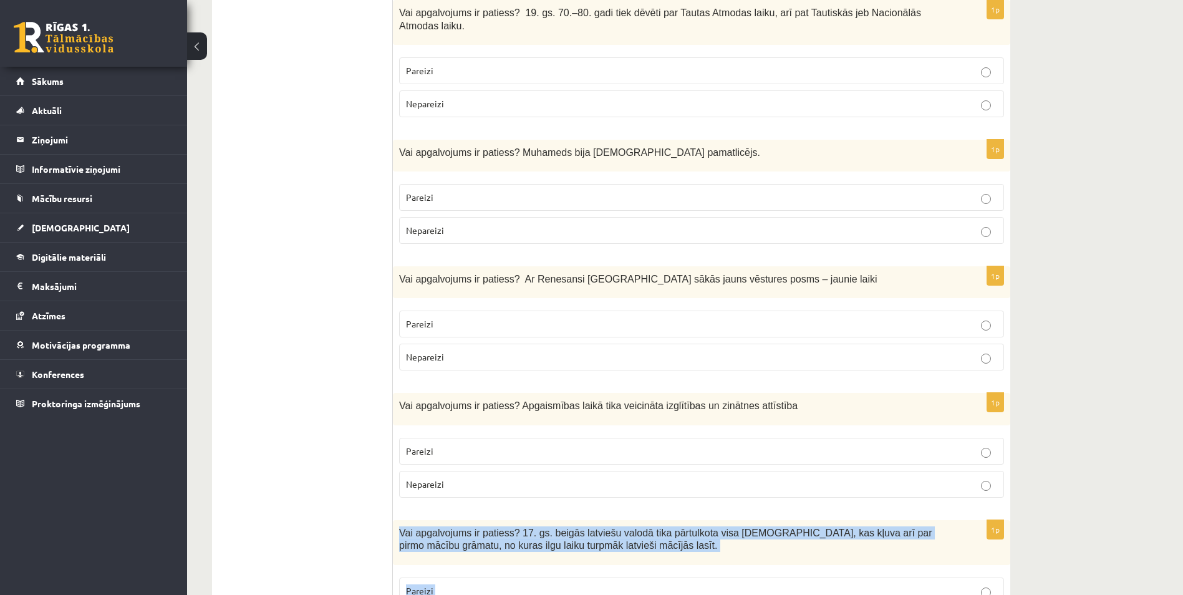
drag, startPoint x: 395, startPoint y: 442, endPoint x: 496, endPoint y: 549, distance: 147.3
click at [496, 549] on div "1p Vai apgalvojums ir patiess? 17. gs. beigās latviešu valodā tika pārtulkota v…" at bounding box center [701, 583] width 617 height 127
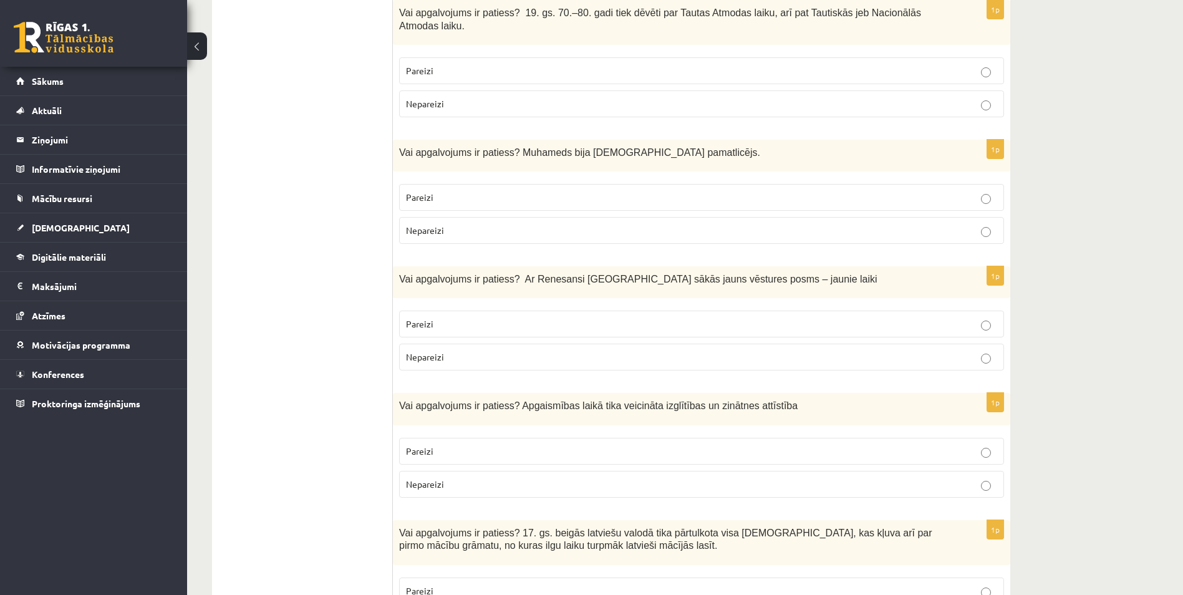
click at [470, 577] on label "Pareizi" at bounding box center [701, 590] width 605 height 27
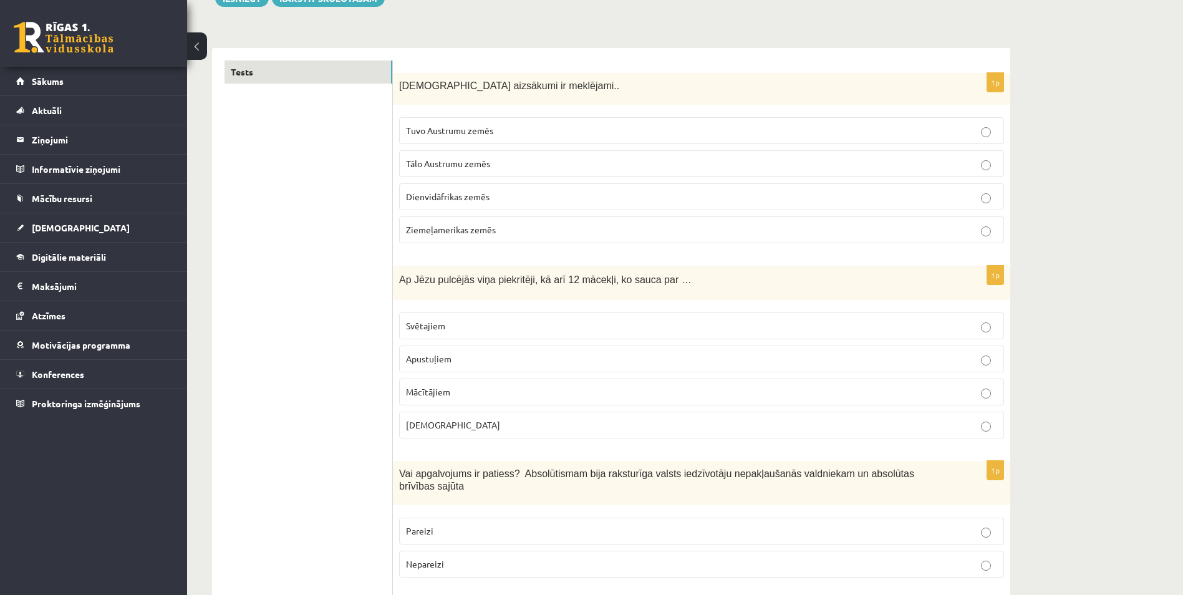
scroll to position [0, 0]
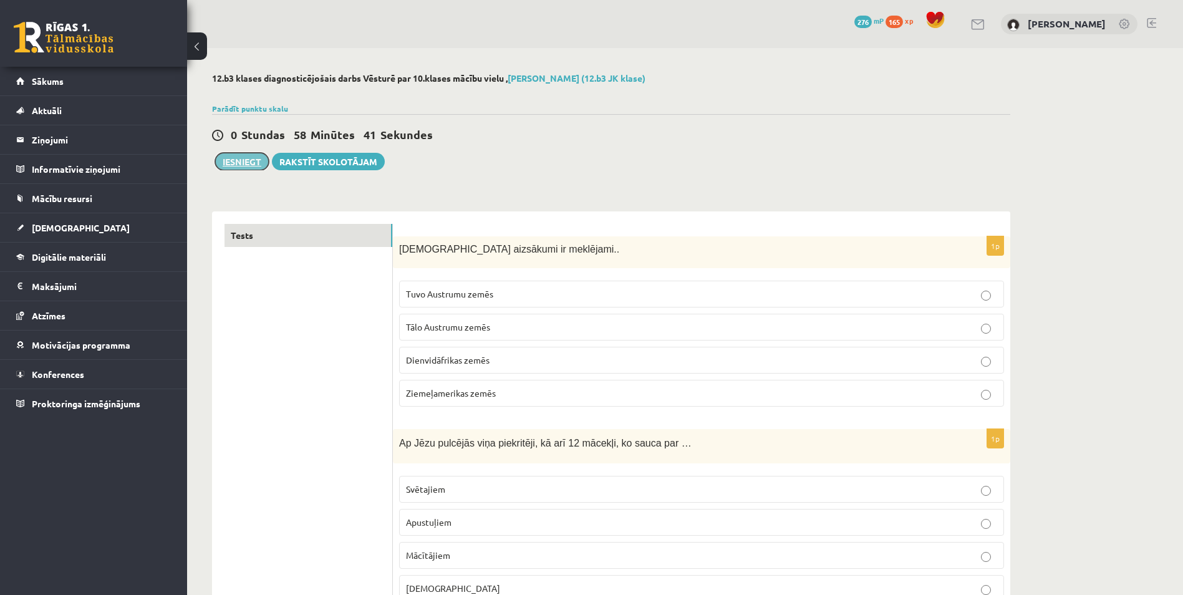
click at [238, 160] on button "Iesniegt" at bounding box center [242, 161] width 54 height 17
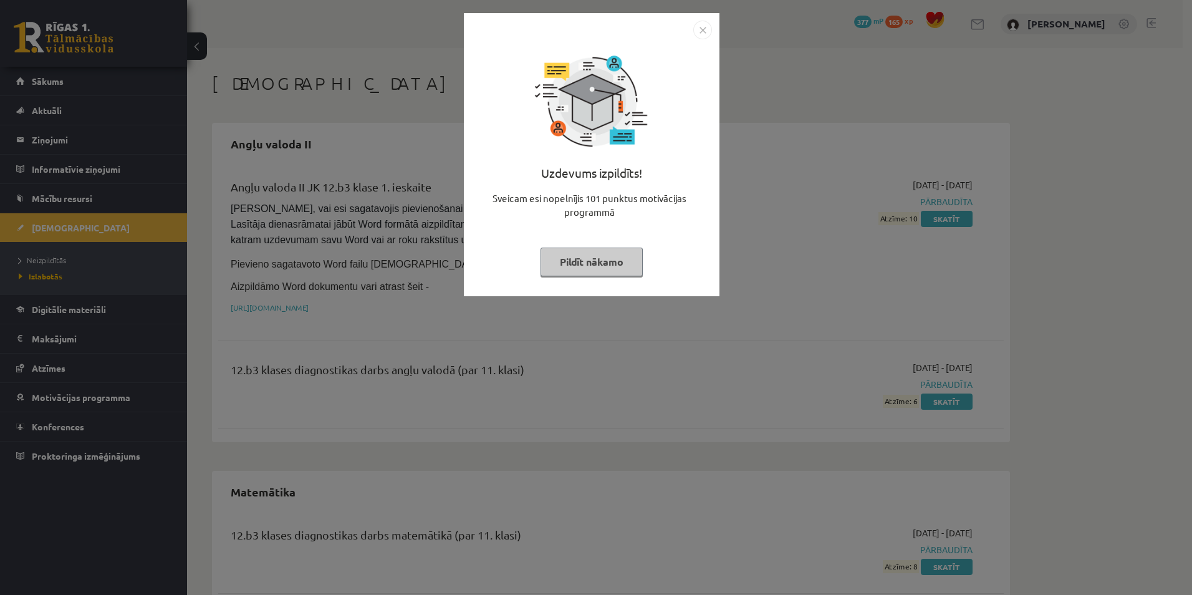
click at [609, 256] on button "Pildīt nākamo" at bounding box center [592, 262] width 102 height 29
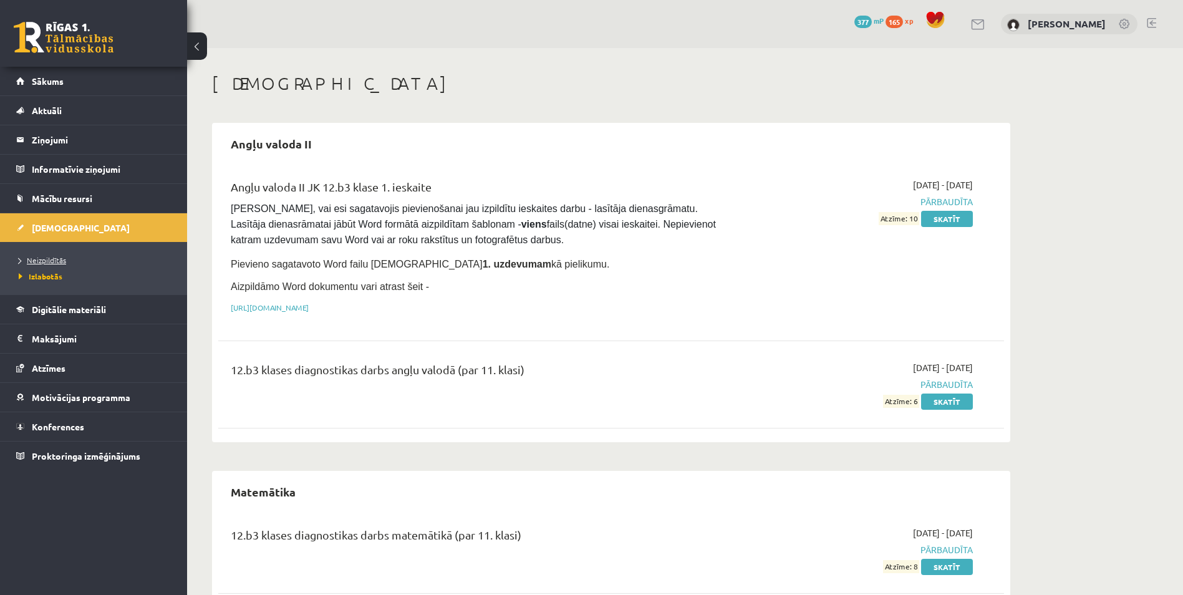
click at [36, 258] on span "Neizpildītās" at bounding box center [42, 260] width 47 height 10
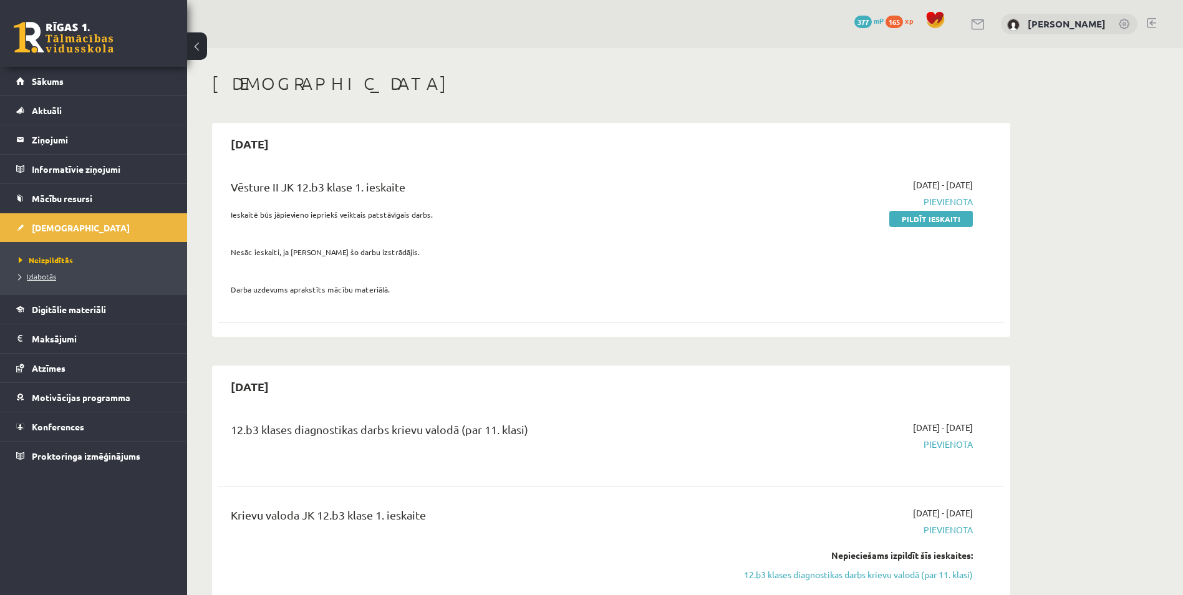
click at [38, 273] on span "Izlabotās" at bounding box center [37, 276] width 37 height 10
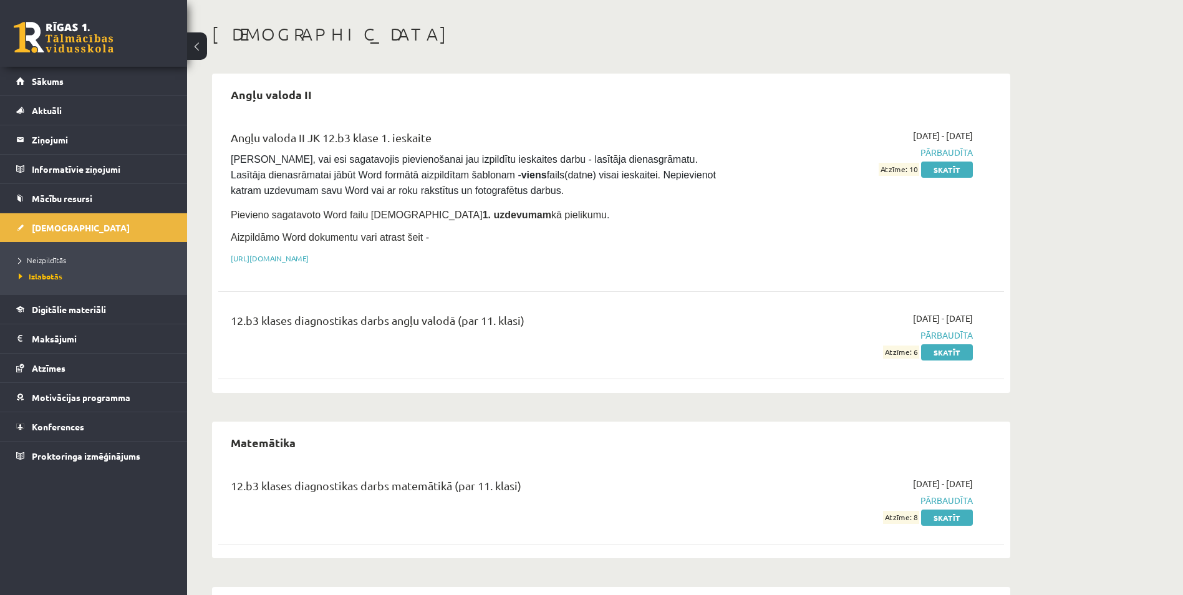
scroll to position [200, 0]
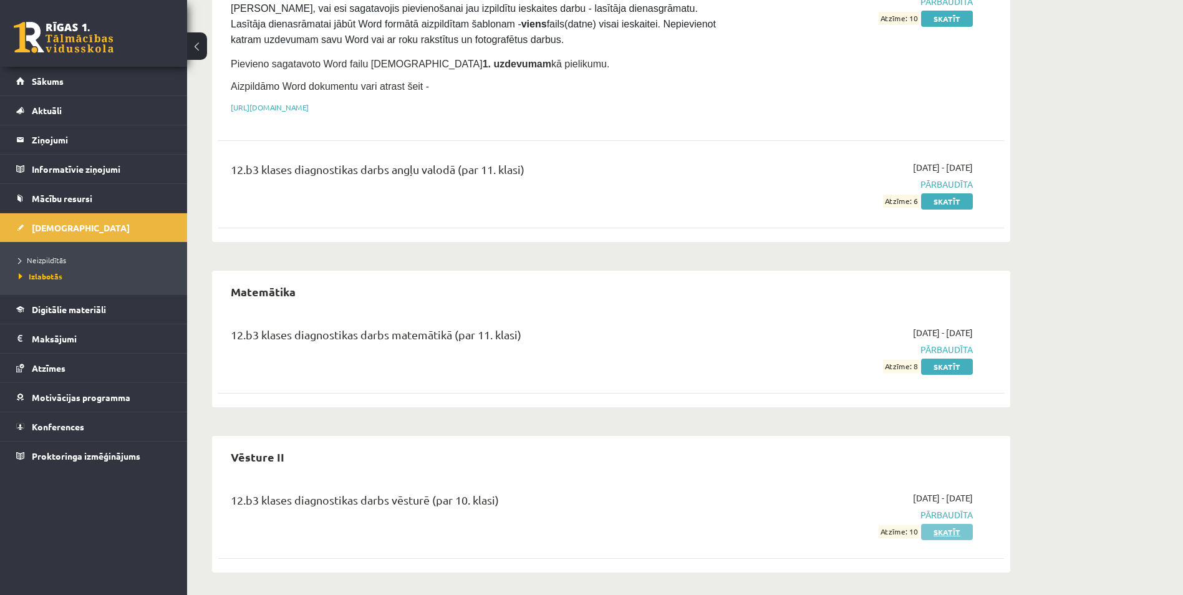
click at [938, 529] on link "Skatīt" at bounding box center [947, 532] width 52 height 16
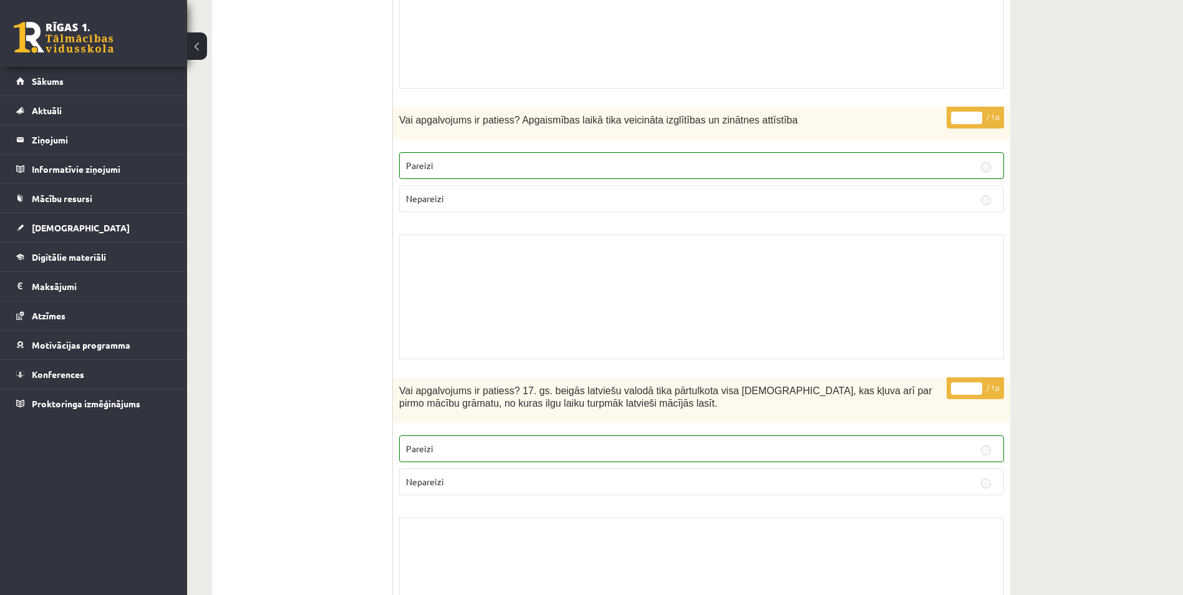
scroll to position [8357, 0]
click at [90, 231] on link "[DEMOGRAPHIC_DATA]" at bounding box center [93, 227] width 155 height 29
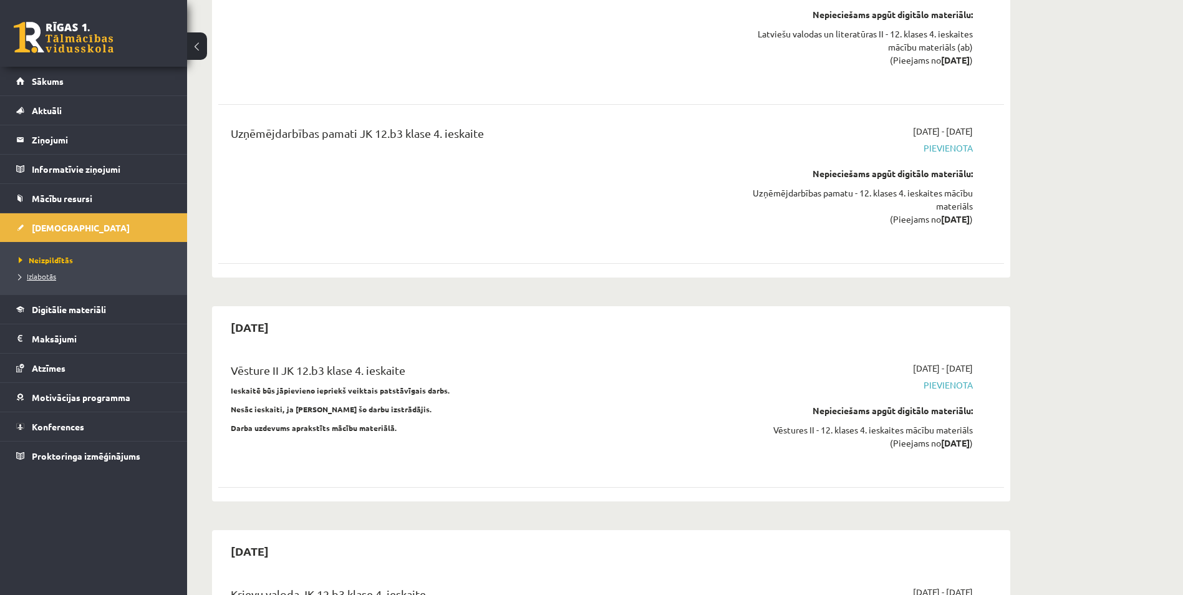
click at [41, 279] on span "Izlabotās" at bounding box center [37, 276] width 37 height 10
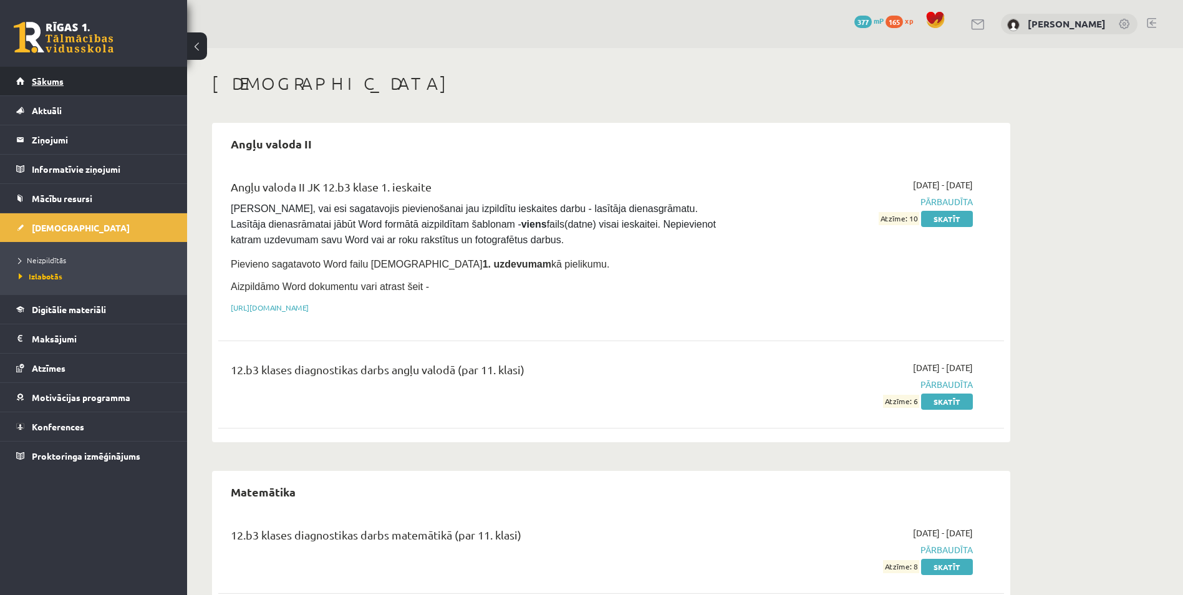
click at [75, 75] on link "Sākums" at bounding box center [93, 81] width 155 height 29
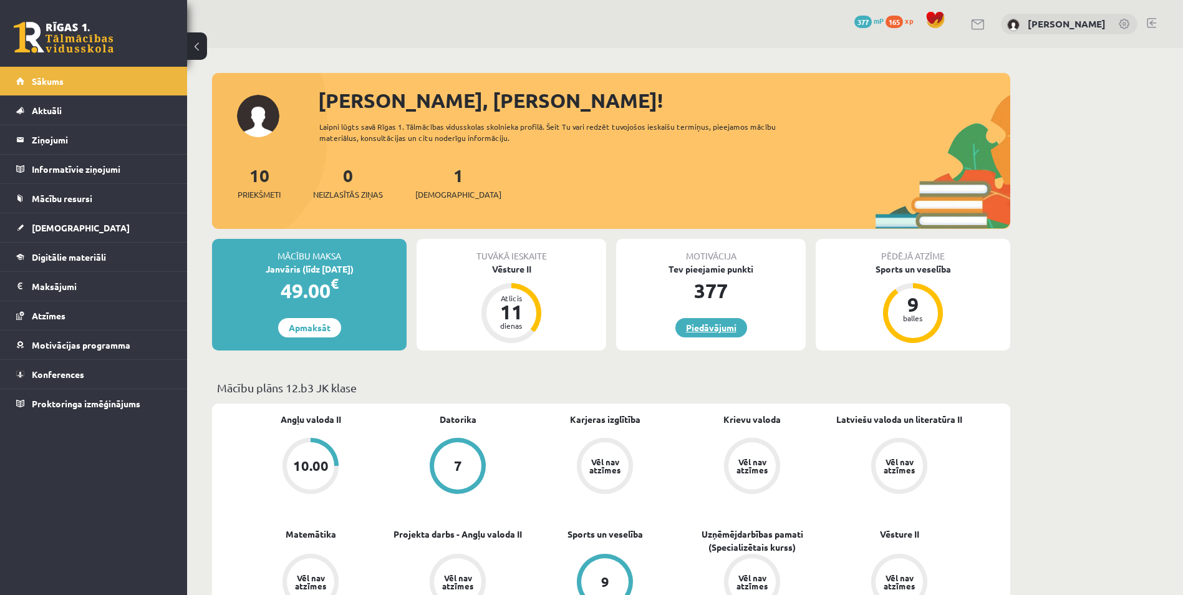
click at [702, 322] on link "Piedāvājumi" at bounding box center [711, 327] width 72 height 19
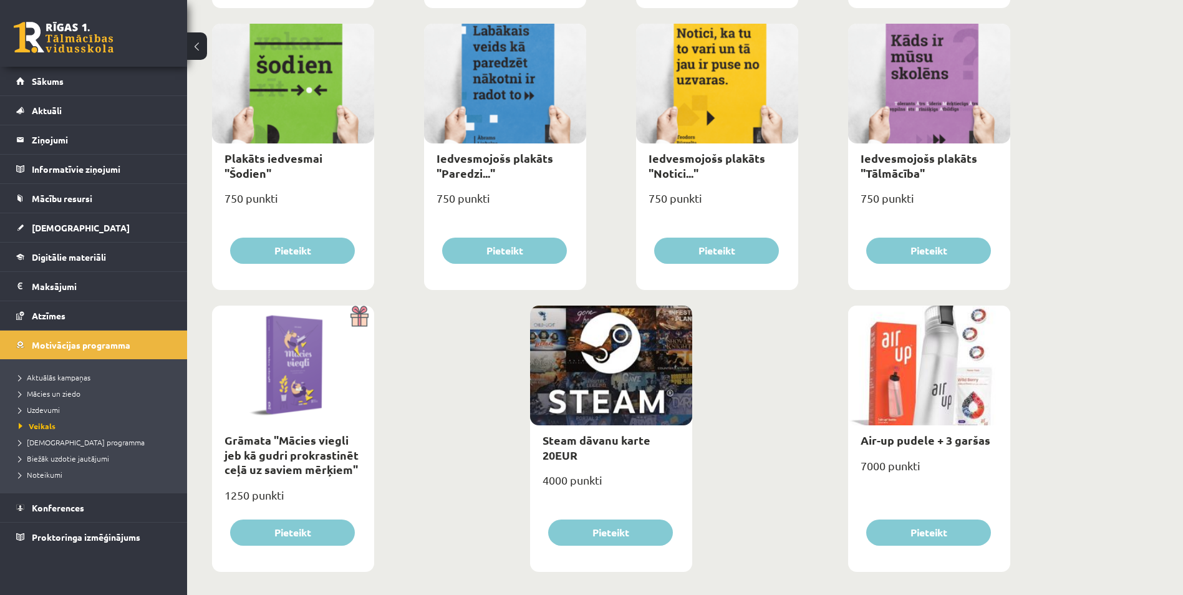
scroll to position [1321, 0]
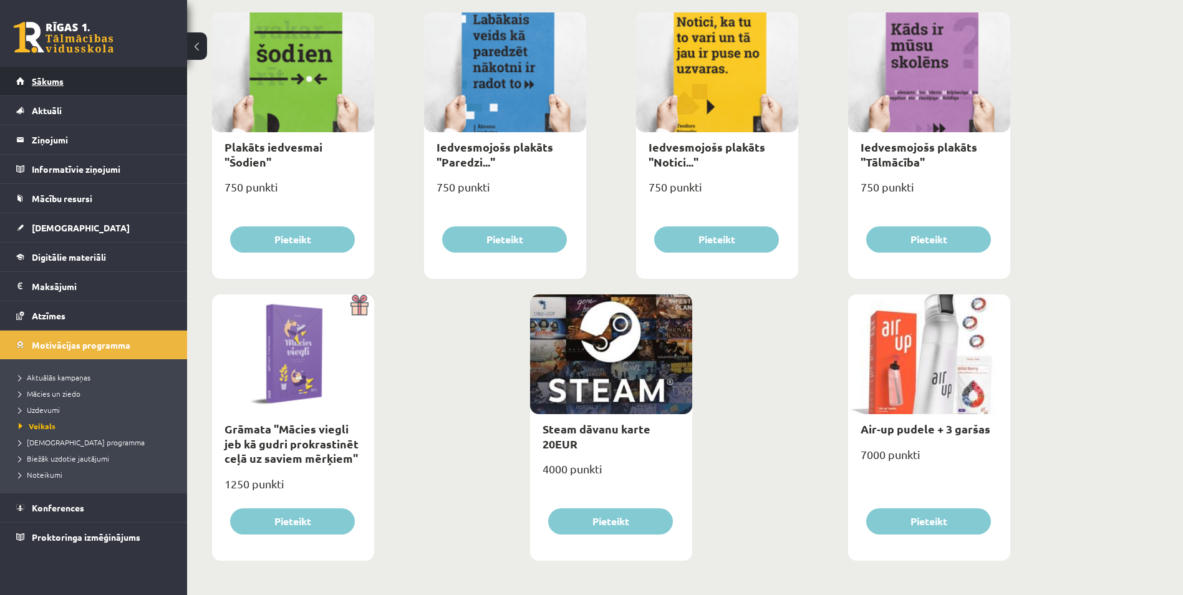
click at [87, 86] on link "Sākums" at bounding box center [93, 81] width 155 height 29
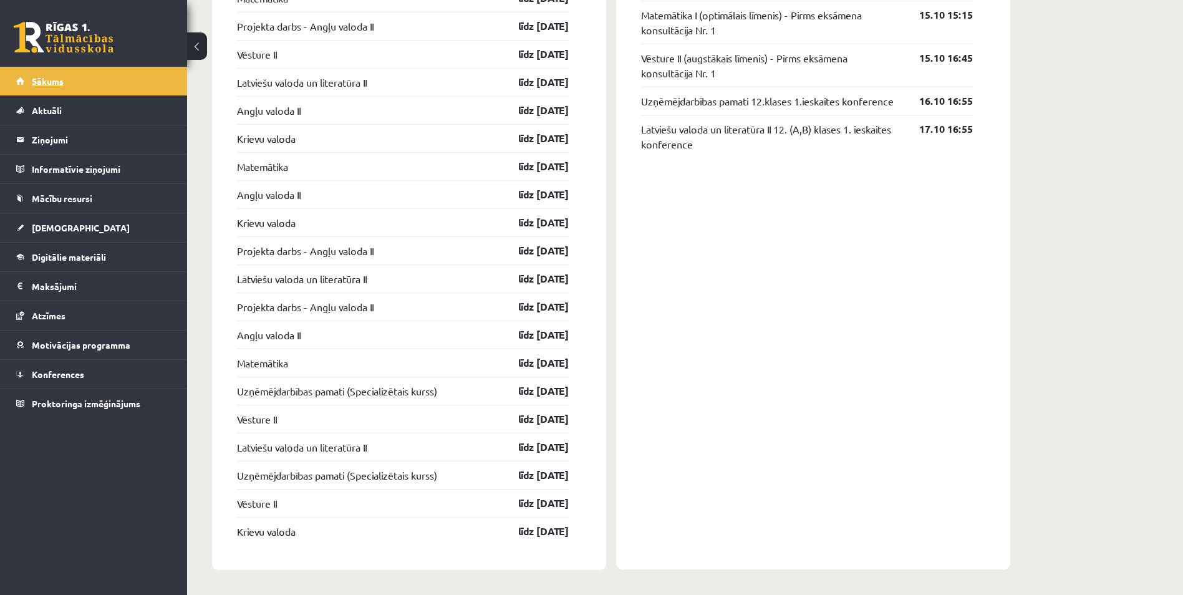
scroll to position [1256, 0]
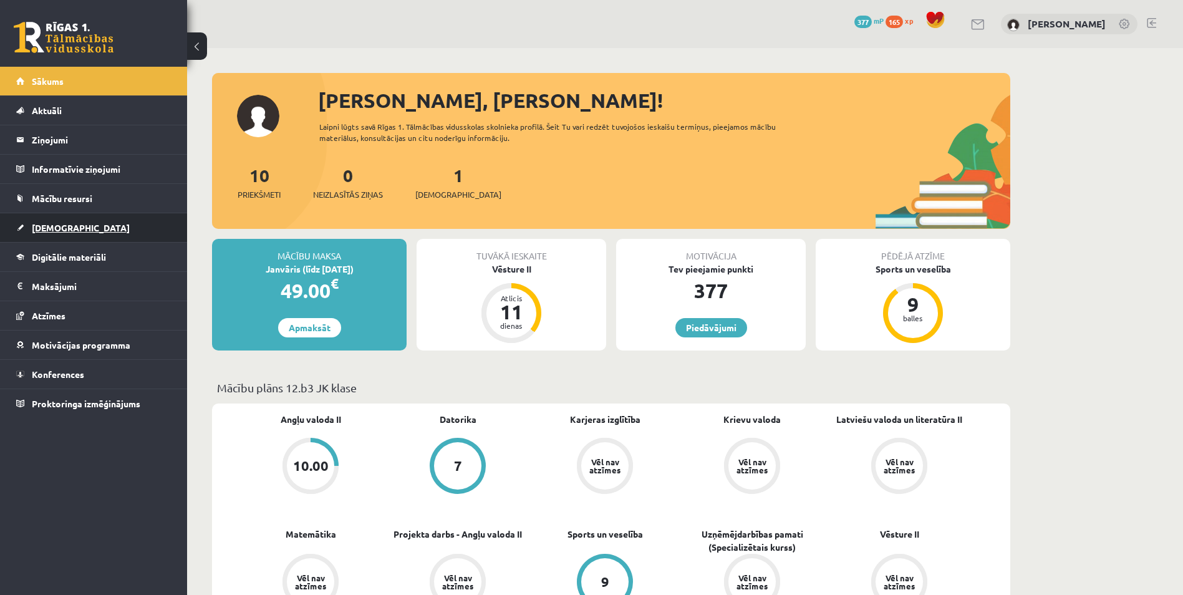
click at [108, 226] on link "[DEMOGRAPHIC_DATA]" at bounding box center [93, 227] width 155 height 29
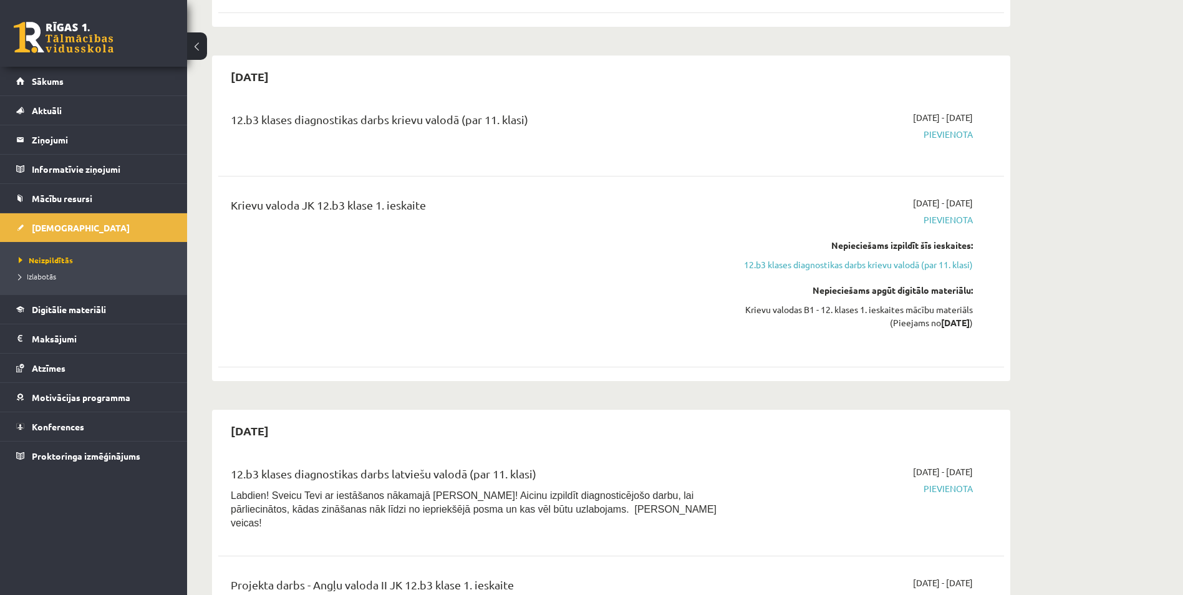
scroll to position [312, 0]
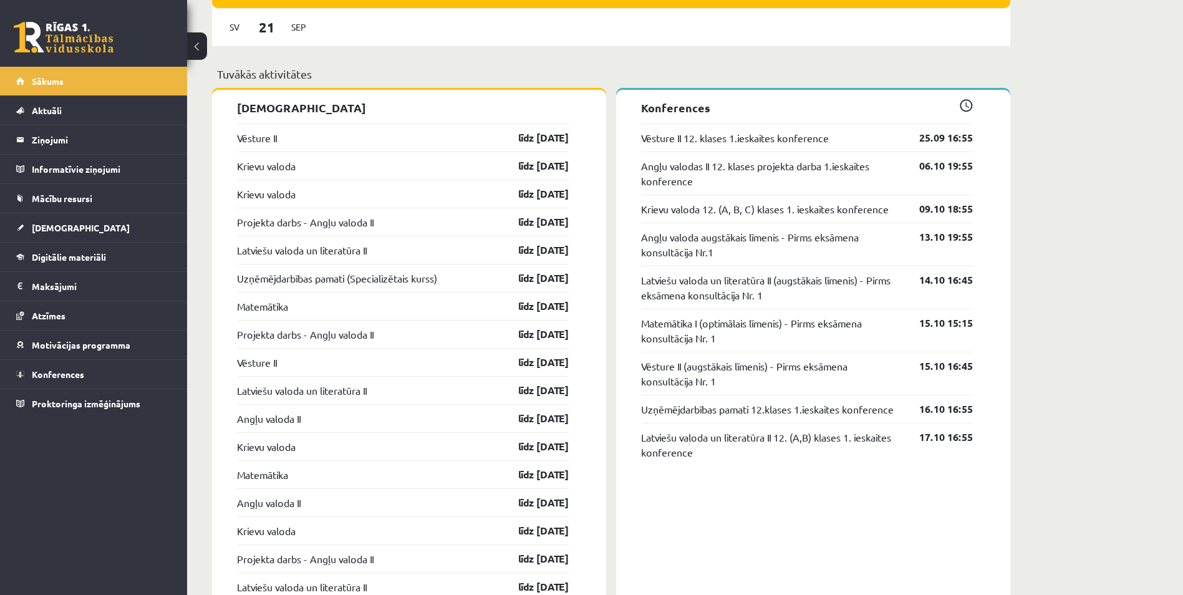
scroll to position [944, 0]
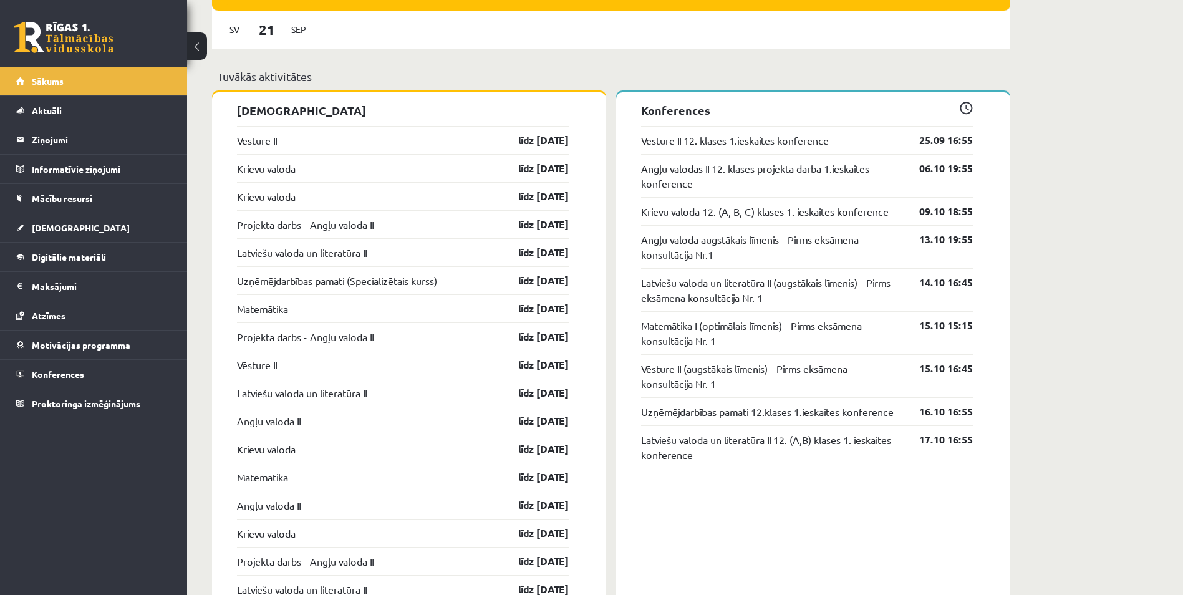
drag, startPoint x: 478, startPoint y: 246, endPoint x: 861, endPoint y: 567, distance: 500.6
click at [861, 567] on div "Konferences Vēsture II 12. klases 1.ieskaites konference 25.09 16:55 Angļu valo…" at bounding box center [813, 486] width 394 height 788
drag, startPoint x: 539, startPoint y: 257, endPoint x: 558, endPoint y: 80, distance: 178.1
click at [558, 80] on p "Tuvākās aktivitātes" at bounding box center [611, 76] width 788 height 17
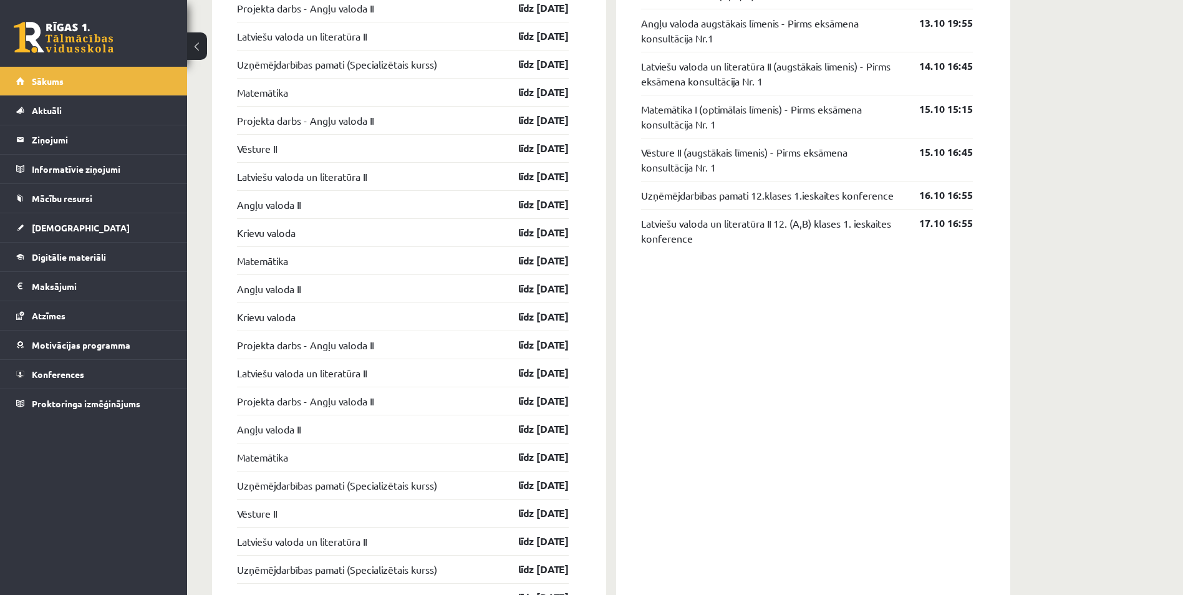
scroll to position [1131, 0]
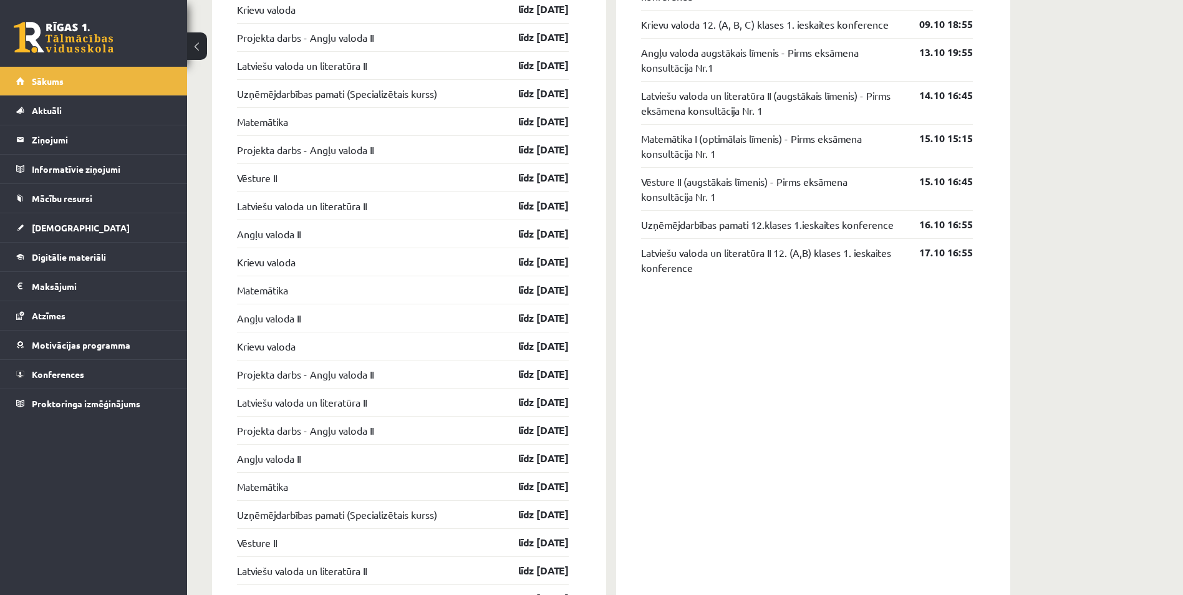
drag, startPoint x: 371, startPoint y: 318, endPoint x: 850, endPoint y: 444, distance: 495.2
click at [856, 448] on div "Konferences Vēsture II 12. klases 1.ieskaites konference 25.09 16:55 Angļu valo…" at bounding box center [813, 299] width 394 height 788
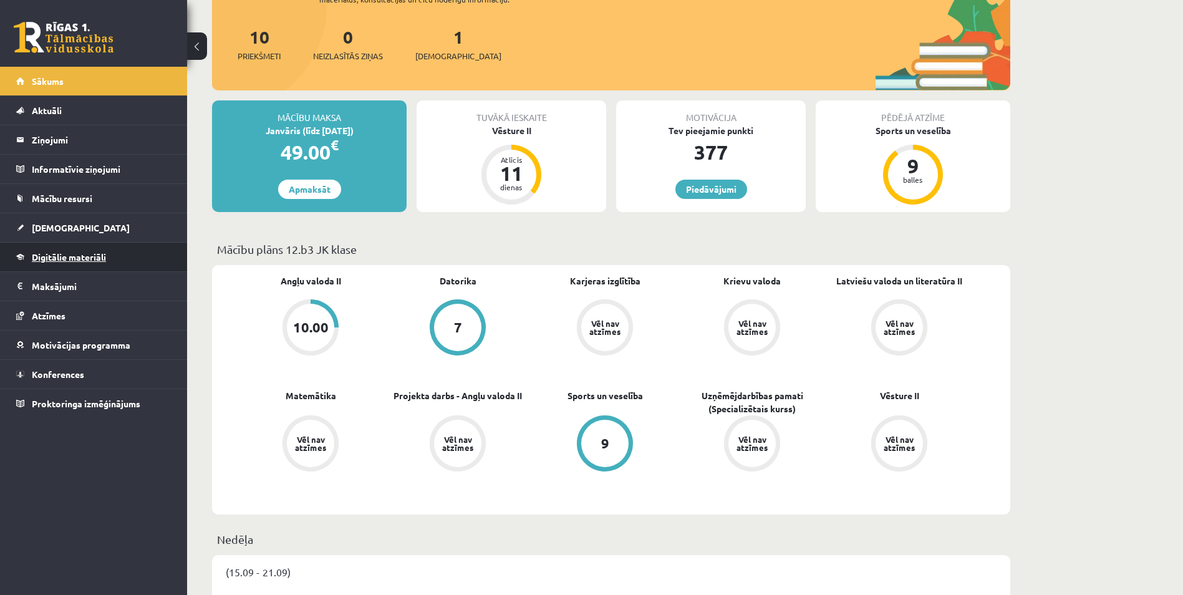
scroll to position [133, 0]
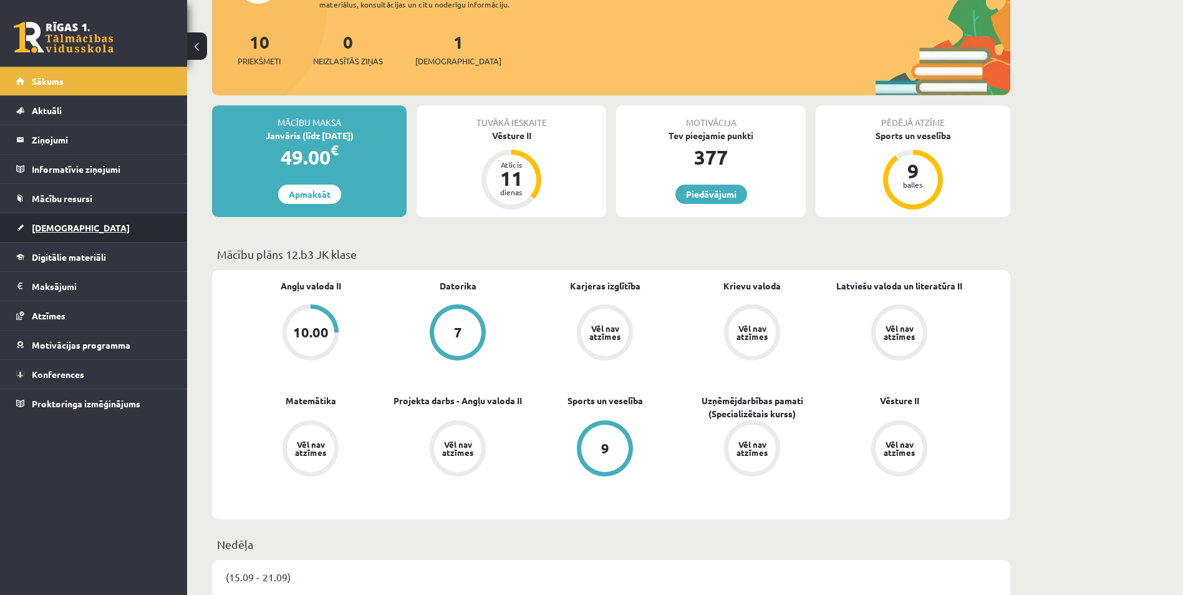
click at [126, 231] on link "[DEMOGRAPHIC_DATA]" at bounding box center [93, 227] width 155 height 29
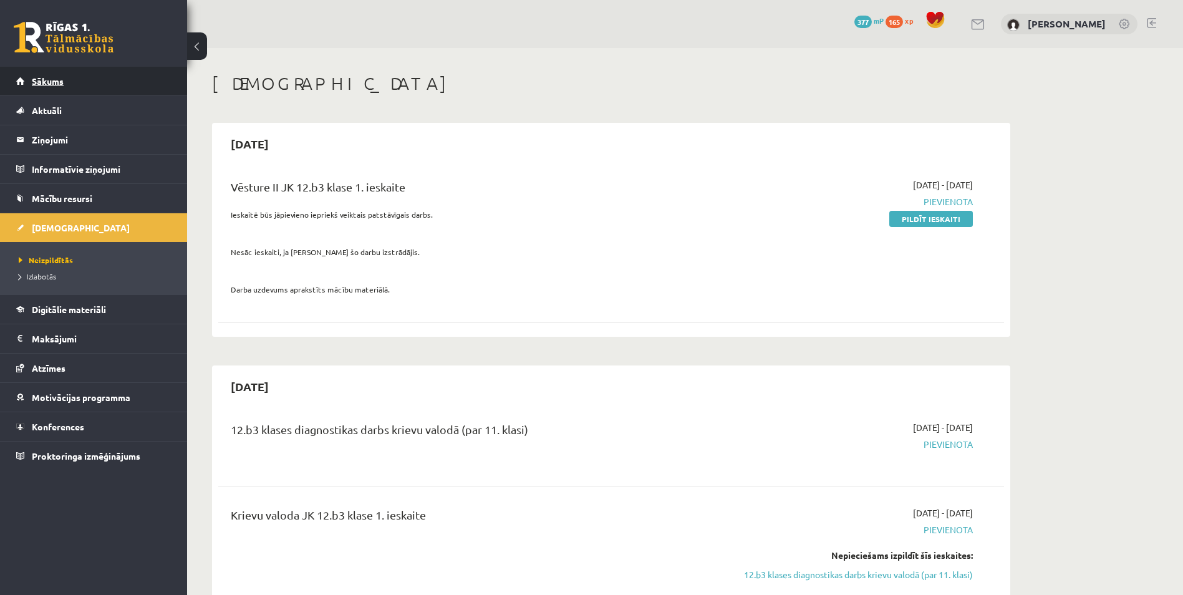
click at [85, 79] on link "Sākums" at bounding box center [93, 81] width 155 height 29
